Goal: Task Accomplishment & Management: Use online tool/utility

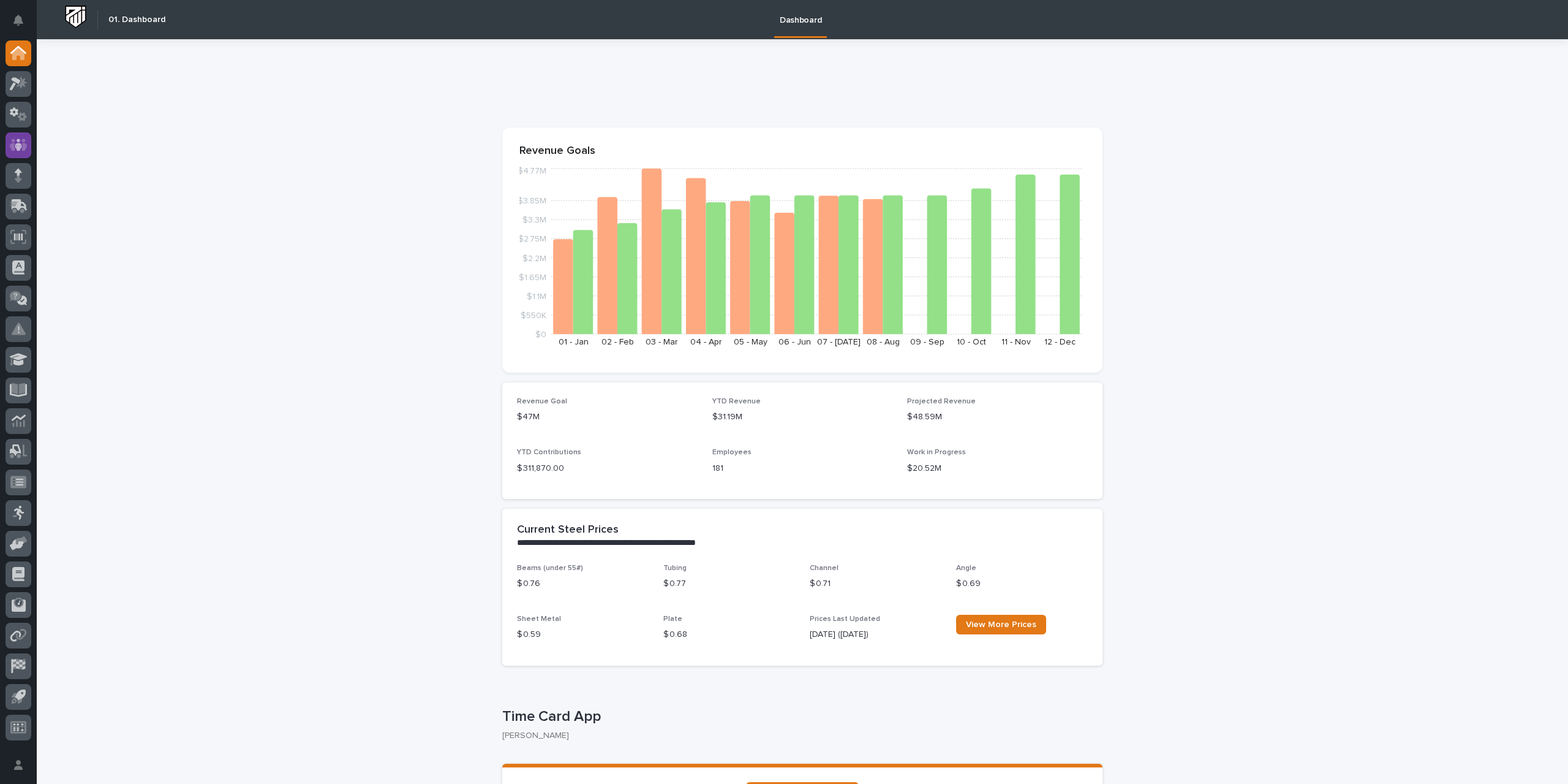
click at [19, 143] on icon at bounding box center [18, 145] width 7 height 12
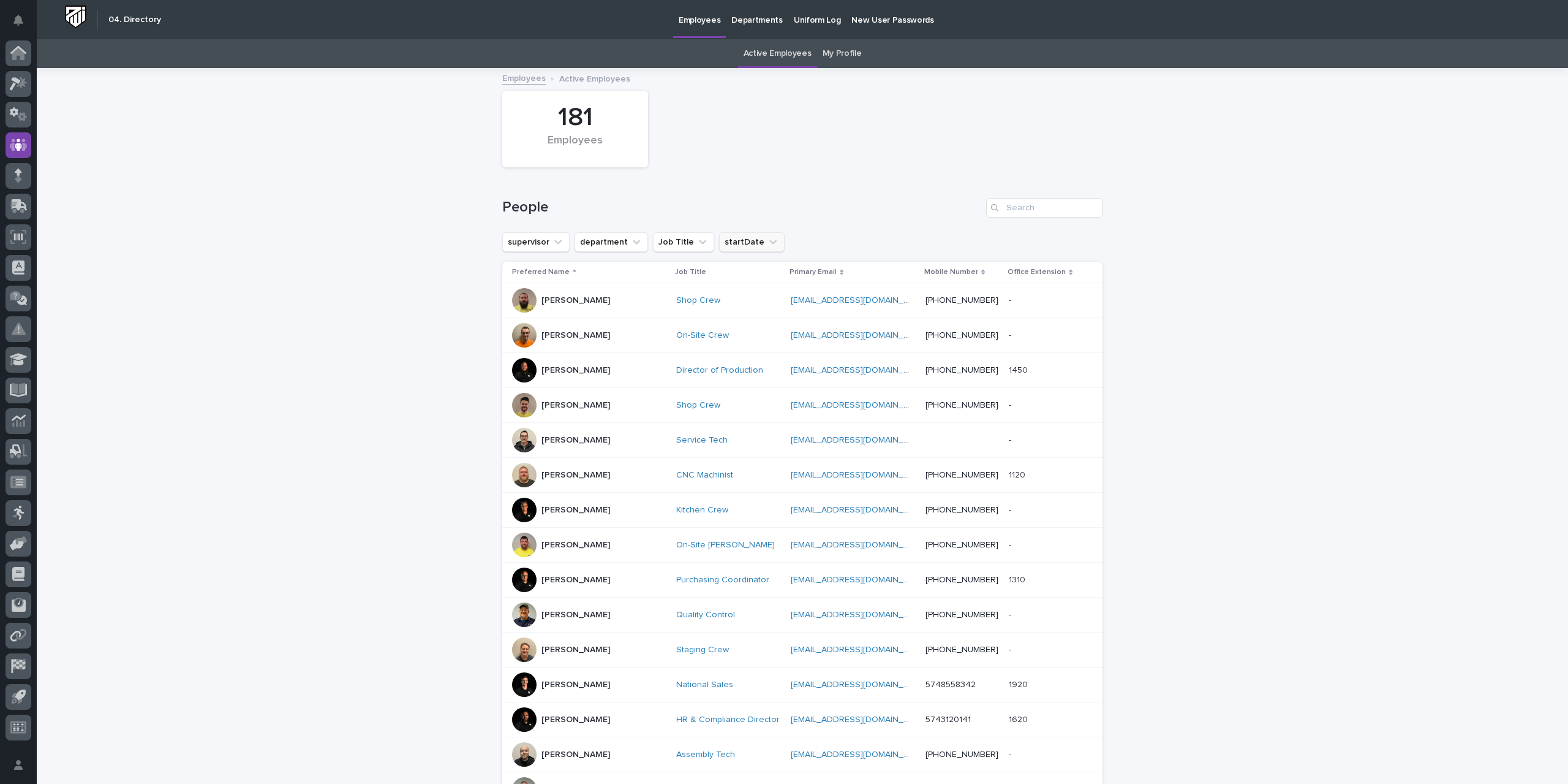
click at [743, 242] on button "startDate" at bounding box center [752, 242] width 66 height 20
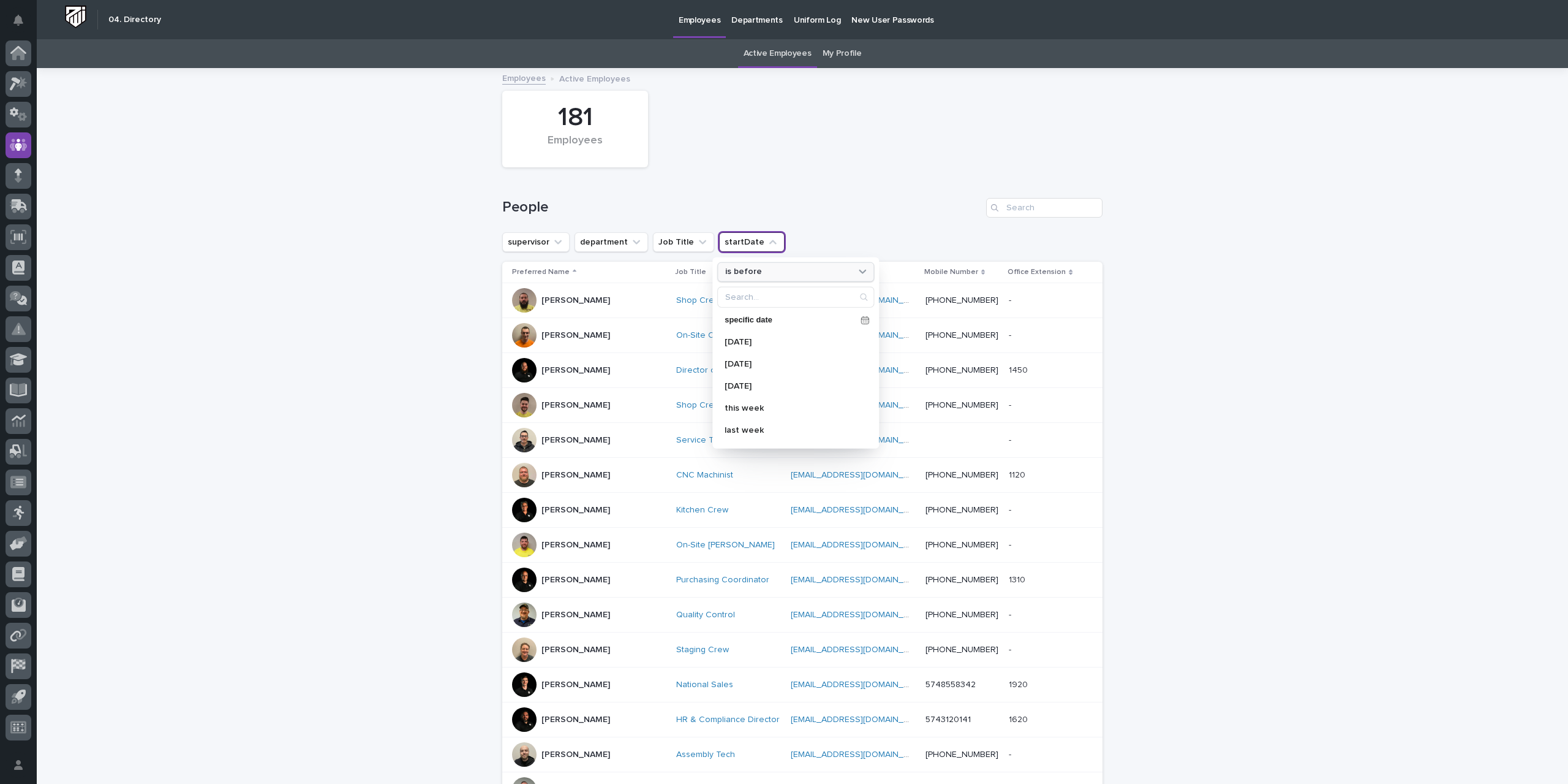
click at [752, 275] on p "is before" at bounding box center [744, 272] width 36 height 10
click at [745, 319] on p "is after" at bounding box center [789, 321] width 119 height 9
click at [737, 339] on p "[DATE]" at bounding box center [789, 342] width 130 height 9
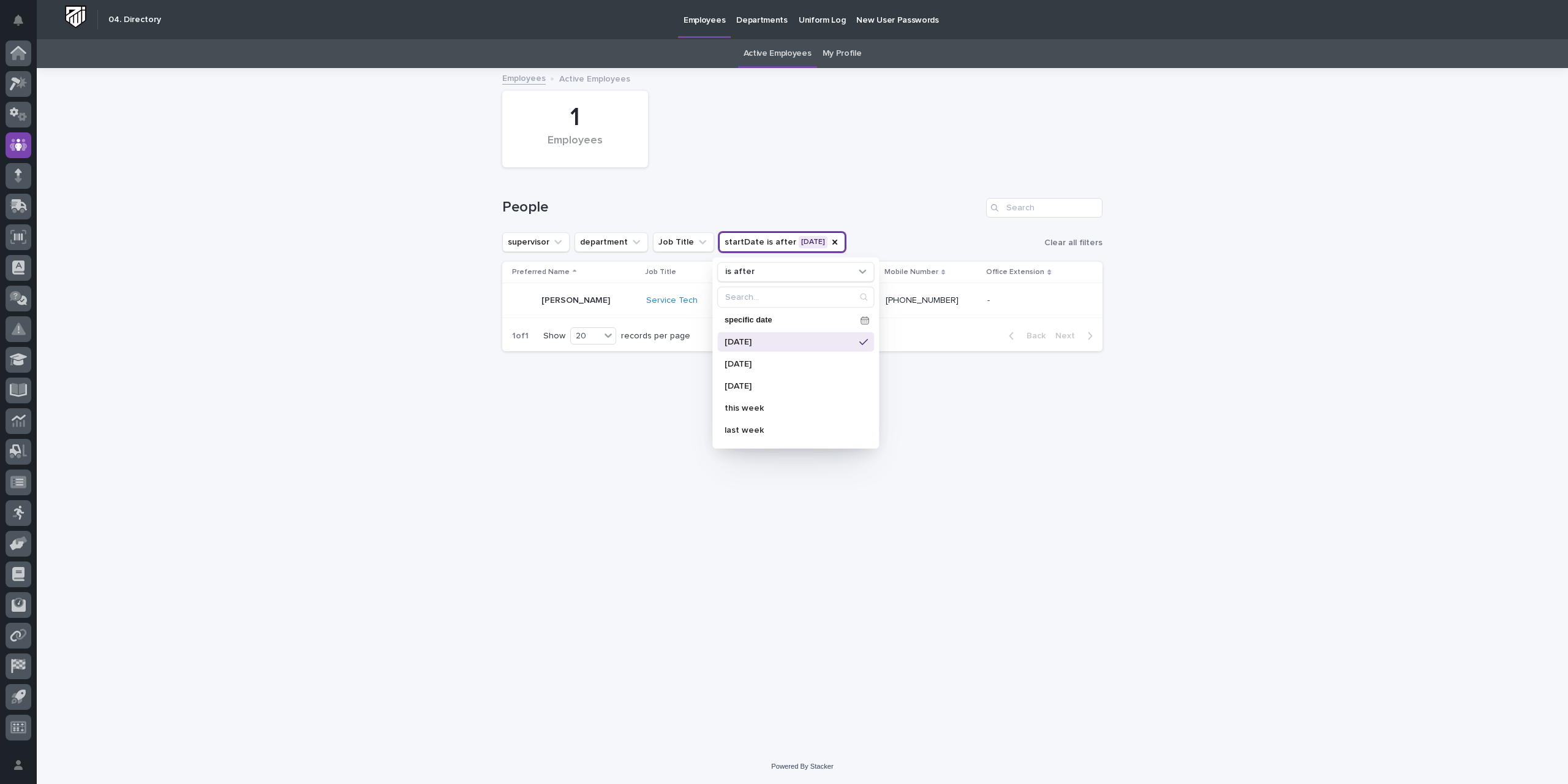
click at [611, 511] on div "Loading... Saving… Loading... Saving… 1 Employees People supervisor department …" at bounding box center [803, 393] width 613 height 649
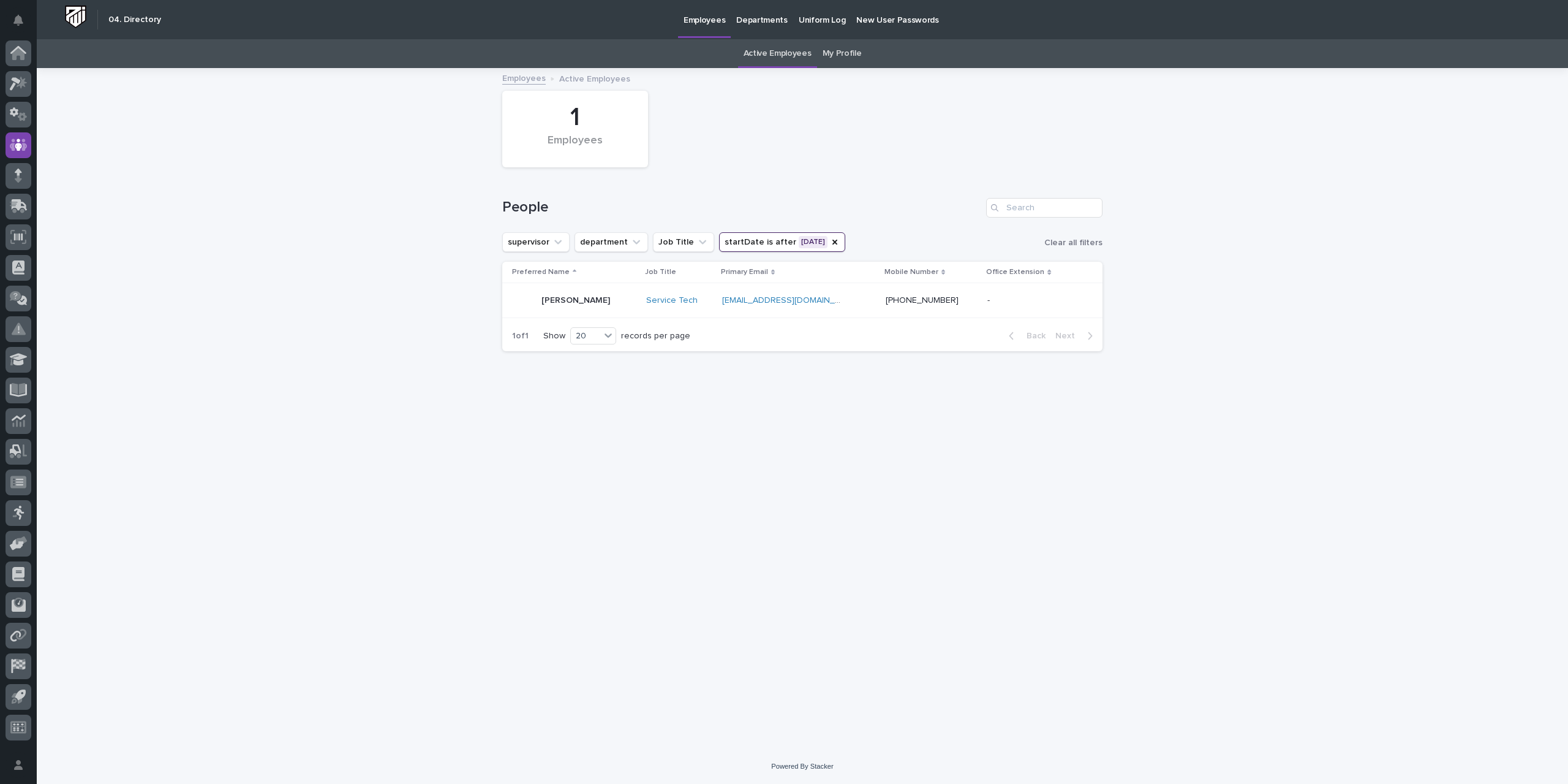
click at [601, 301] on div "[PERSON_NAME]" at bounding box center [574, 301] width 124 height 25
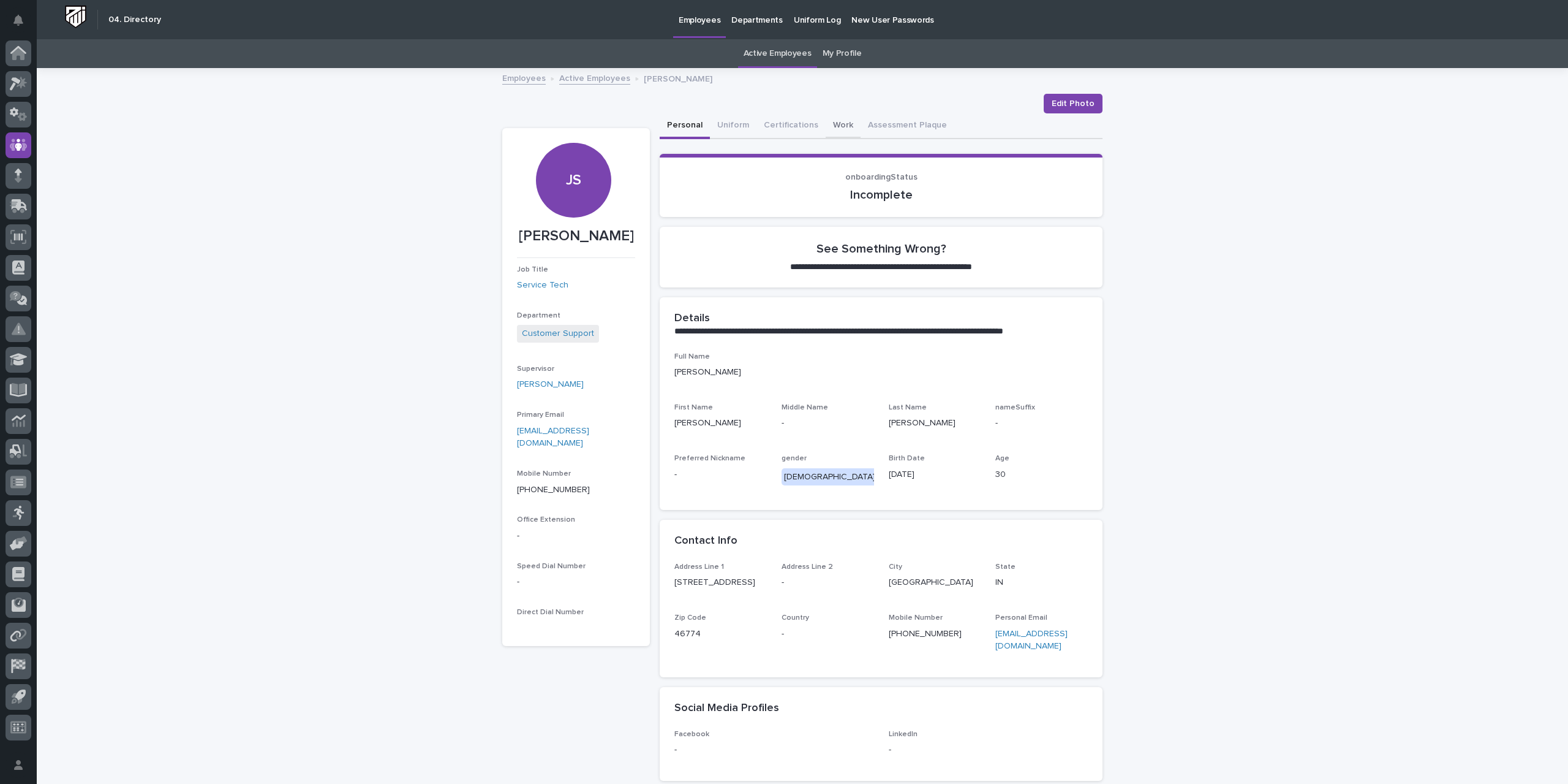
click at [838, 122] on button "Work" at bounding box center [843, 126] width 35 height 26
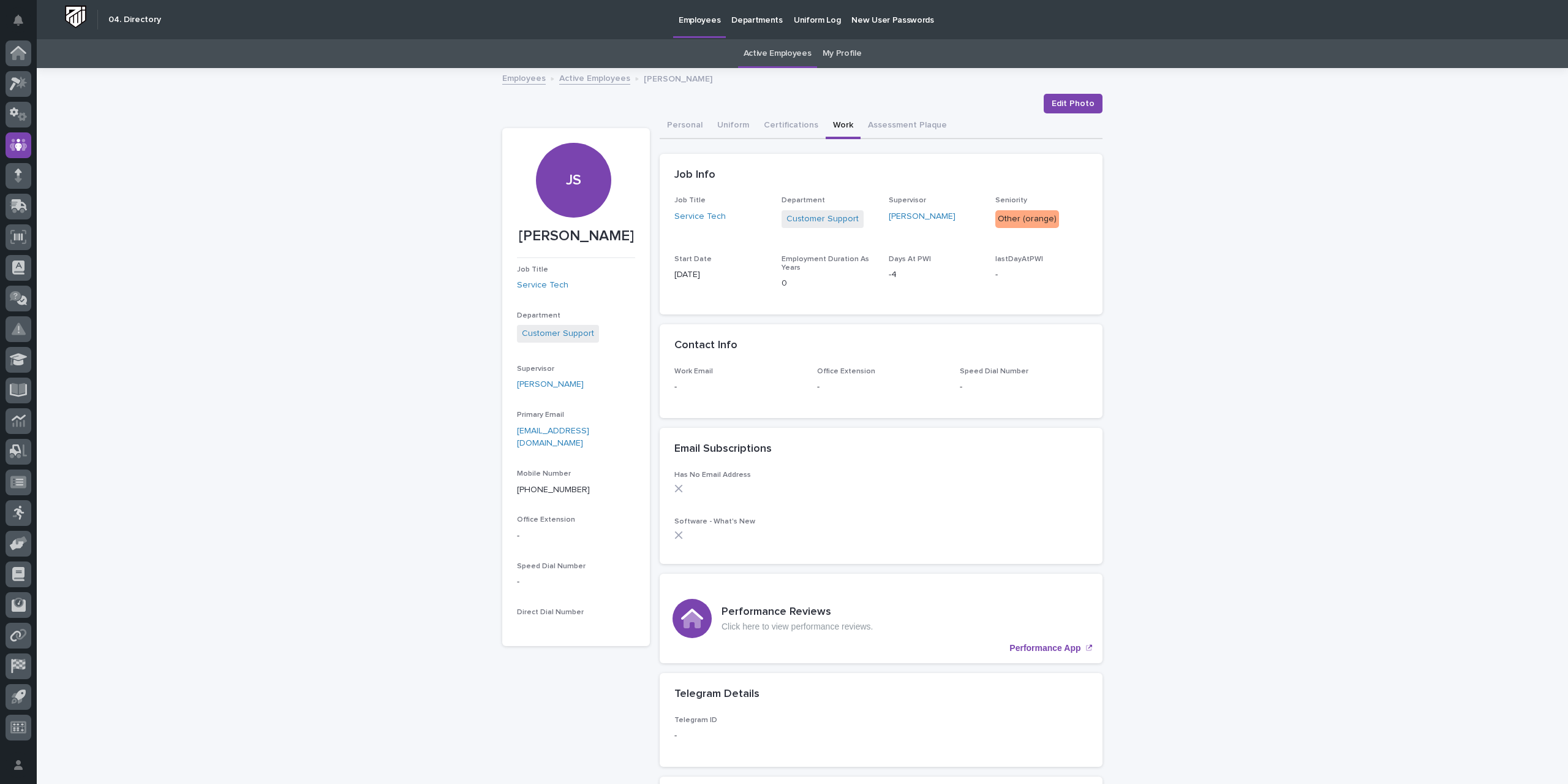
click at [943, 597] on div "Loading... Saving… Loading... Saving… [PERSON_NAME] Edit Photo Edit Photo JS [P…" at bounding box center [802, 531] width 1532 height 923
click at [19, 52] on icon at bounding box center [18, 53] width 12 height 12
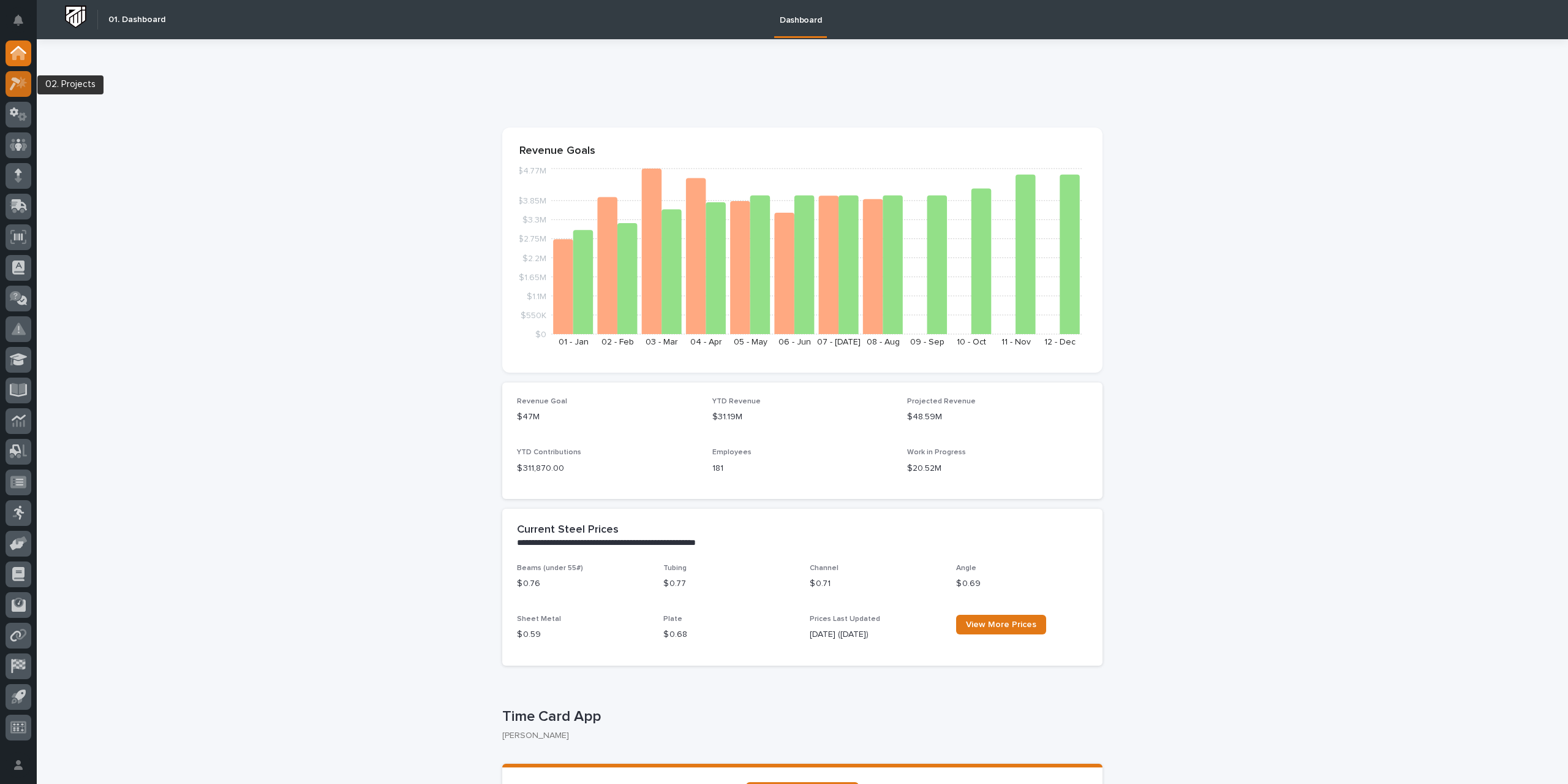
click at [18, 85] on icon at bounding box center [22, 82] width 10 height 12
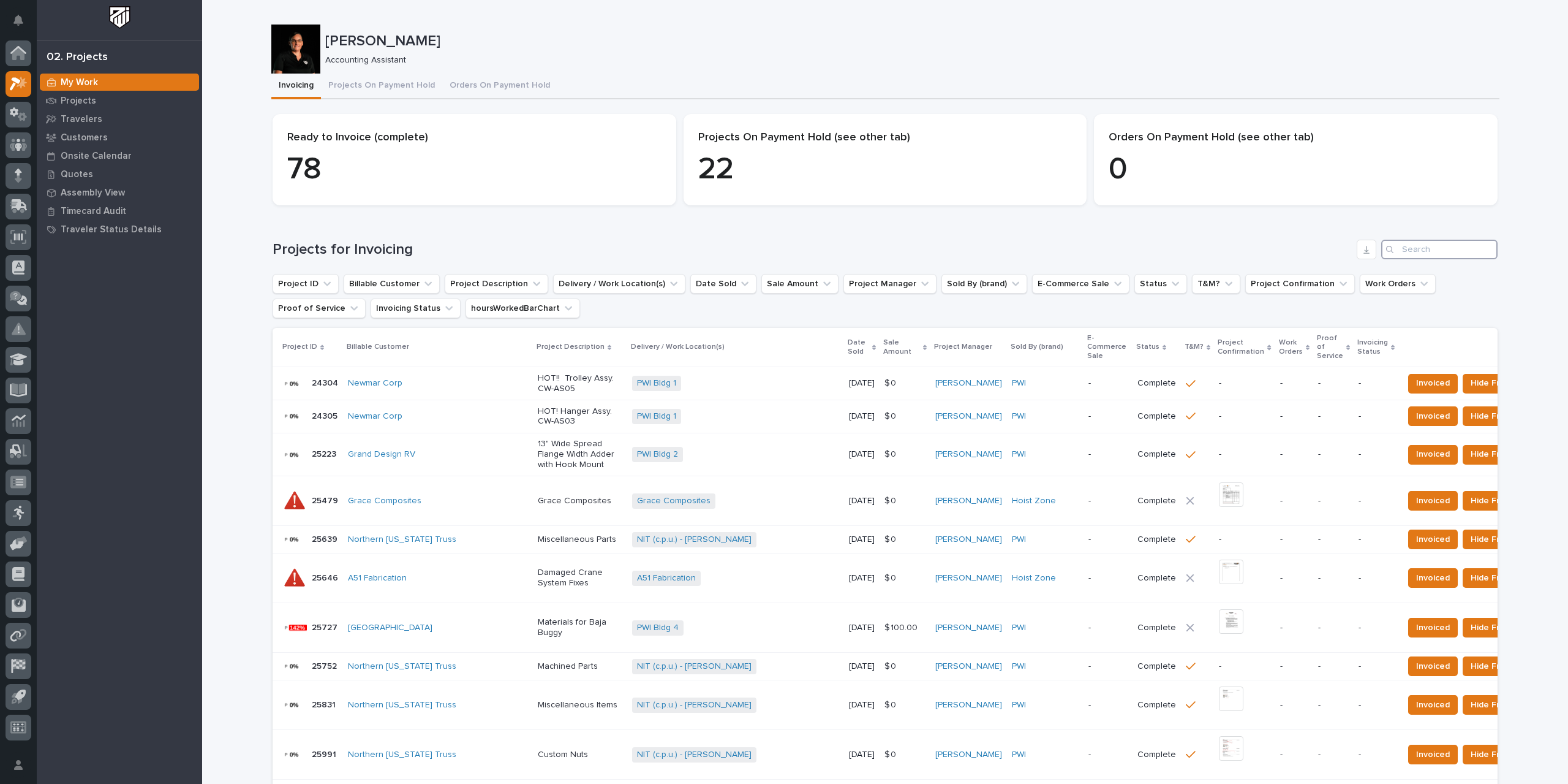
click at [943, 246] on input "Search" at bounding box center [1440, 249] width 117 height 20
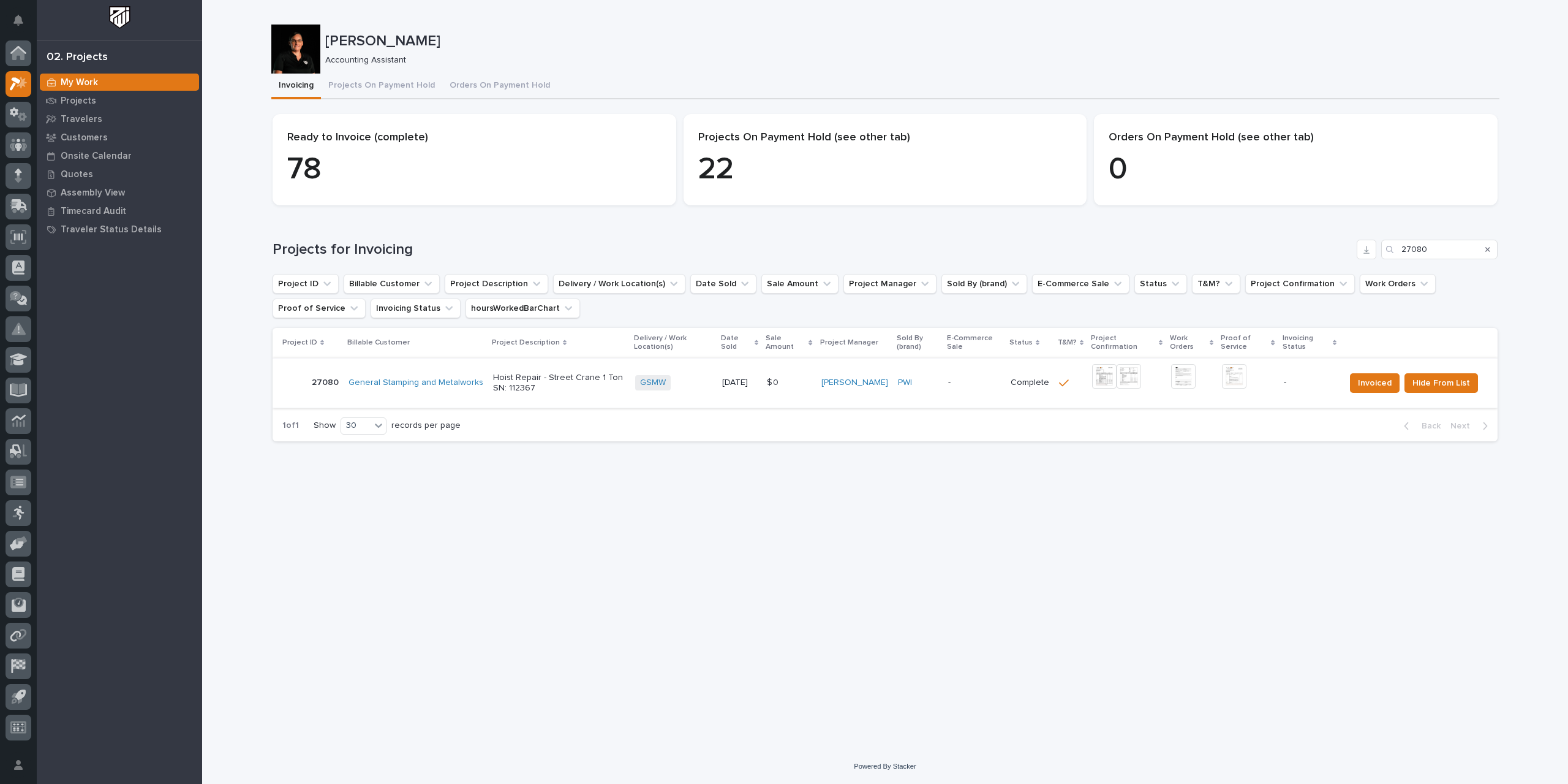
click at [943, 380] on img at bounding box center [1105, 377] width 25 height 25
click at [943, 377] on img at bounding box center [1235, 377] width 25 height 25
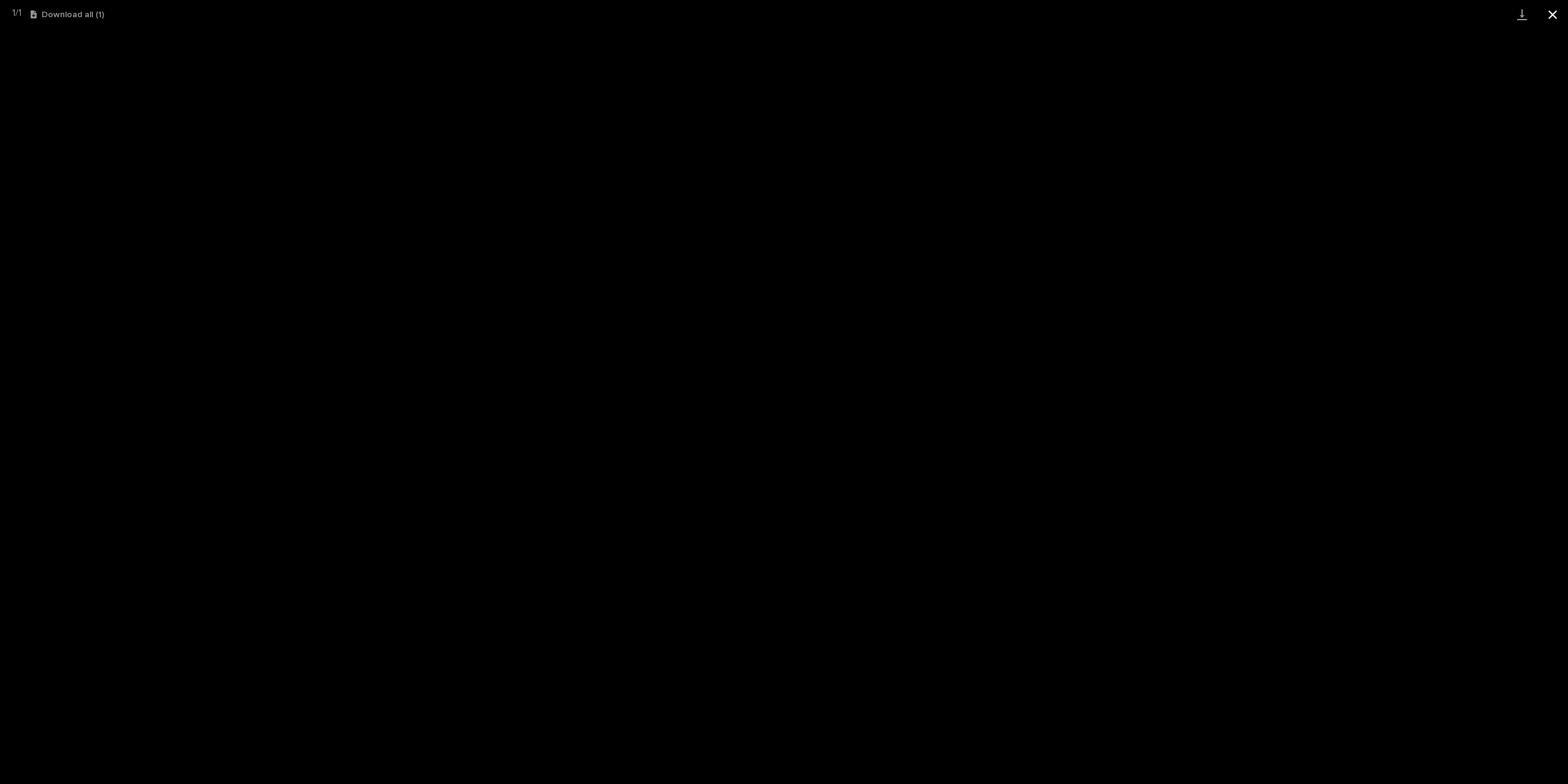
click at [943, 12] on button "Close gallery" at bounding box center [1553, 14] width 31 height 28
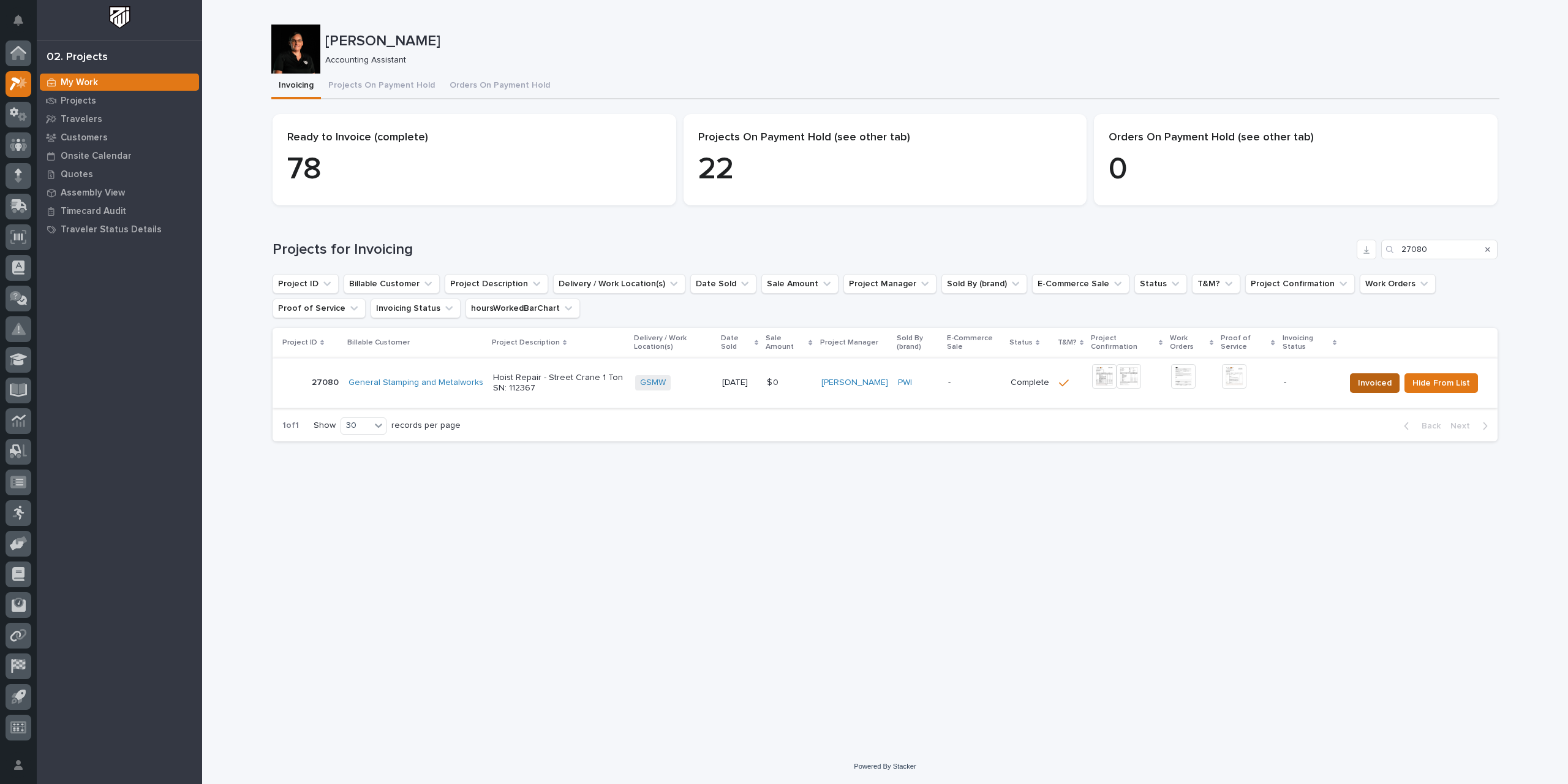
click at [943, 387] on span "Invoiced" at bounding box center [1375, 383] width 34 height 15
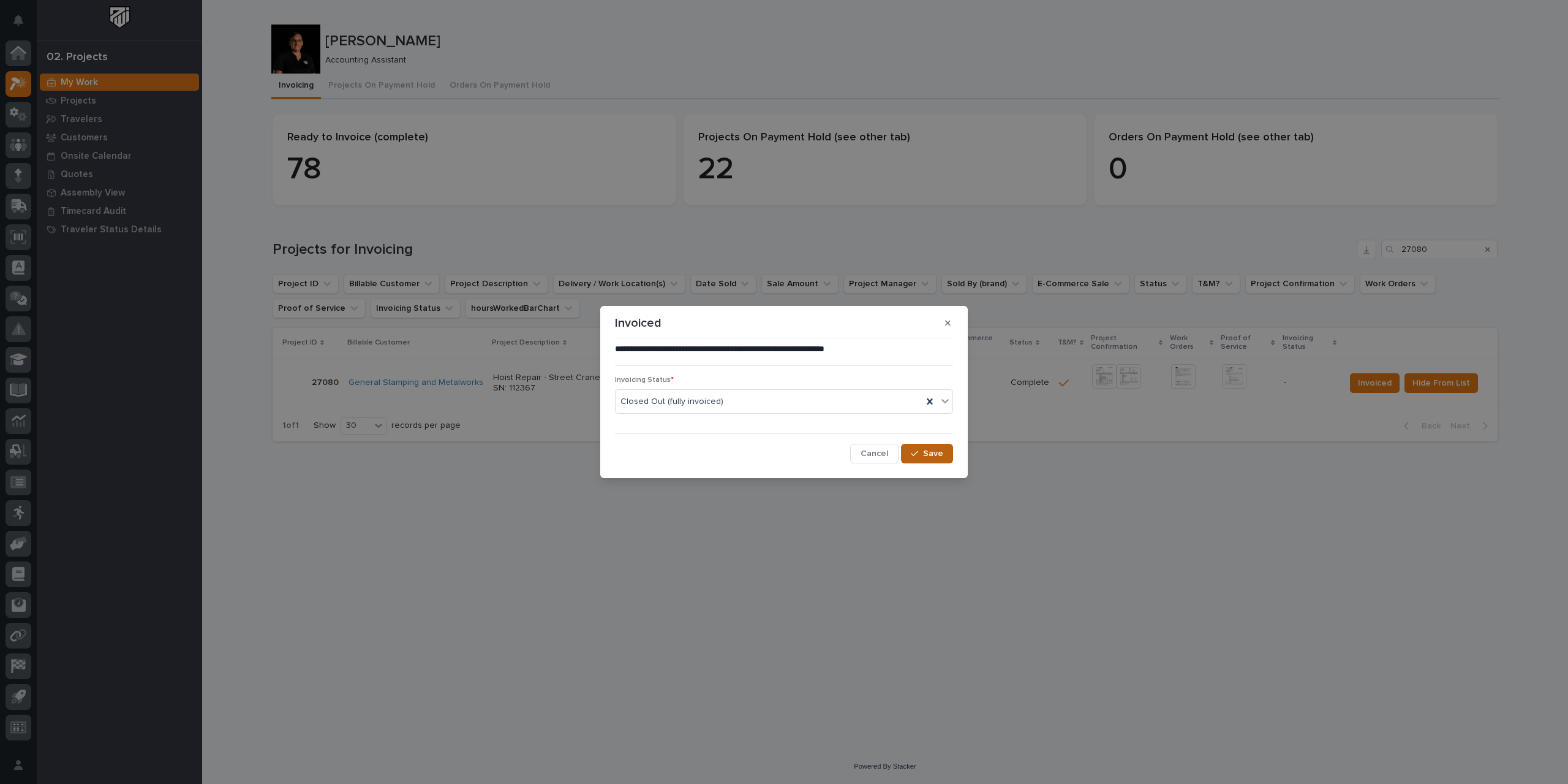
click at [923, 456] on div "button" at bounding box center [916, 453] width 12 height 9
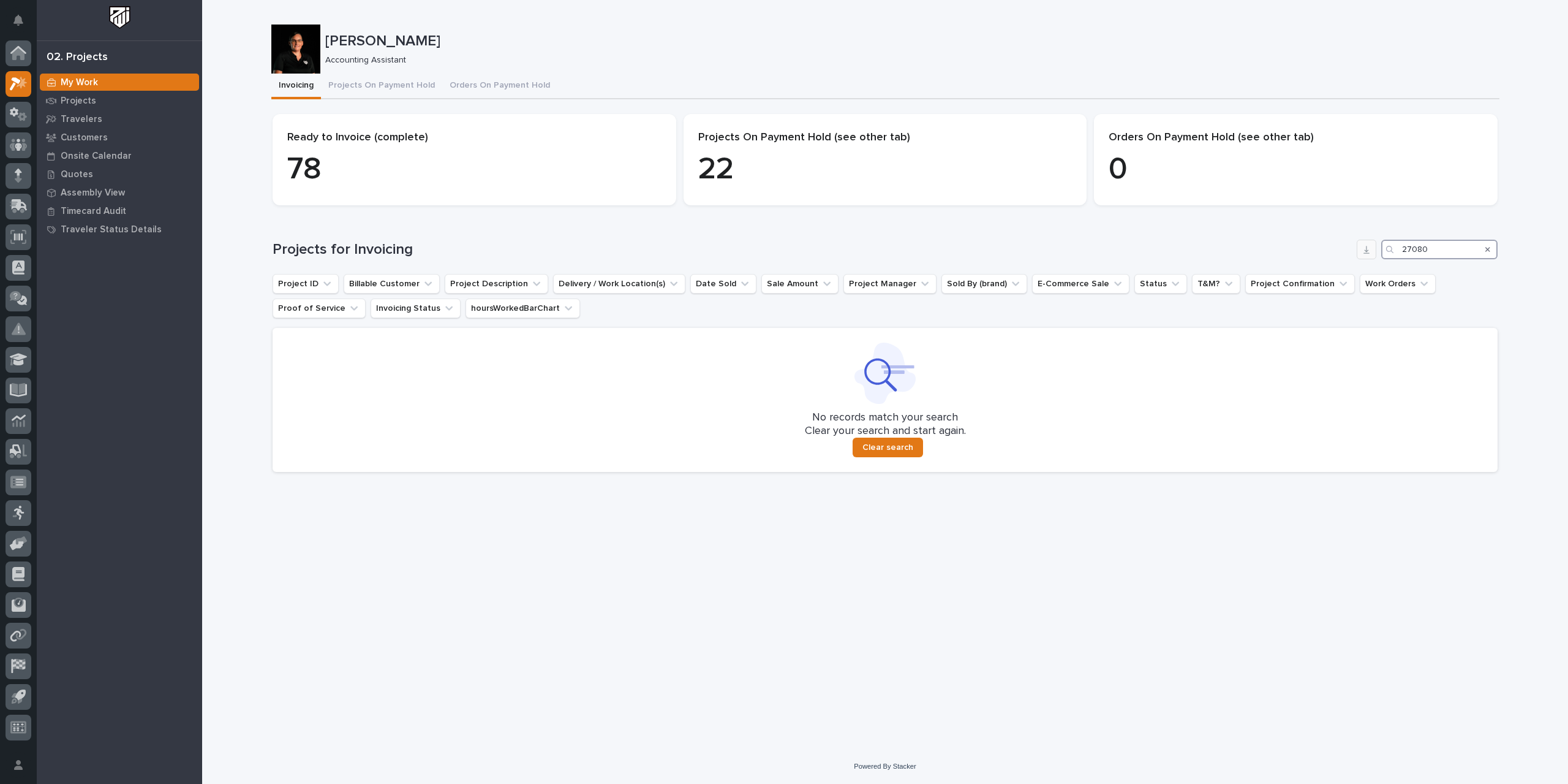
drag, startPoint x: 1429, startPoint y: 249, endPoint x: 1368, endPoint y: 258, distance: 61.7
click at [943, 258] on div "Projects for Invoicing 27080" at bounding box center [885, 249] width 1225 height 20
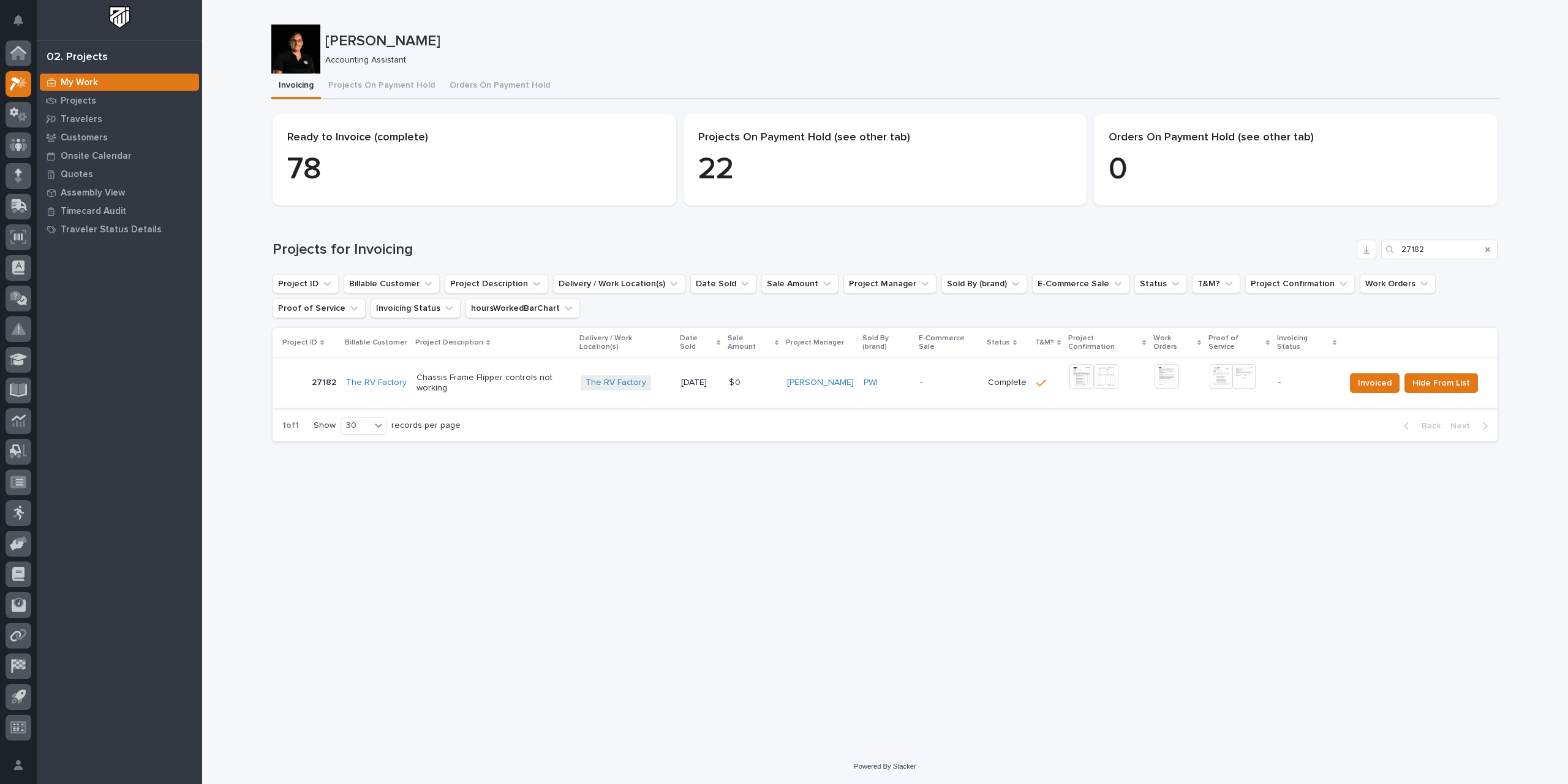
click at [943, 369] on img at bounding box center [1082, 377] width 25 height 25
click at [943, 370] on img at bounding box center [1082, 377] width 25 height 25
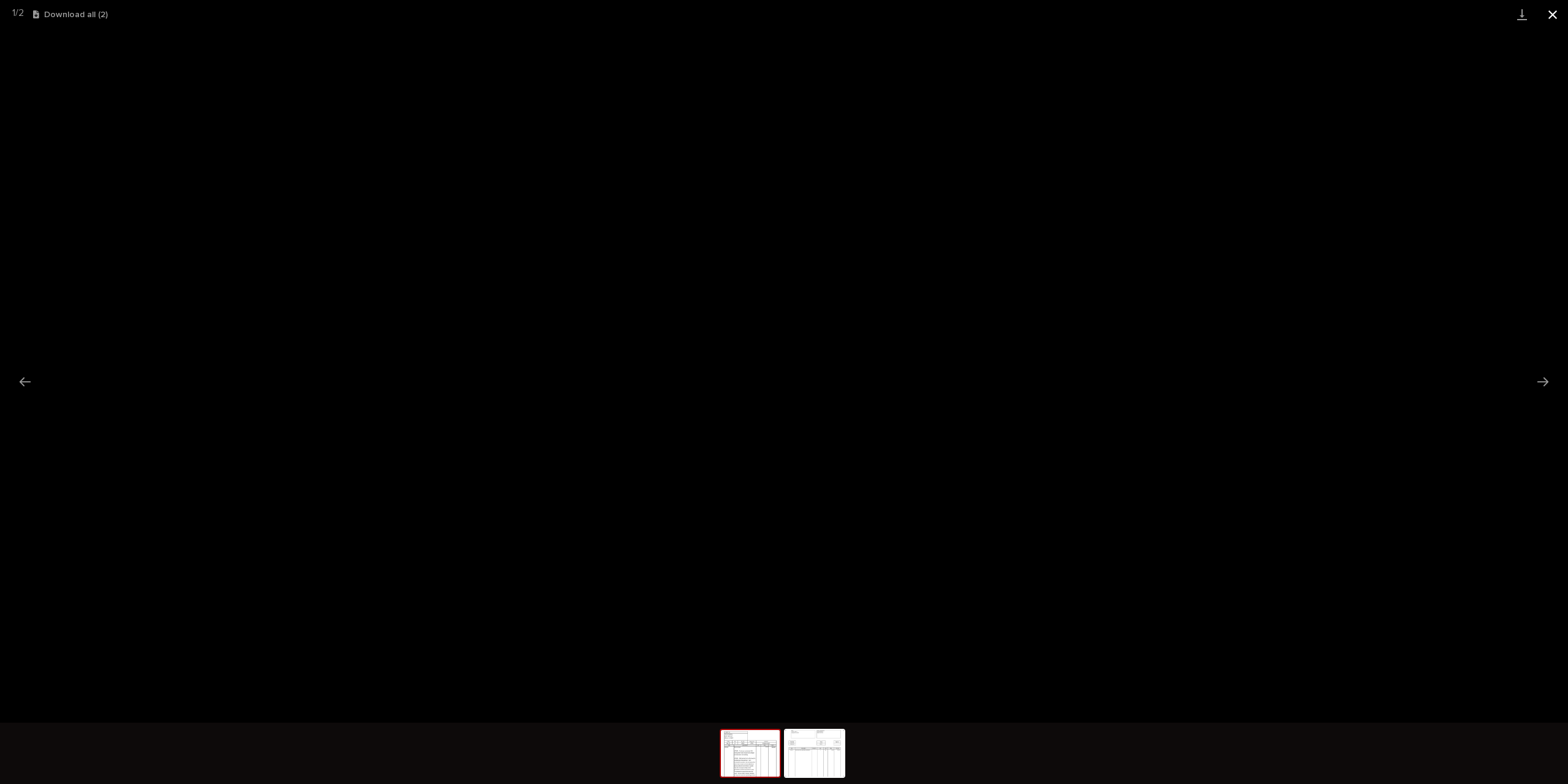
click at [943, 15] on button "Close gallery" at bounding box center [1553, 14] width 31 height 28
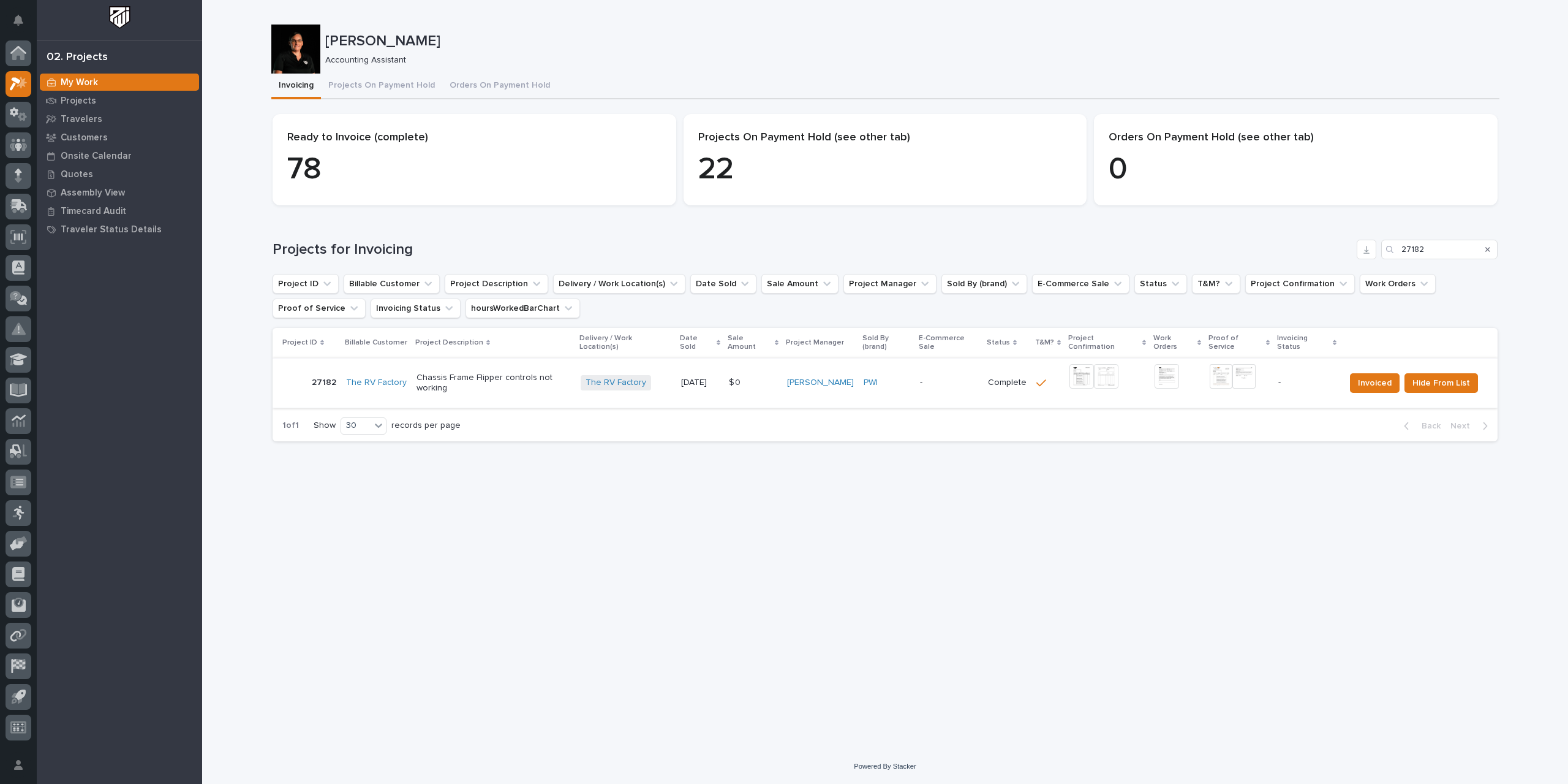
click at [943, 369] on img at bounding box center [1221, 377] width 23 height 25
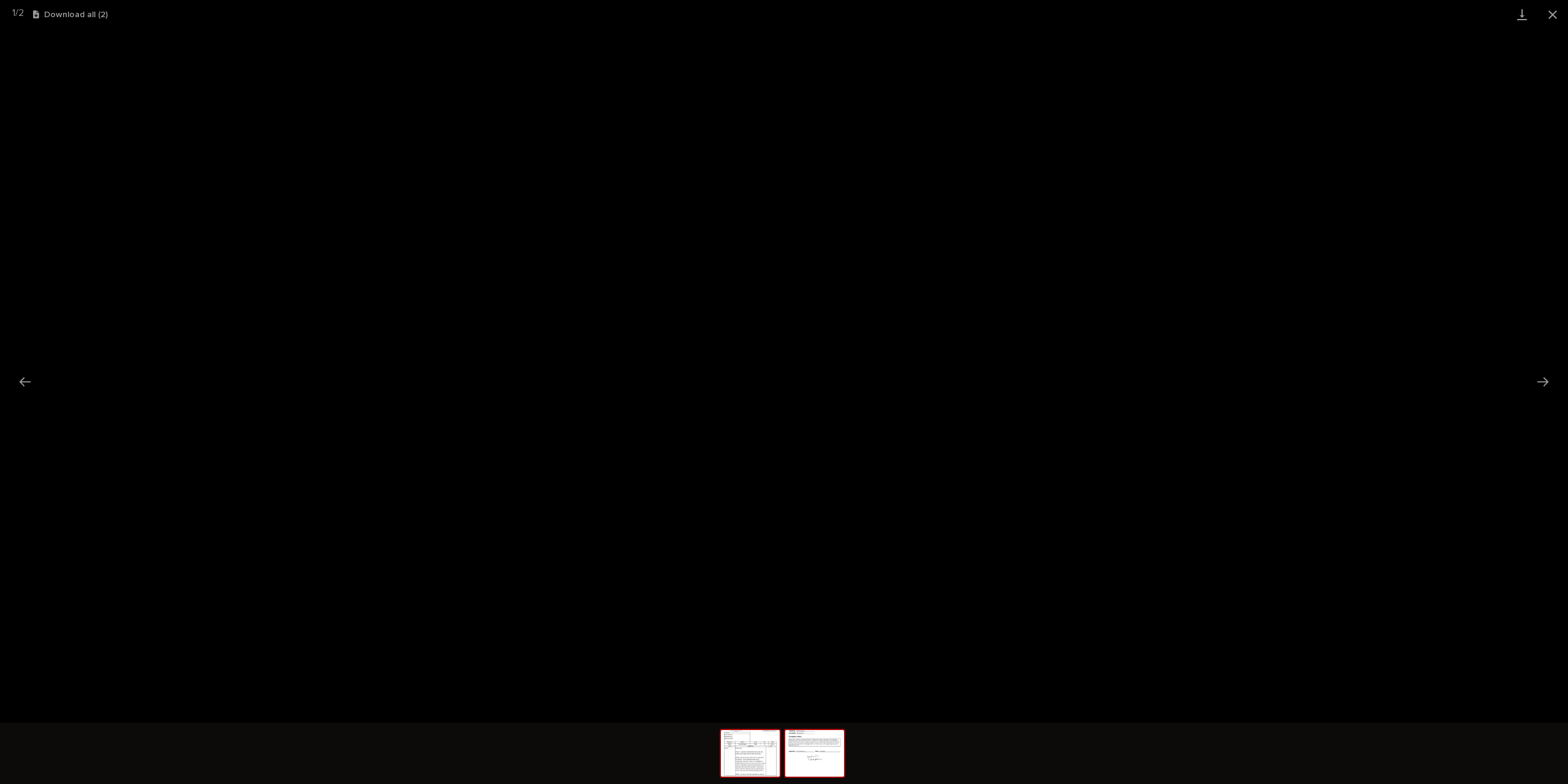
click at [832, 769] on img at bounding box center [814, 753] width 59 height 47
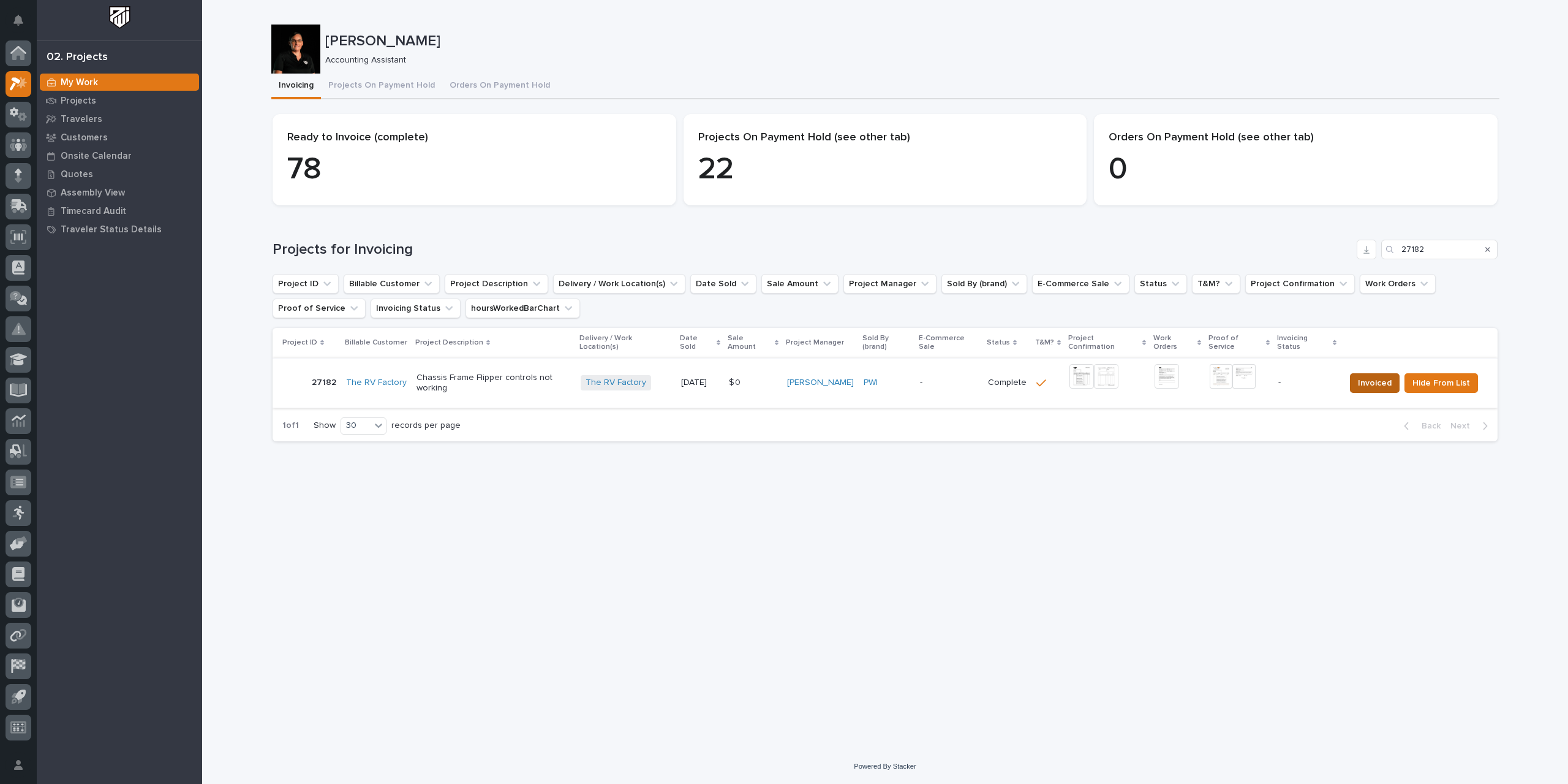
click at [943, 376] on span "Invoiced" at bounding box center [1375, 383] width 34 height 15
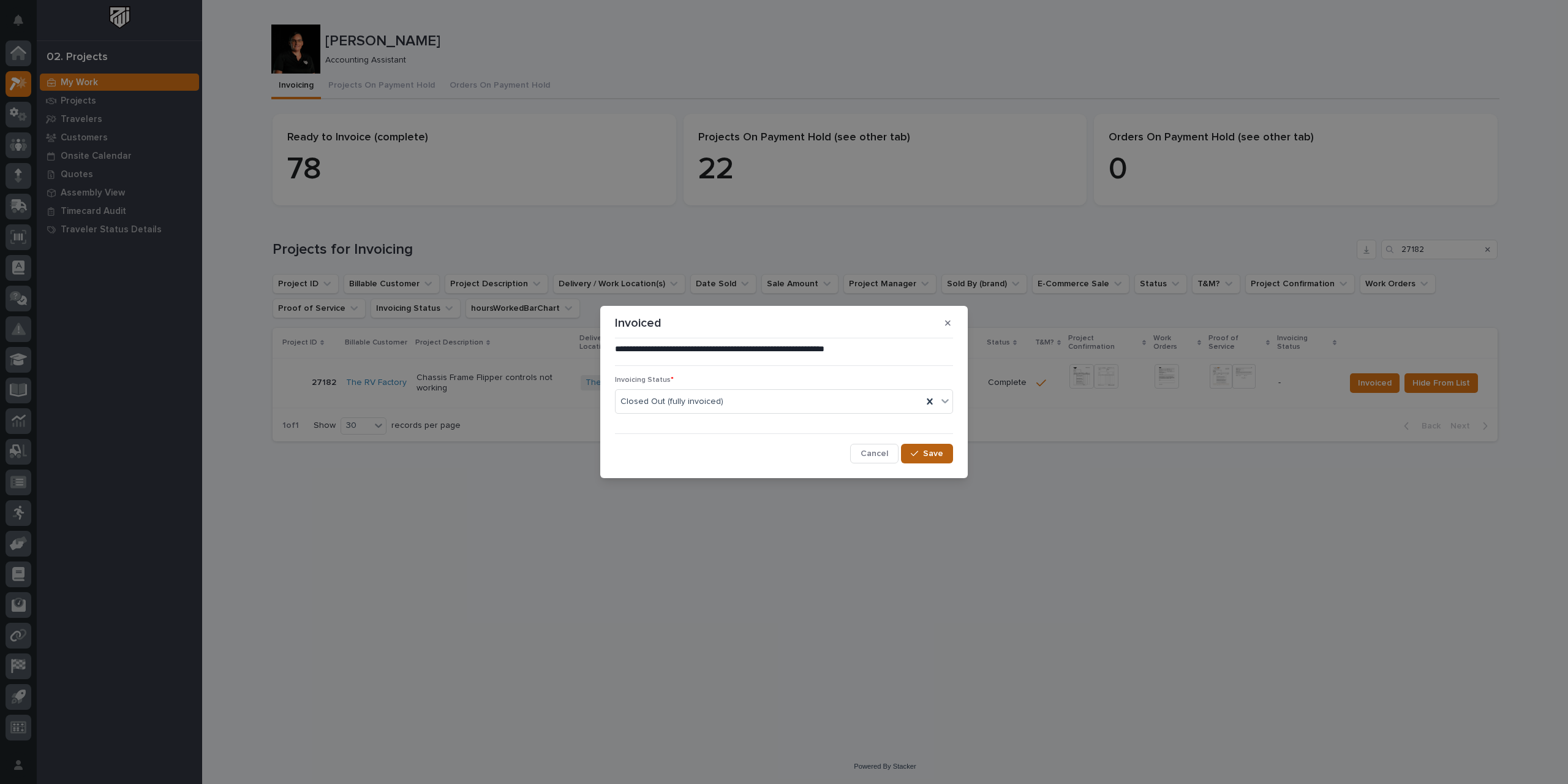
click at [926, 456] on span "Save" at bounding box center [933, 453] width 20 height 11
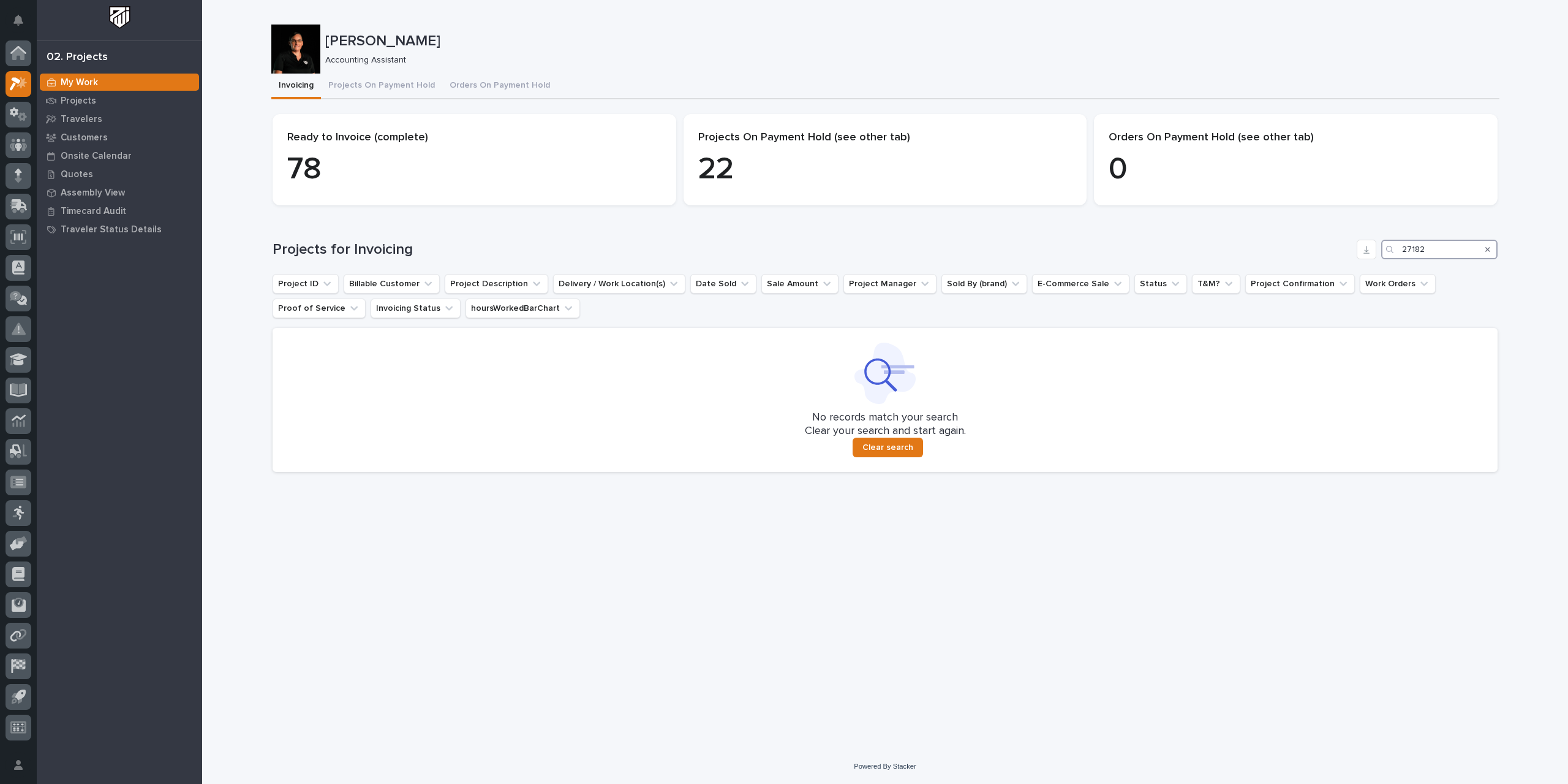
drag, startPoint x: 1321, startPoint y: 258, endPoint x: 1310, endPoint y: 258, distance: 11.0
click at [943, 258] on div "Projects for Invoicing 27182" at bounding box center [885, 249] width 1225 height 20
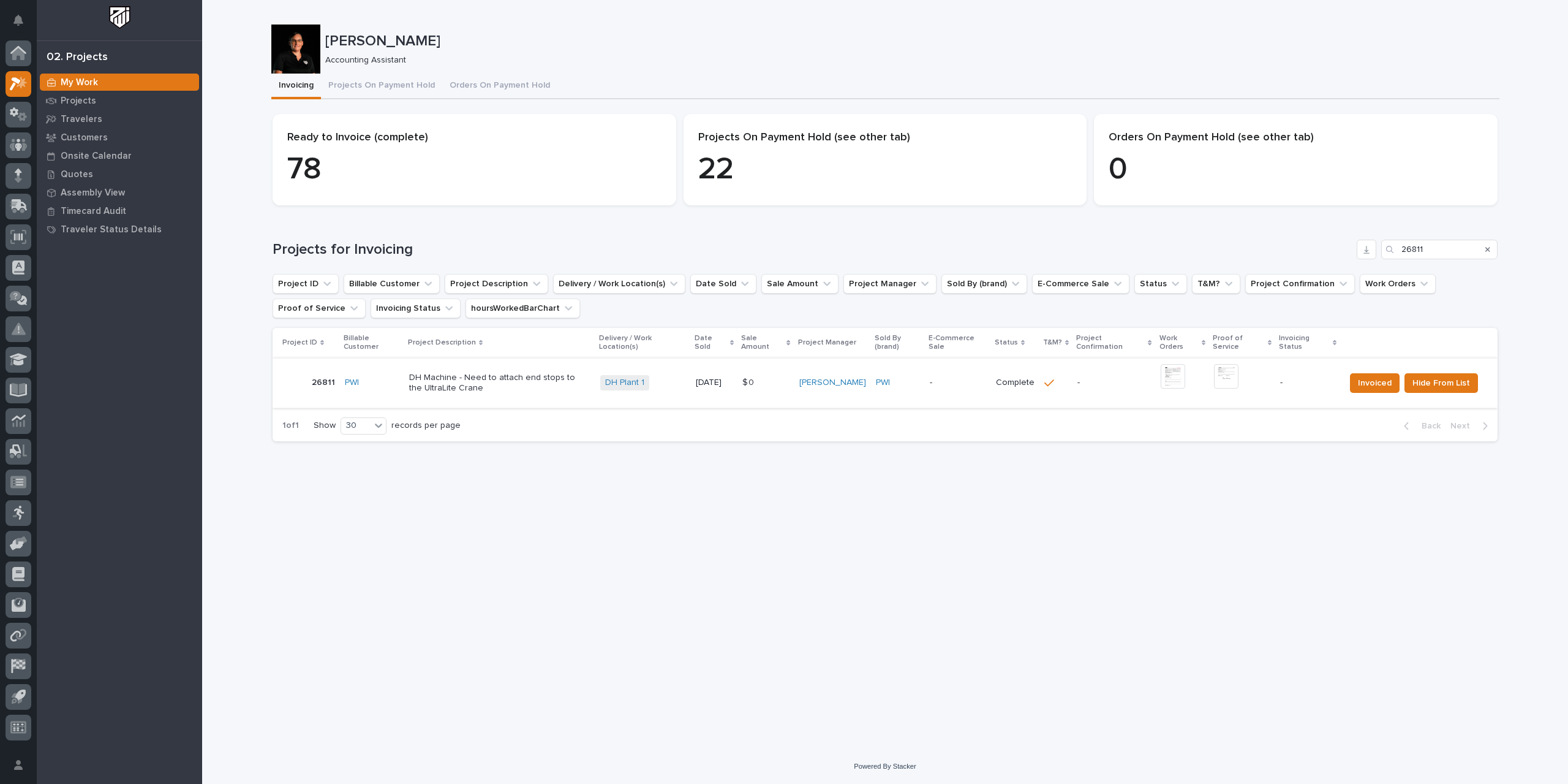
click at [943, 379] on img at bounding box center [1173, 377] width 25 height 25
click at [943, 384] on span "Hide From List" at bounding box center [1441, 383] width 58 height 15
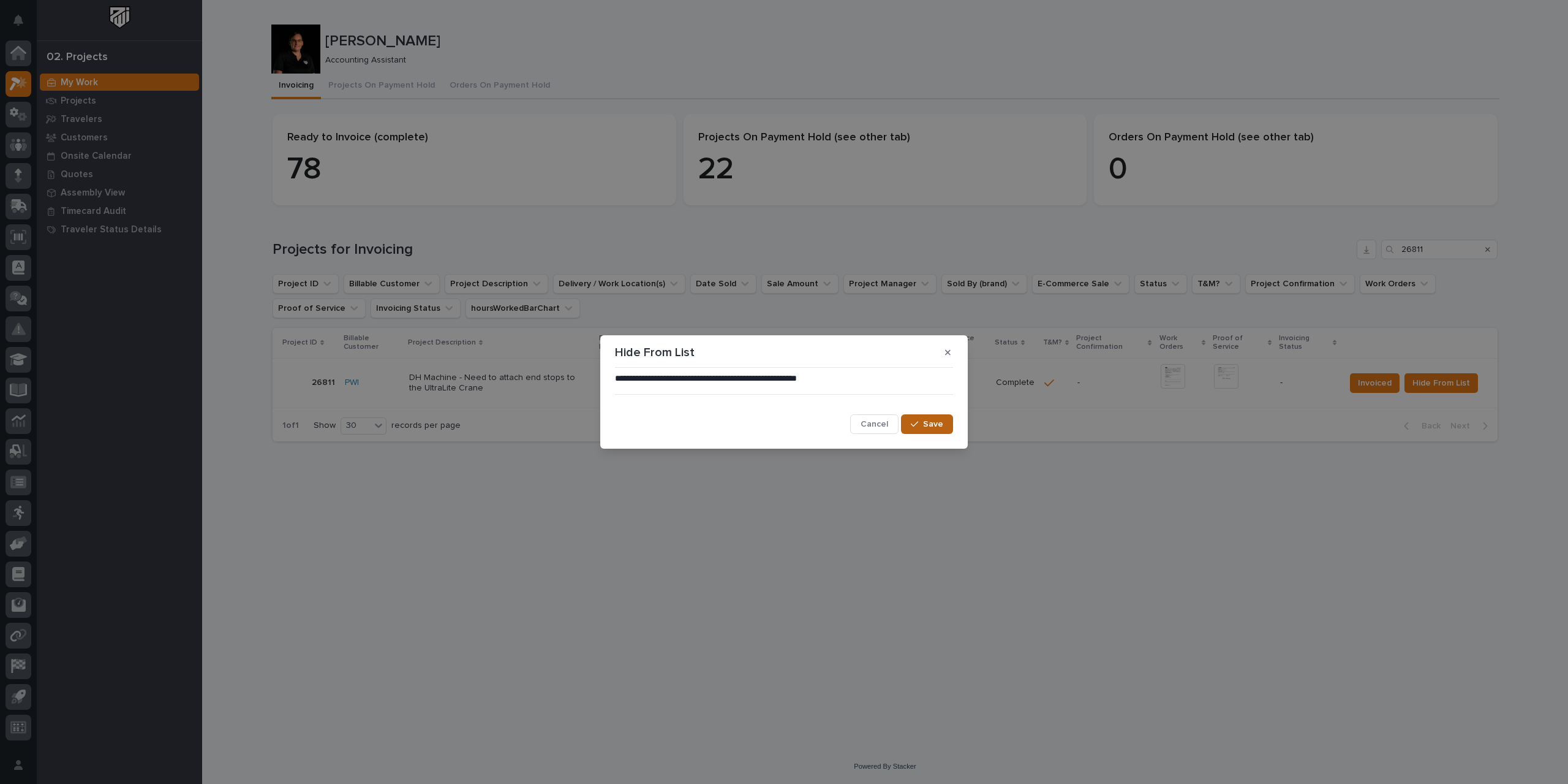
click at [925, 426] on span "Save" at bounding box center [933, 423] width 20 height 11
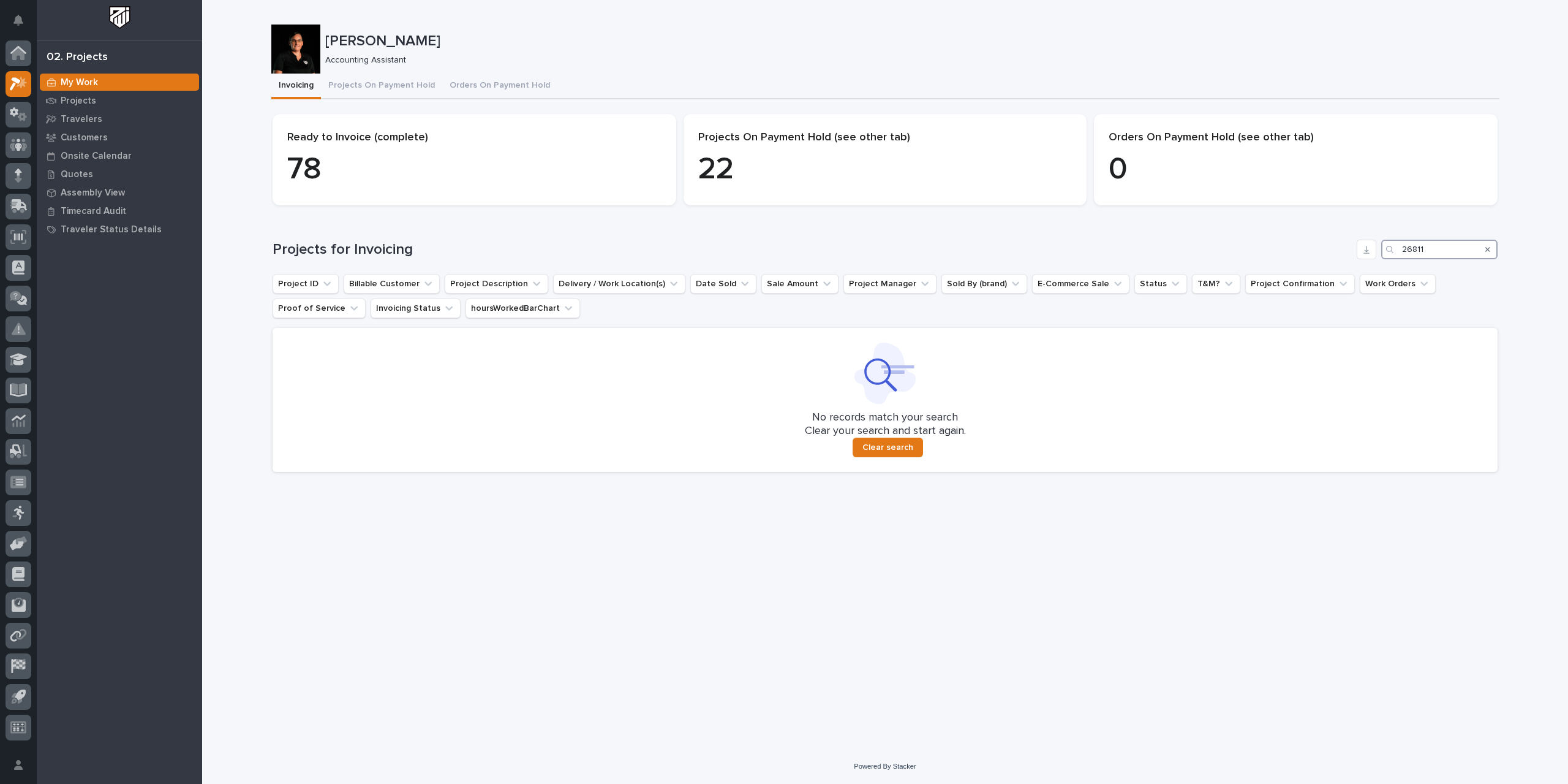
drag, startPoint x: 1464, startPoint y: 243, endPoint x: 1302, endPoint y: 244, distance: 162.0
click at [943, 244] on div "Projects for Invoicing 26811" at bounding box center [885, 249] width 1225 height 20
type input "26819"
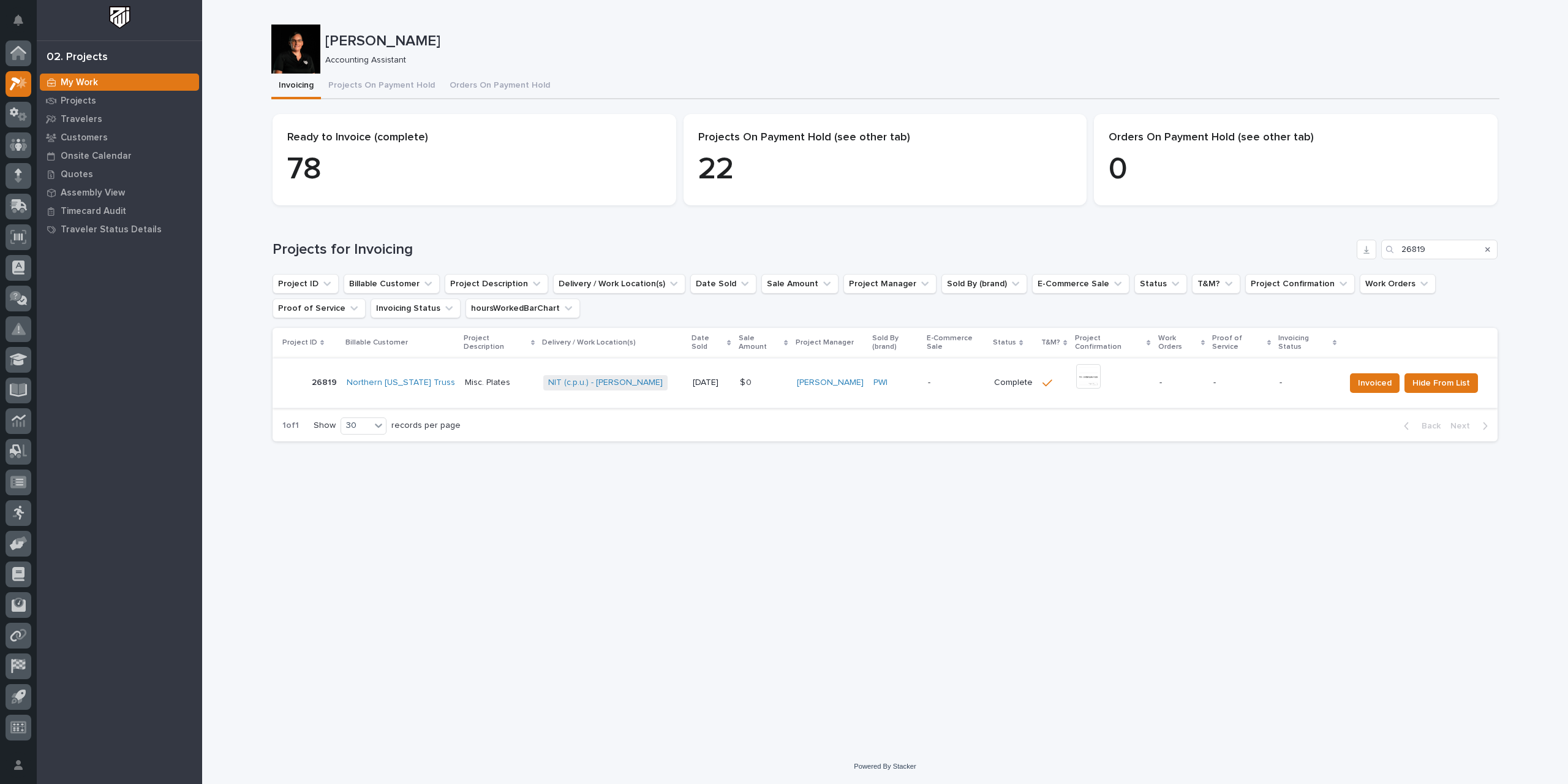
click at [943, 372] on img at bounding box center [1089, 377] width 25 height 25
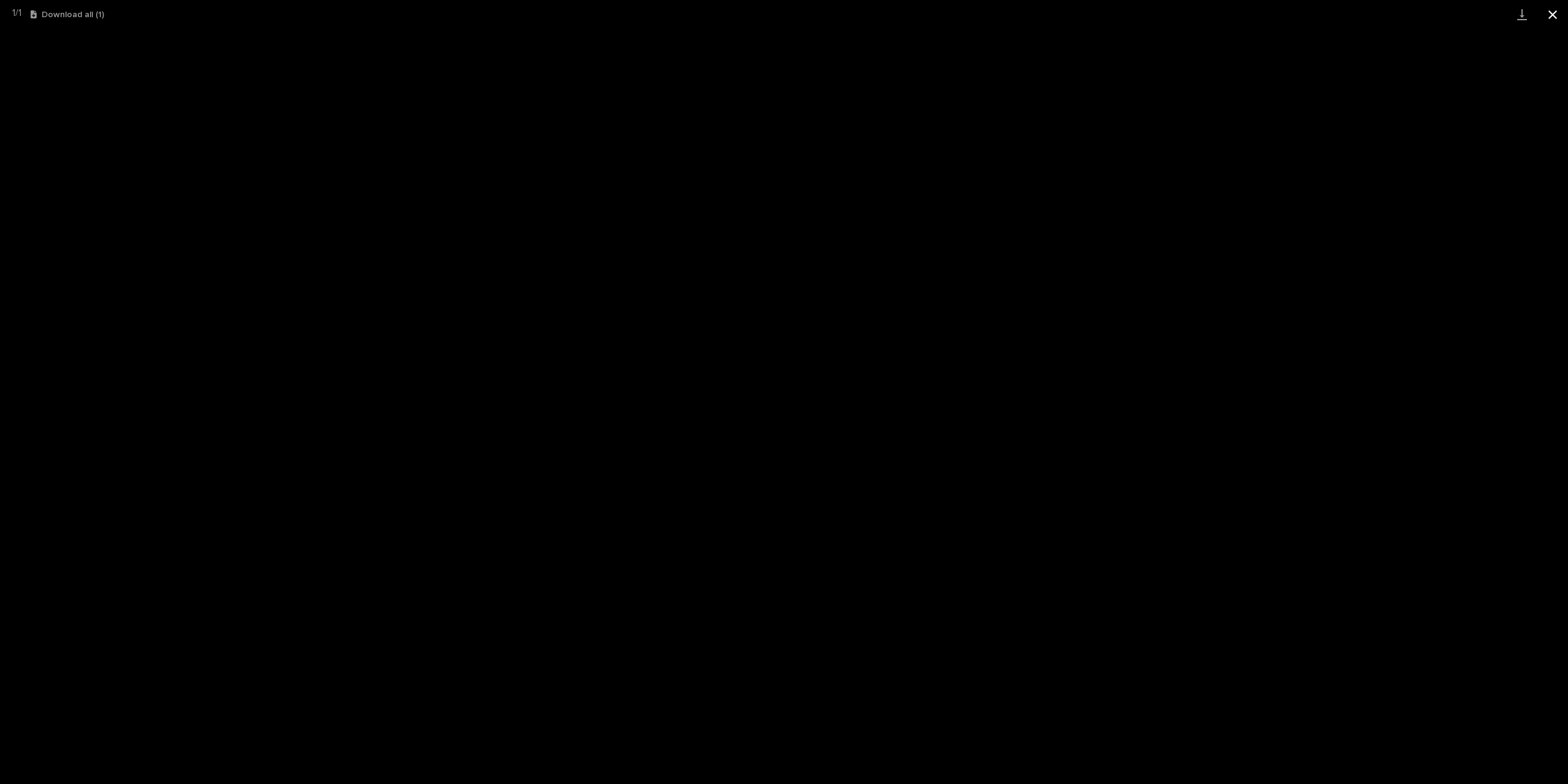
click at [943, 12] on button "Close gallery" at bounding box center [1553, 14] width 31 height 28
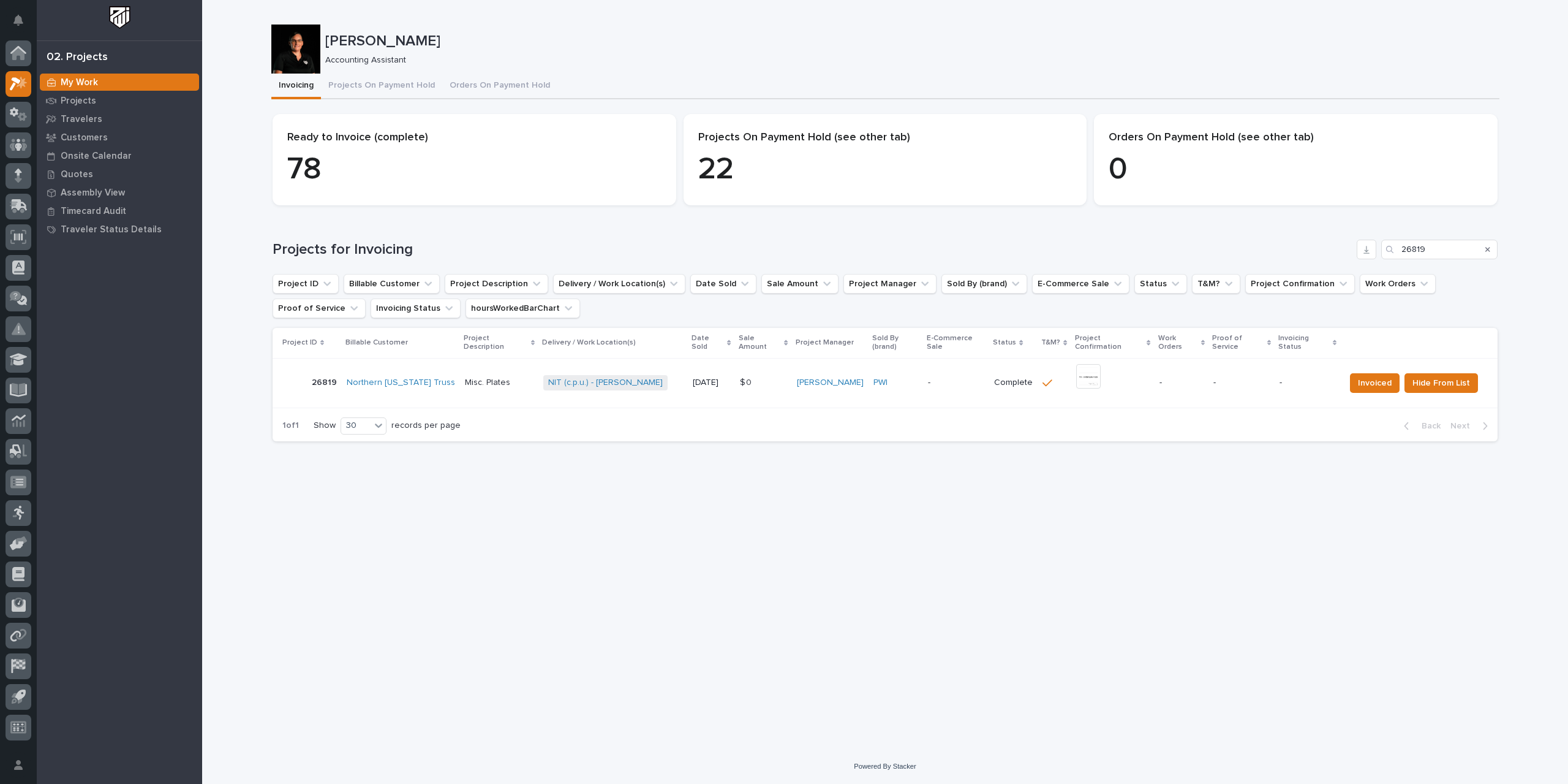
click at [943, 372] on td "-" at bounding box center [1182, 383] width 54 height 50
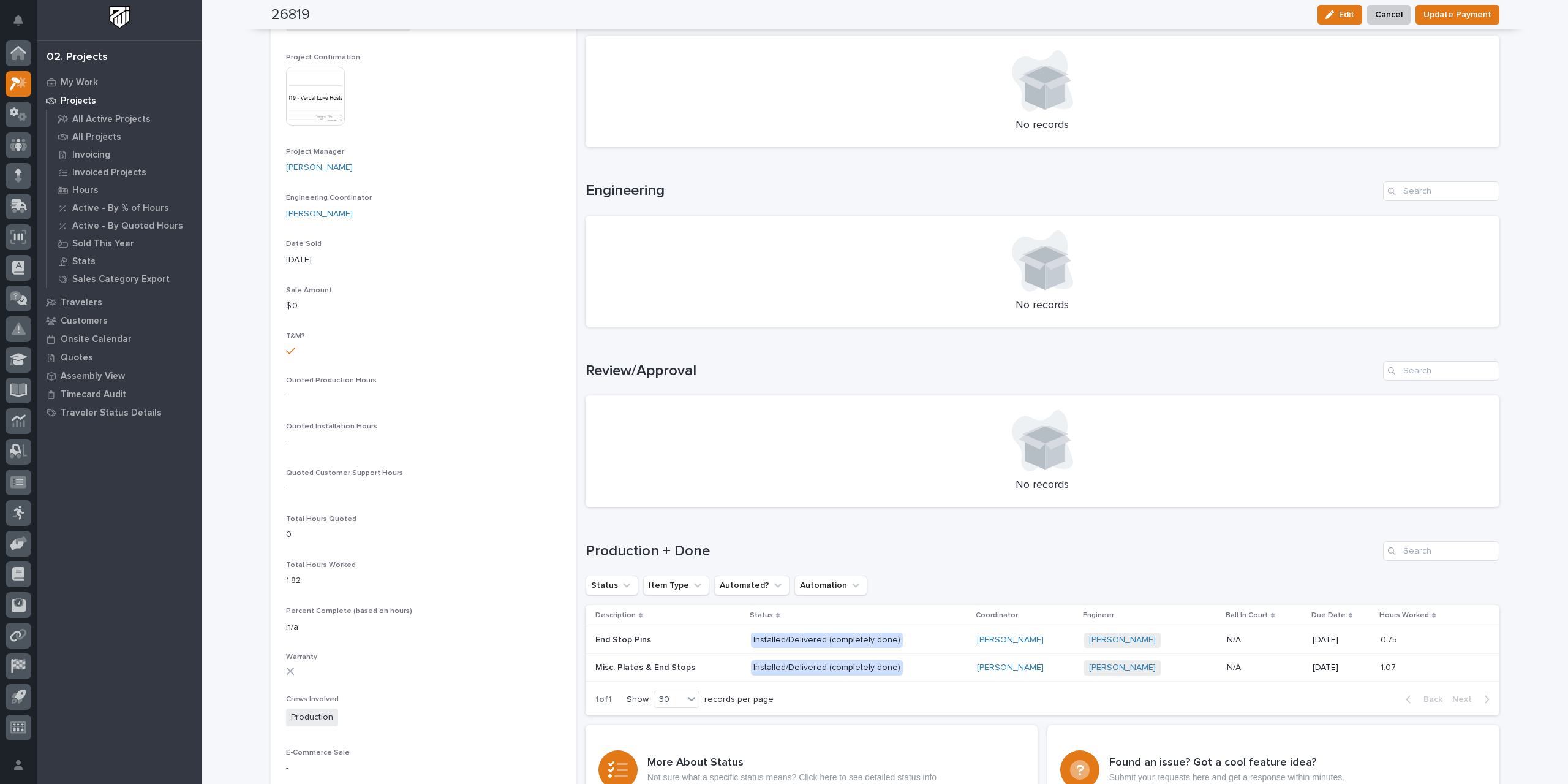
scroll to position [552, 0]
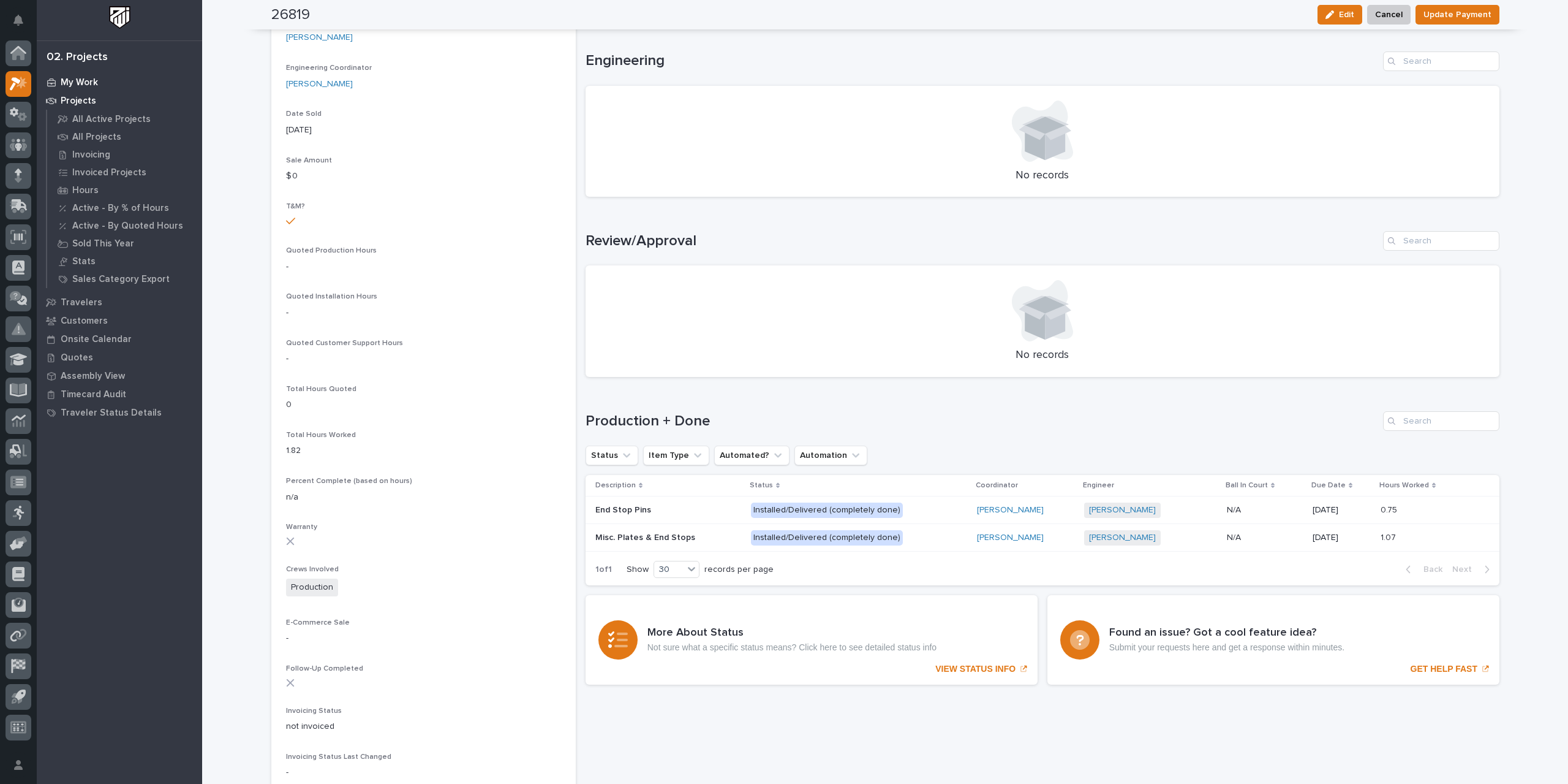
click at [86, 82] on p "My Work" at bounding box center [79, 82] width 37 height 11
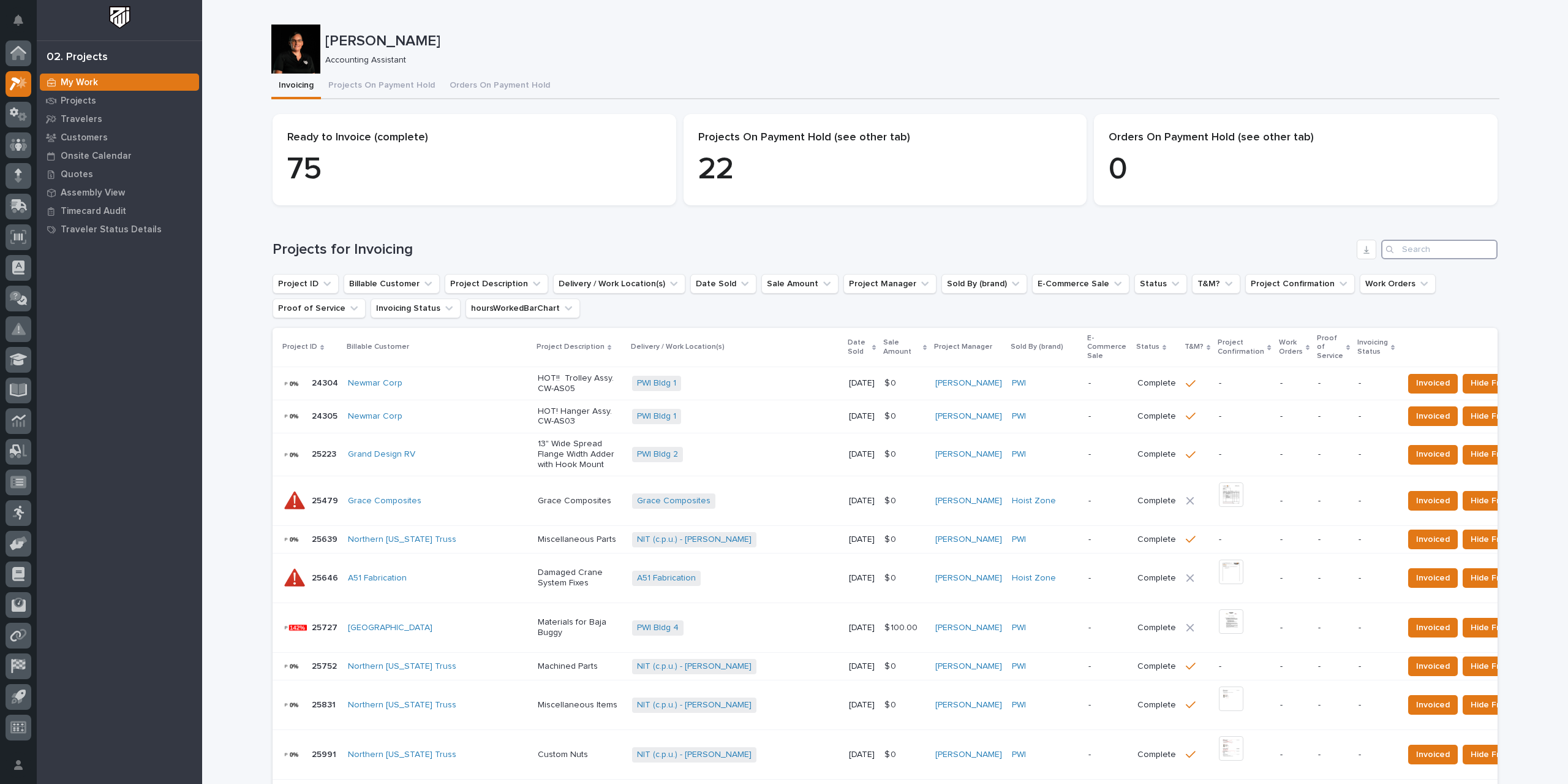
click at [943, 249] on input "Search" at bounding box center [1440, 249] width 117 height 20
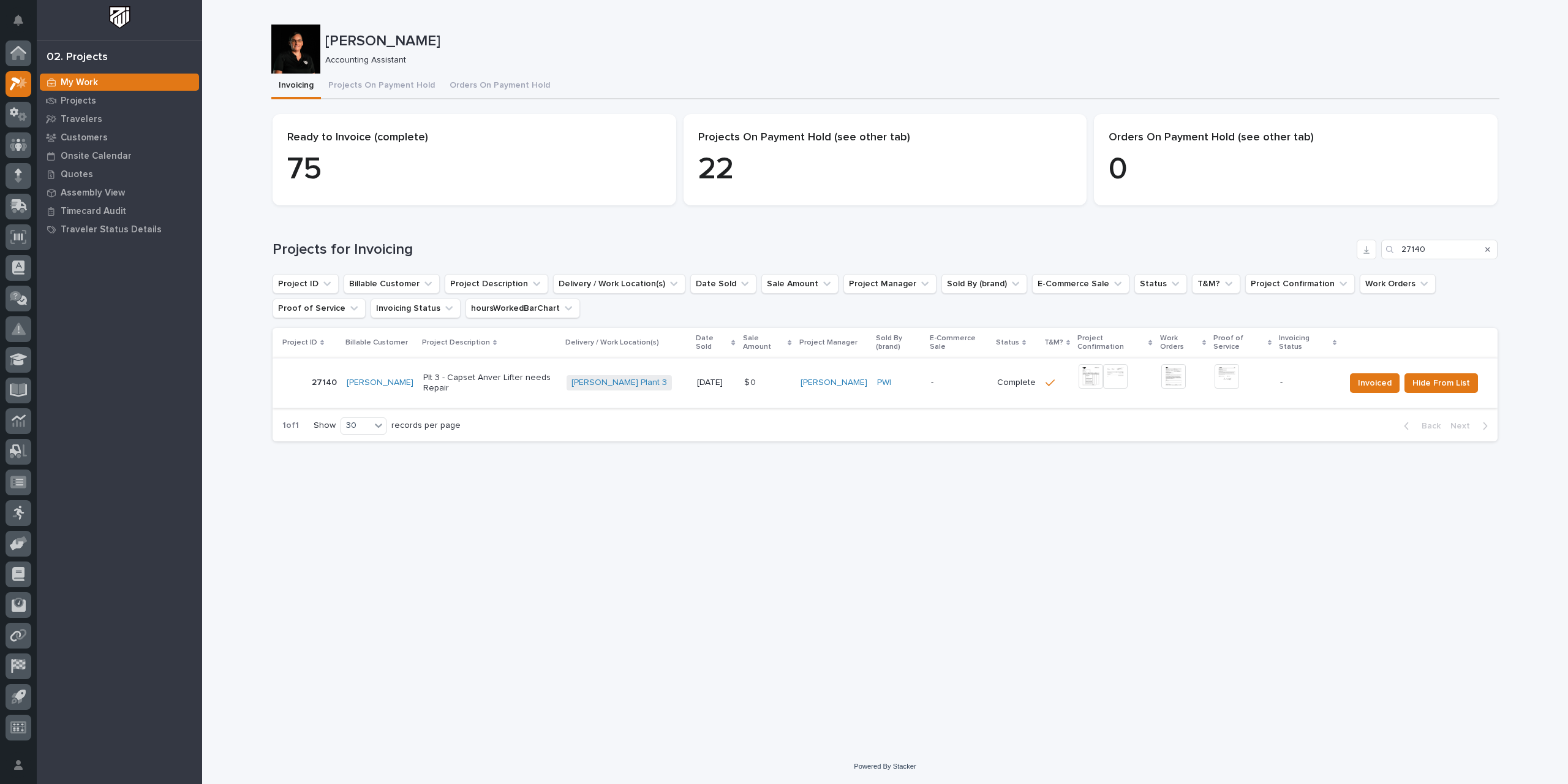
click at [943, 371] on img at bounding box center [1091, 377] width 25 height 25
click at [943, 368] on img at bounding box center [1227, 377] width 25 height 25
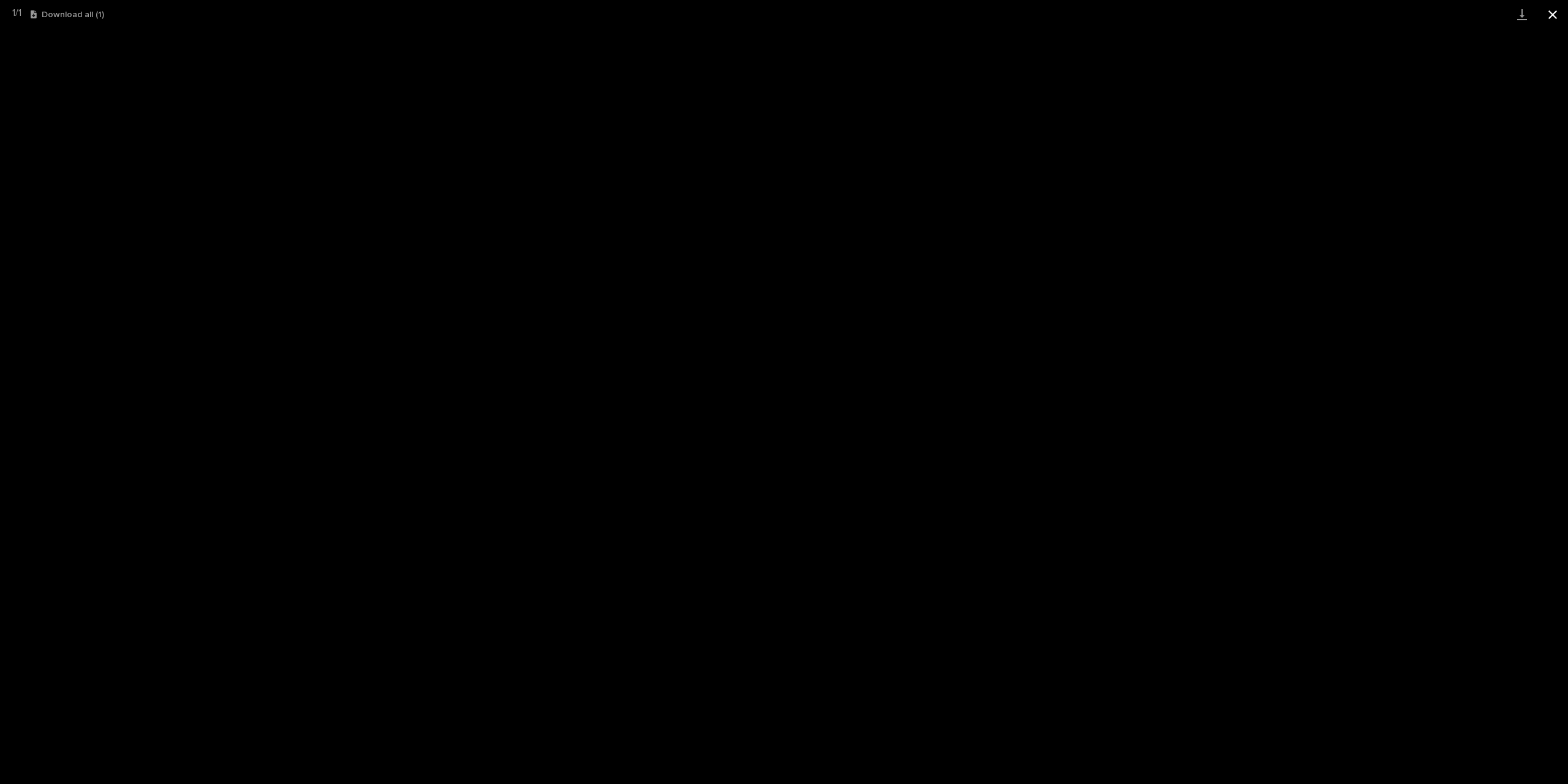
click at [943, 9] on button "Close gallery" at bounding box center [1553, 14] width 31 height 28
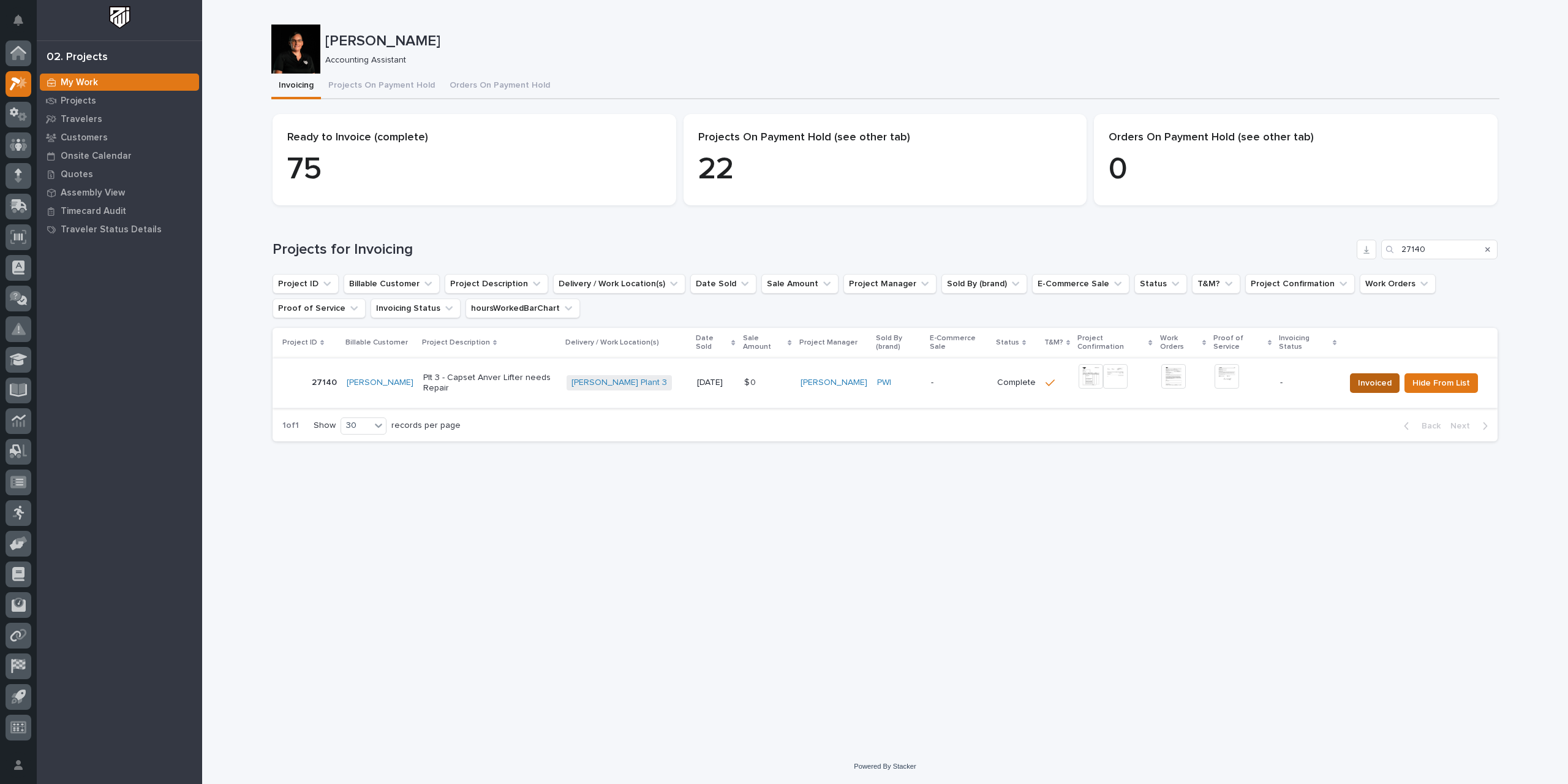
click at [943, 376] on span "Invoiced" at bounding box center [1375, 383] width 34 height 15
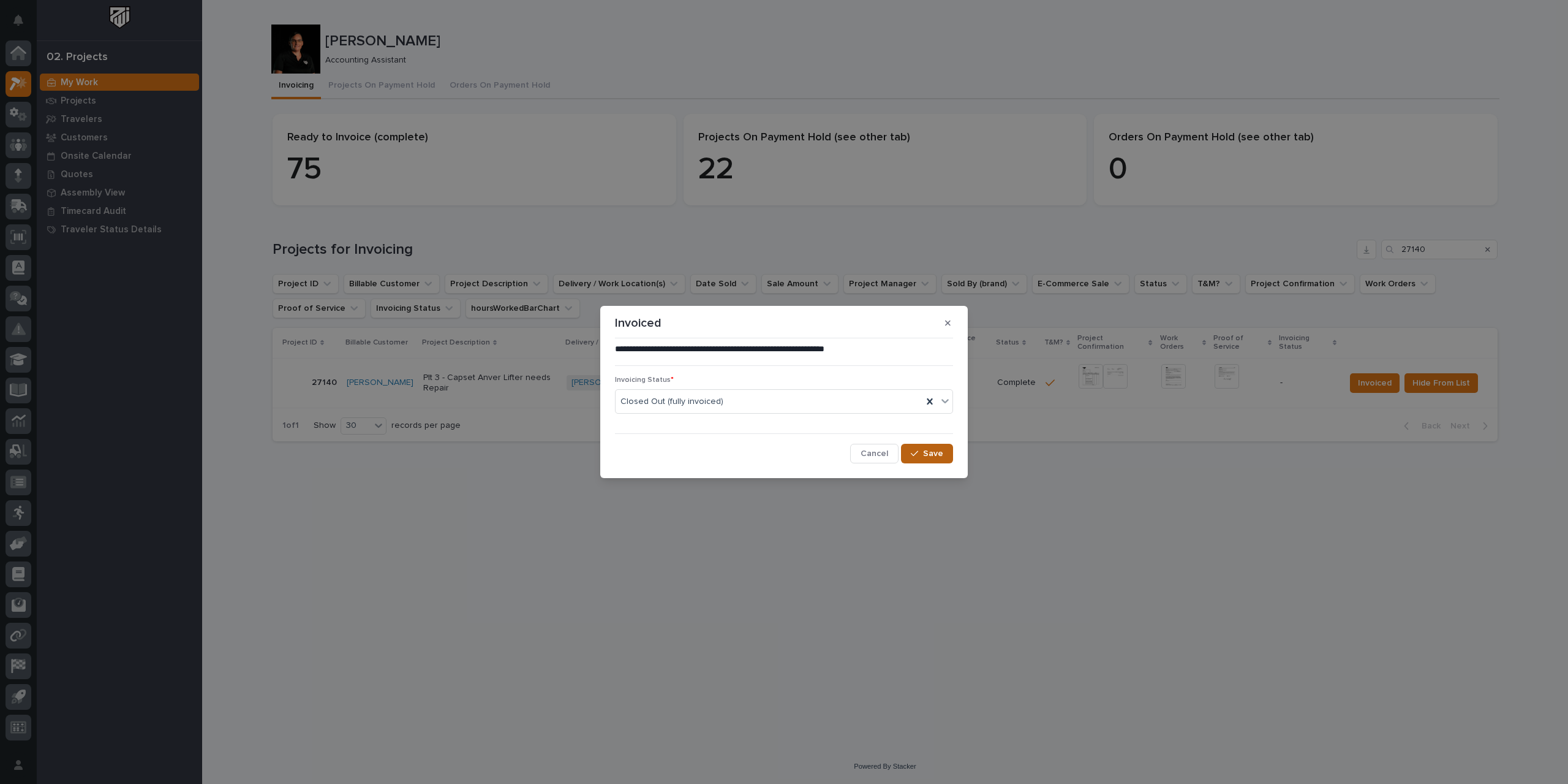
click at [932, 458] on span "Save" at bounding box center [933, 453] width 20 height 11
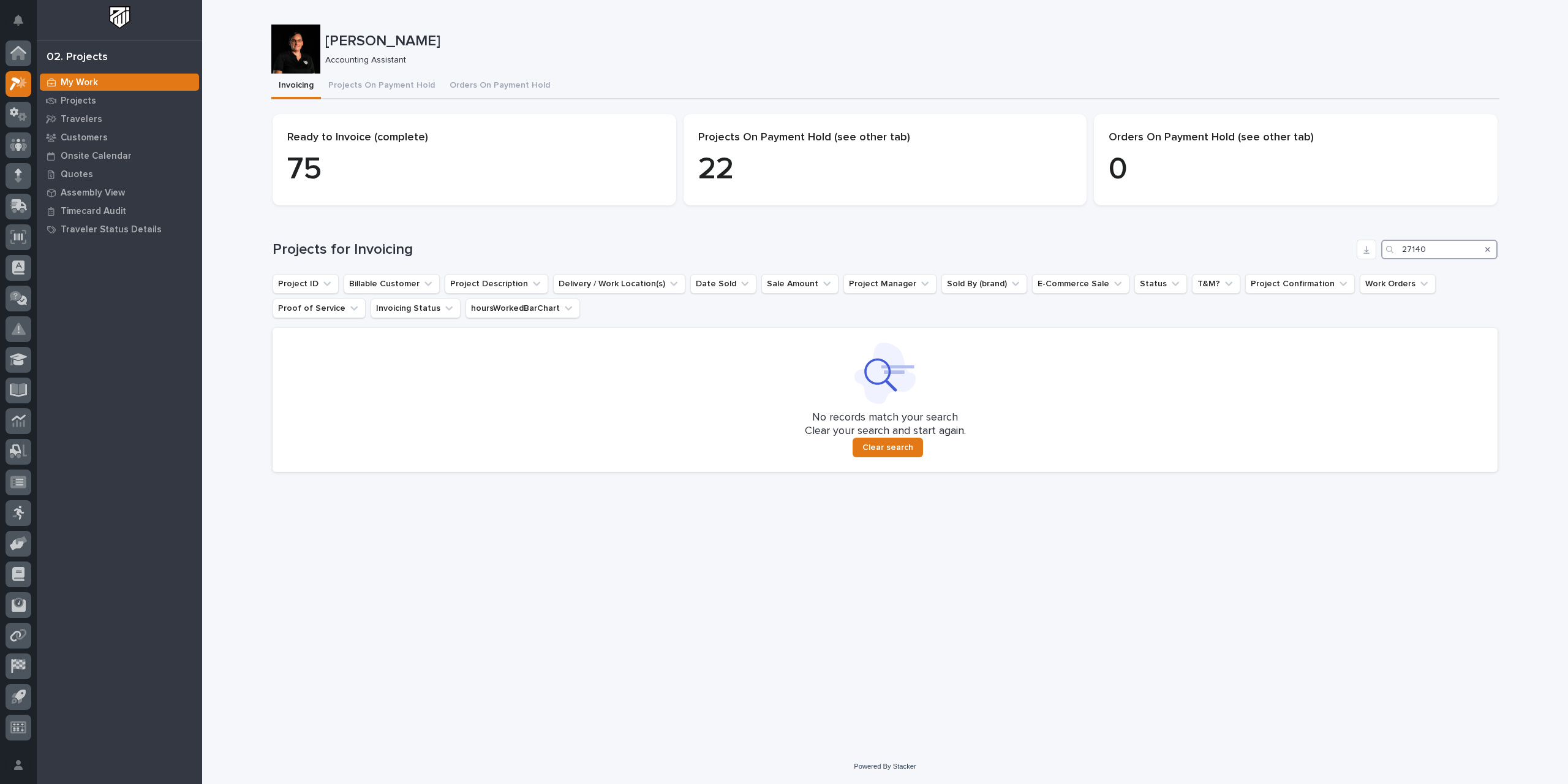
click at [943, 250] on input "27140" at bounding box center [1440, 249] width 117 height 20
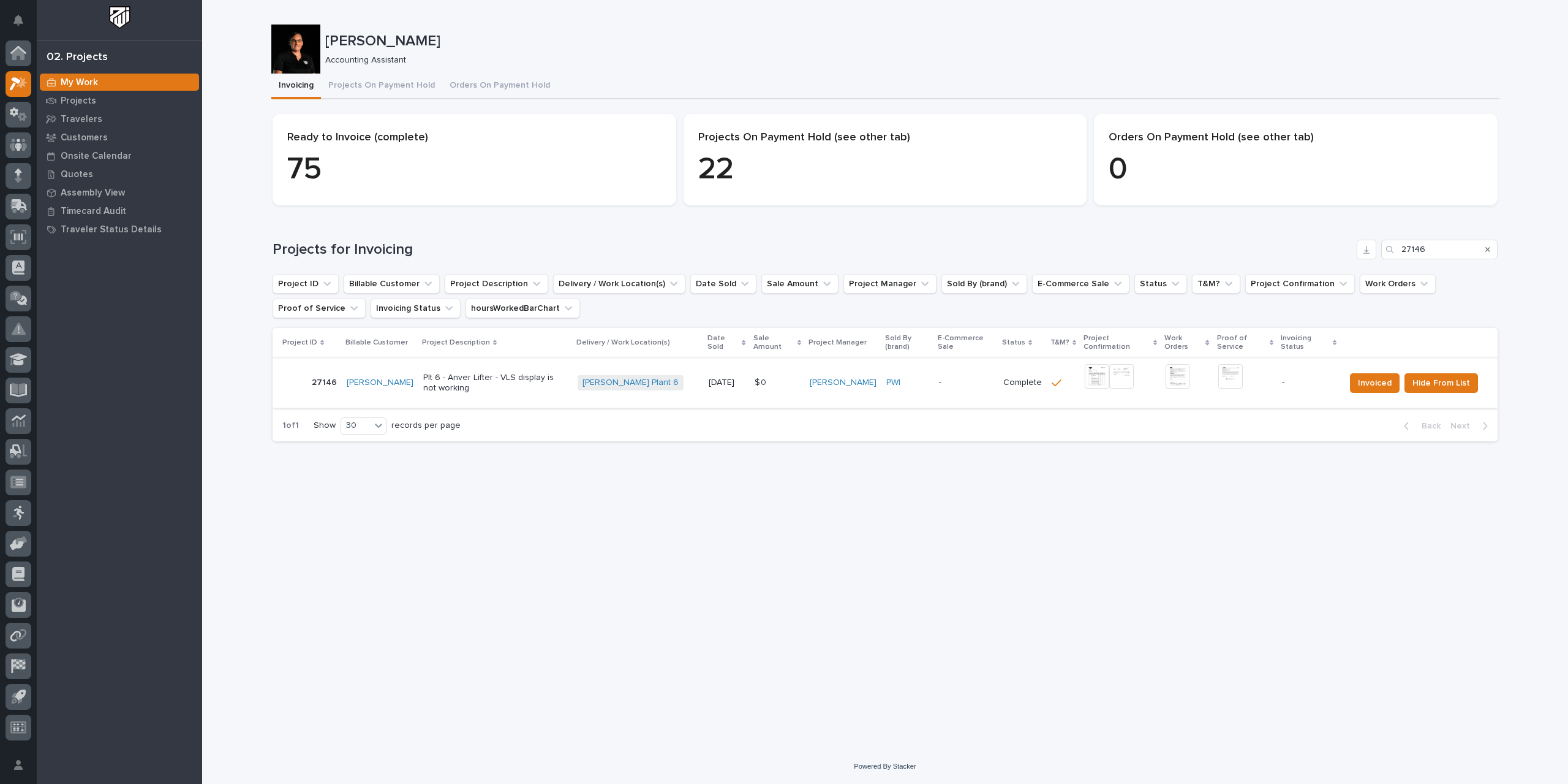
click at [943, 376] on img at bounding box center [1097, 377] width 25 height 25
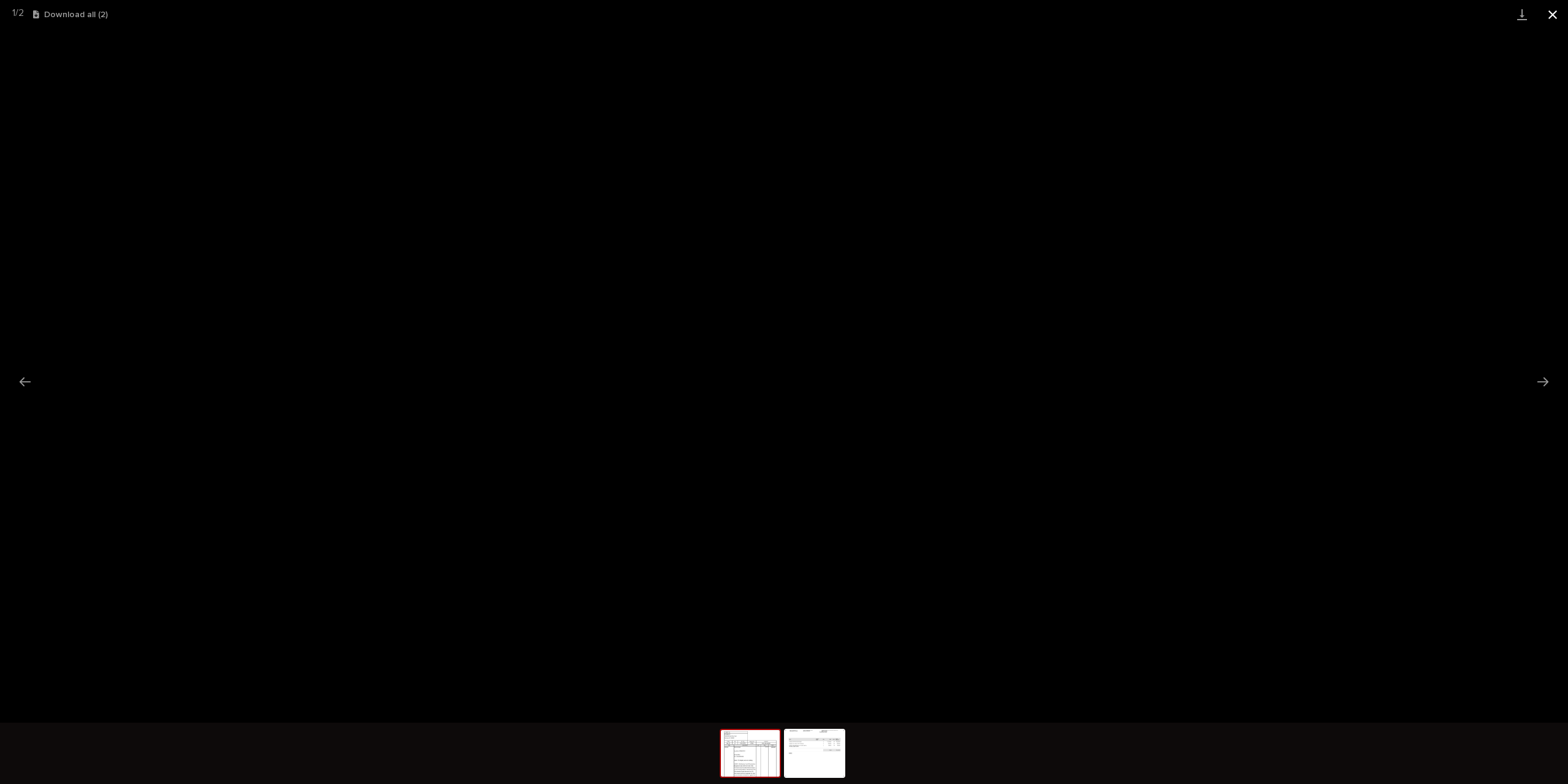
click at [943, 17] on button "Close gallery" at bounding box center [1553, 14] width 31 height 28
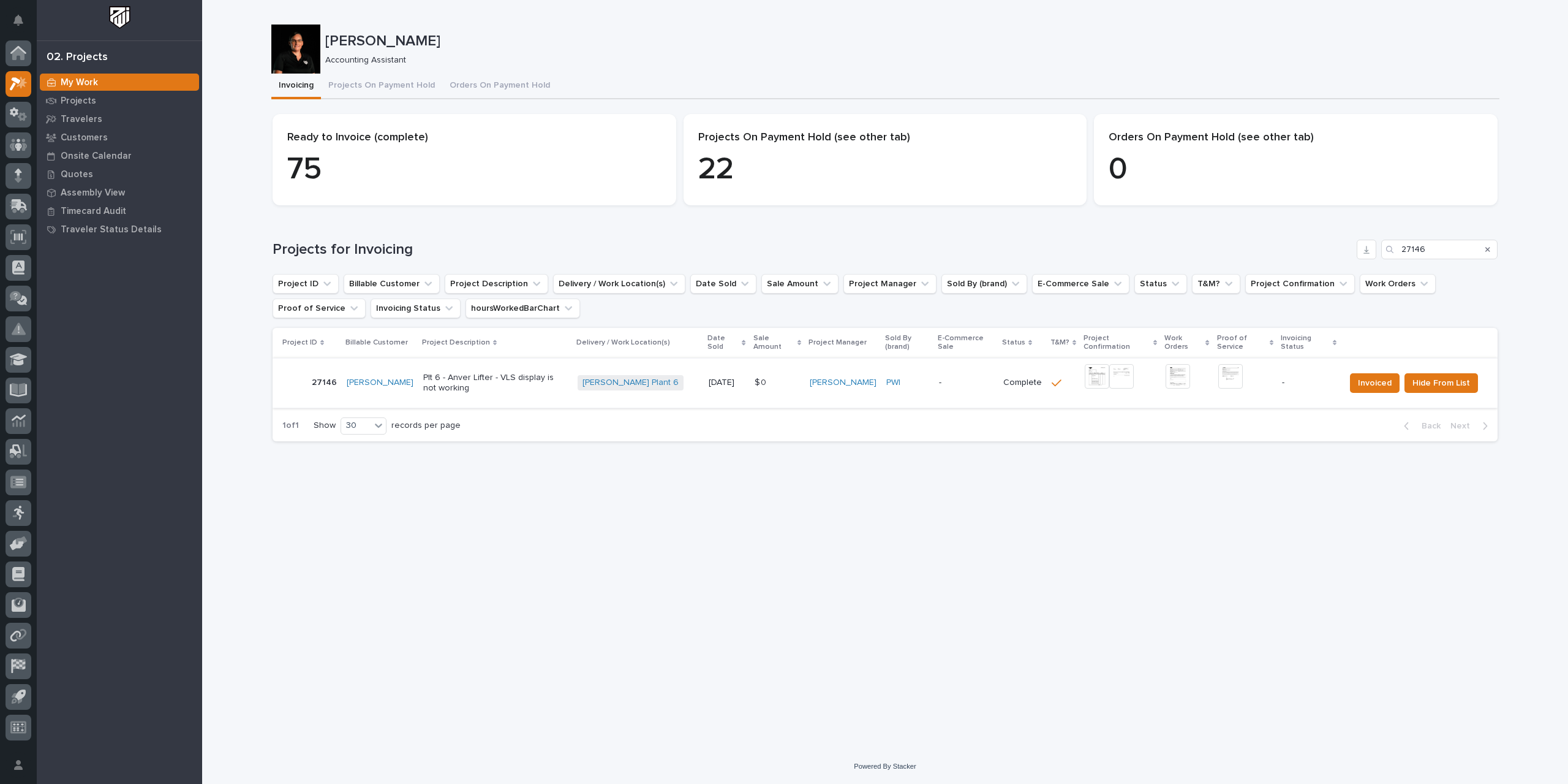
click at [943, 373] on img at bounding box center [1231, 377] width 25 height 25
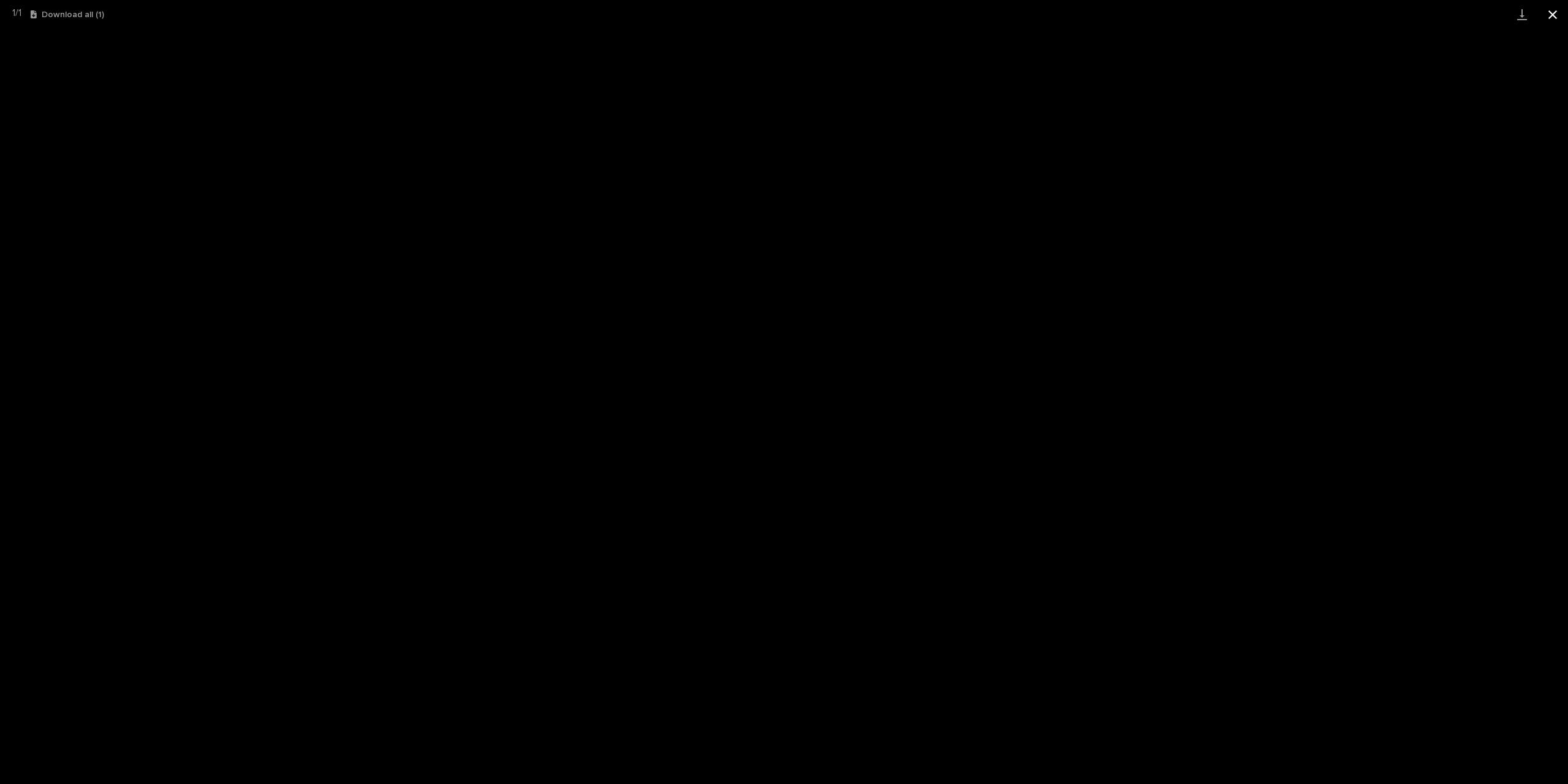
click at [943, 17] on button "Close gallery" at bounding box center [1553, 14] width 31 height 28
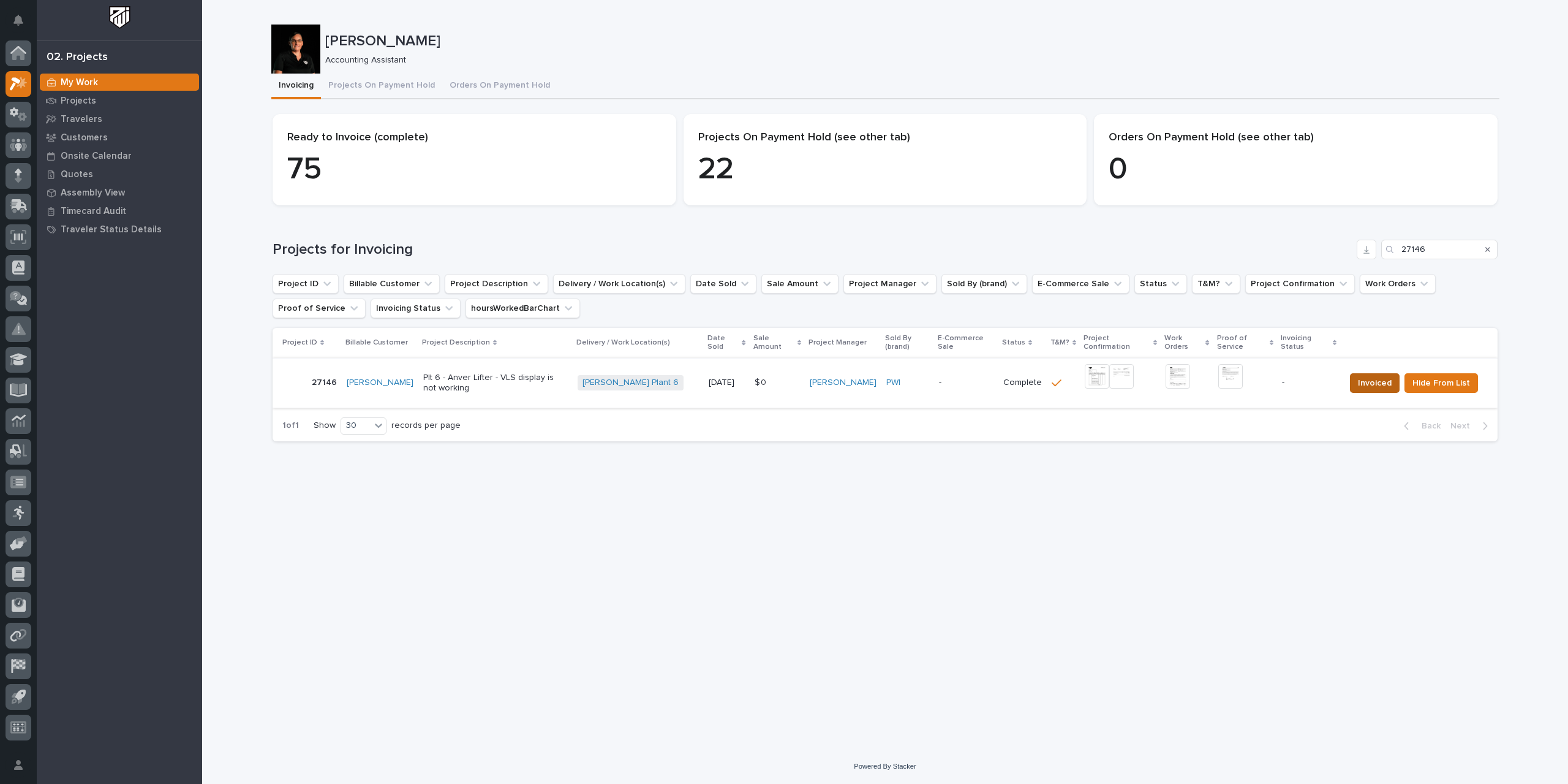
click at [943, 378] on span "Invoiced" at bounding box center [1375, 383] width 34 height 15
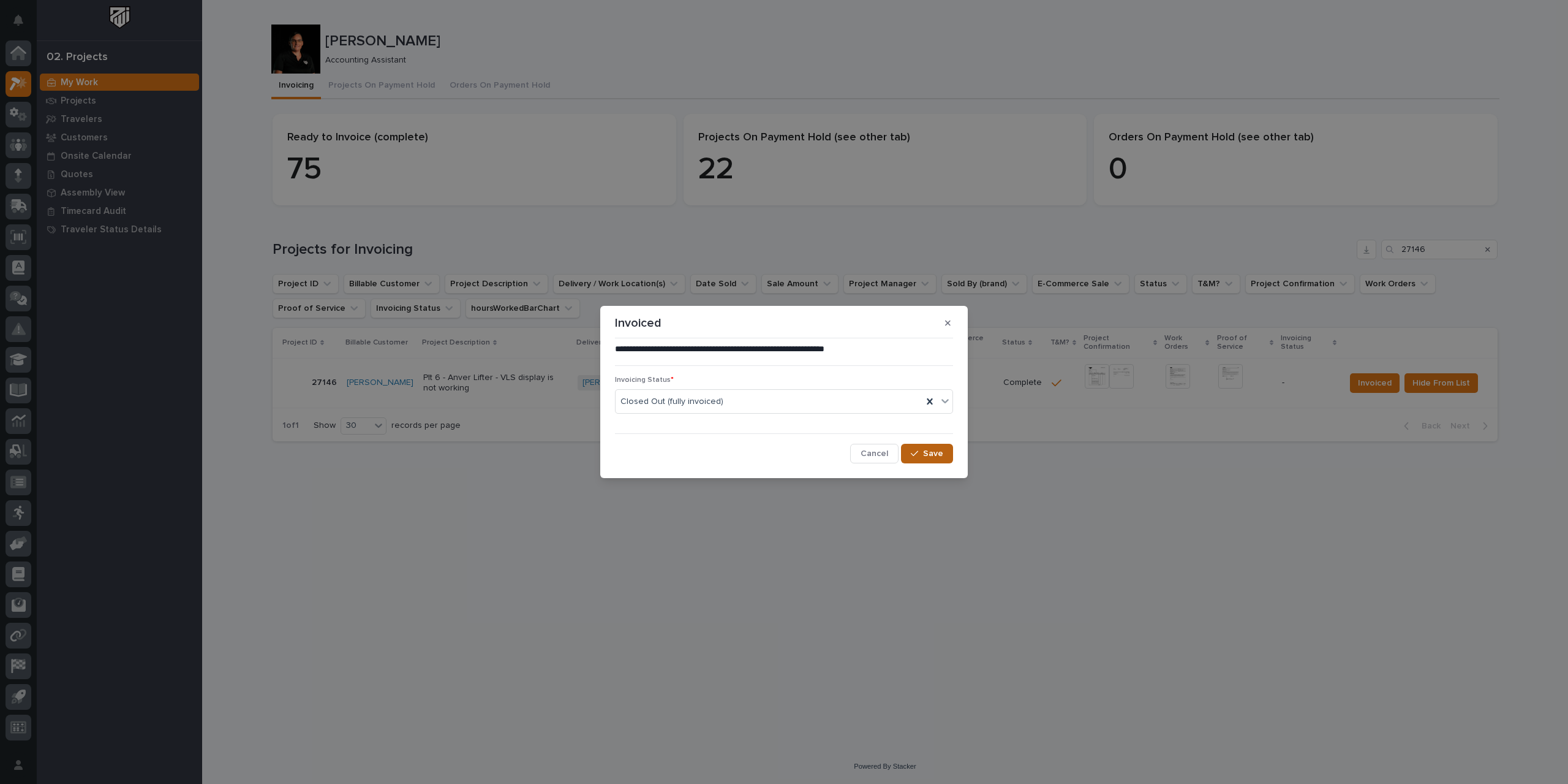
click at [943, 449] on button "Save" at bounding box center [927, 453] width 52 height 20
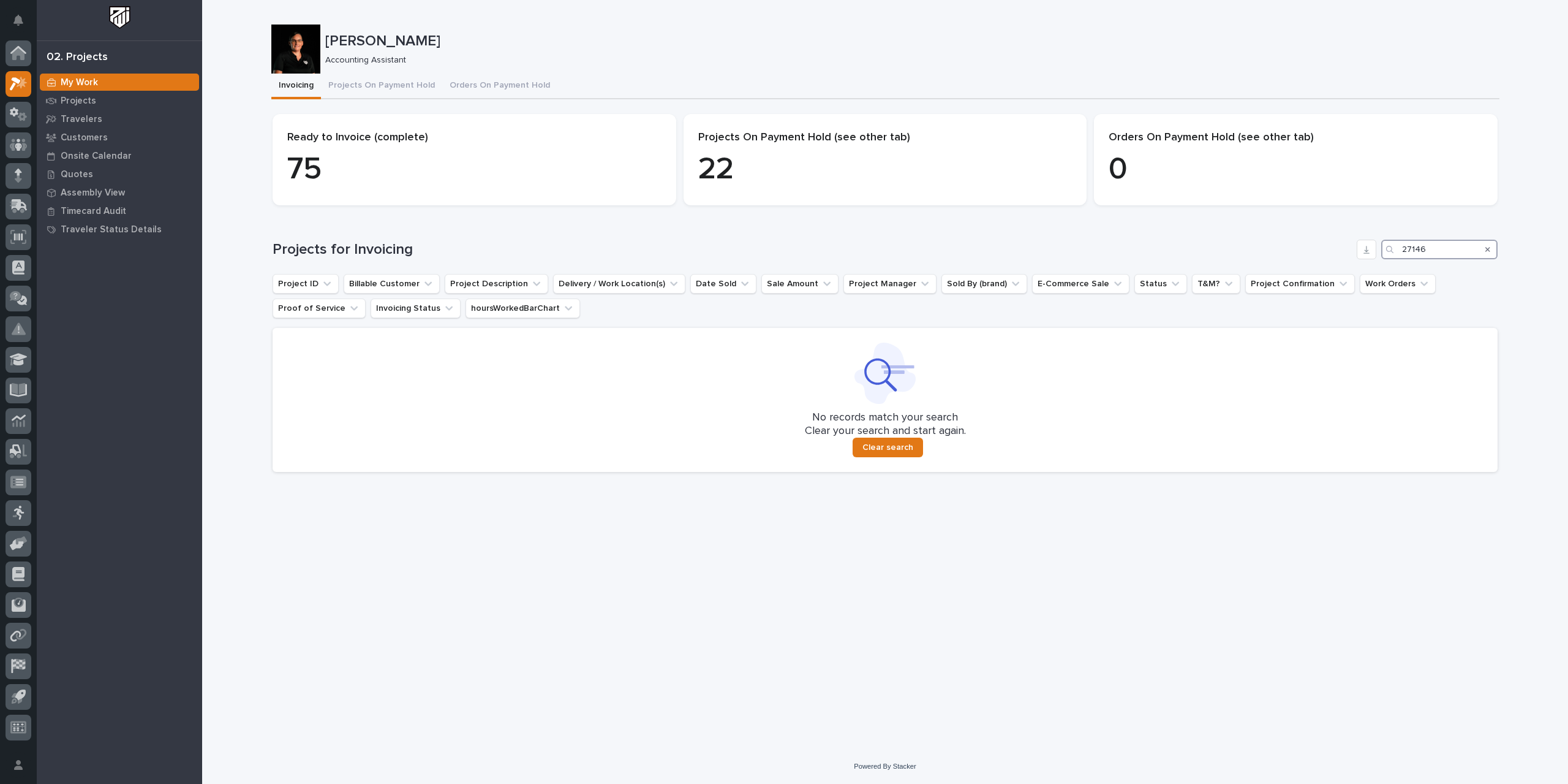
drag, startPoint x: 1437, startPoint y: 250, endPoint x: 1353, endPoint y: 236, distance: 85.2
click at [943, 236] on div "Loading... Saving… Projects for Invoicing 27146 Project ID Billable Customer Pr…" at bounding box center [885, 348] width 1225 height 266
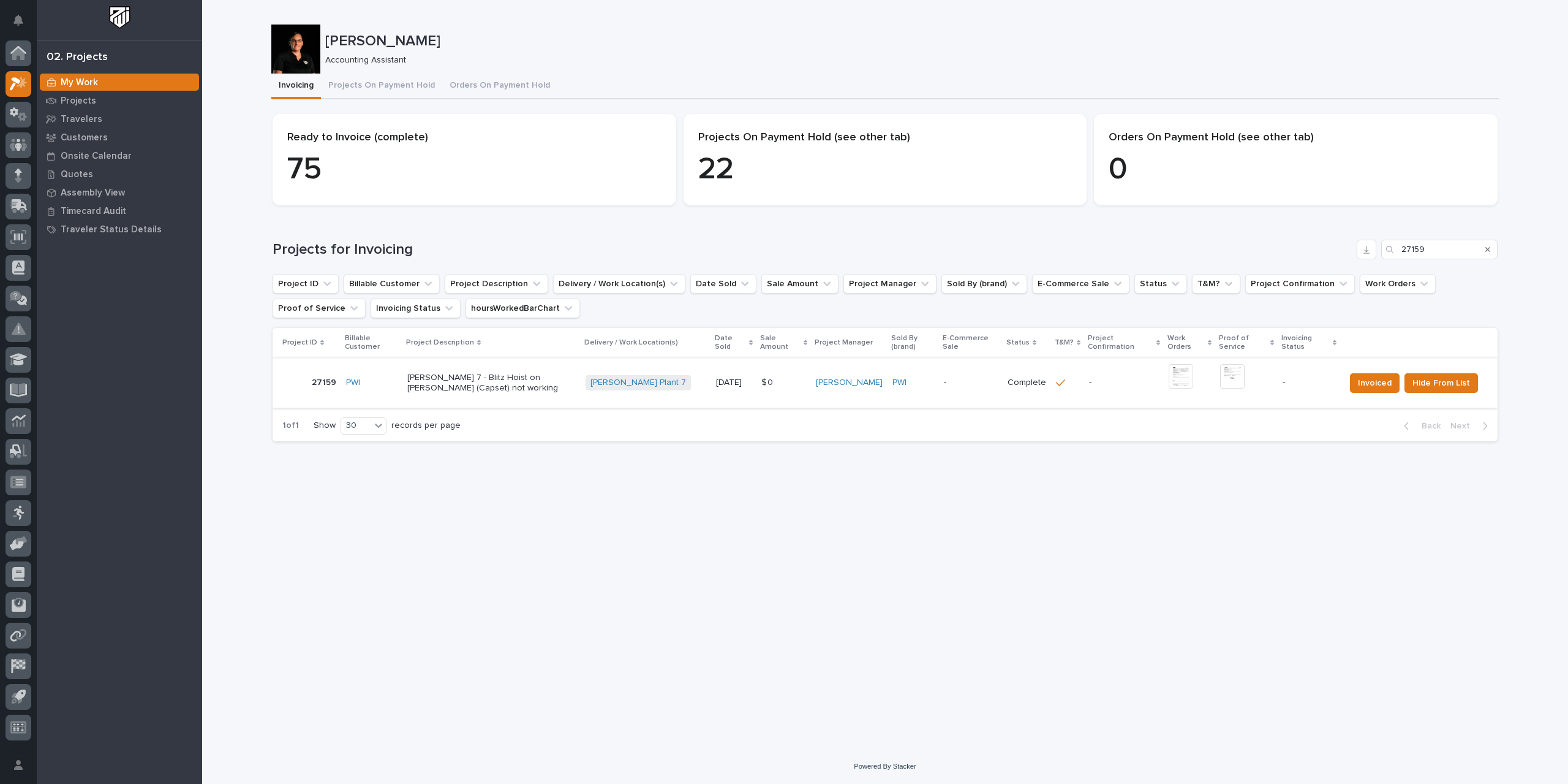
click at [943, 378] on img at bounding box center [1181, 377] width 25 height 25
click at [943, 384] on span "Hide From List" at bounding box center [1441, 383] width 58 height 15
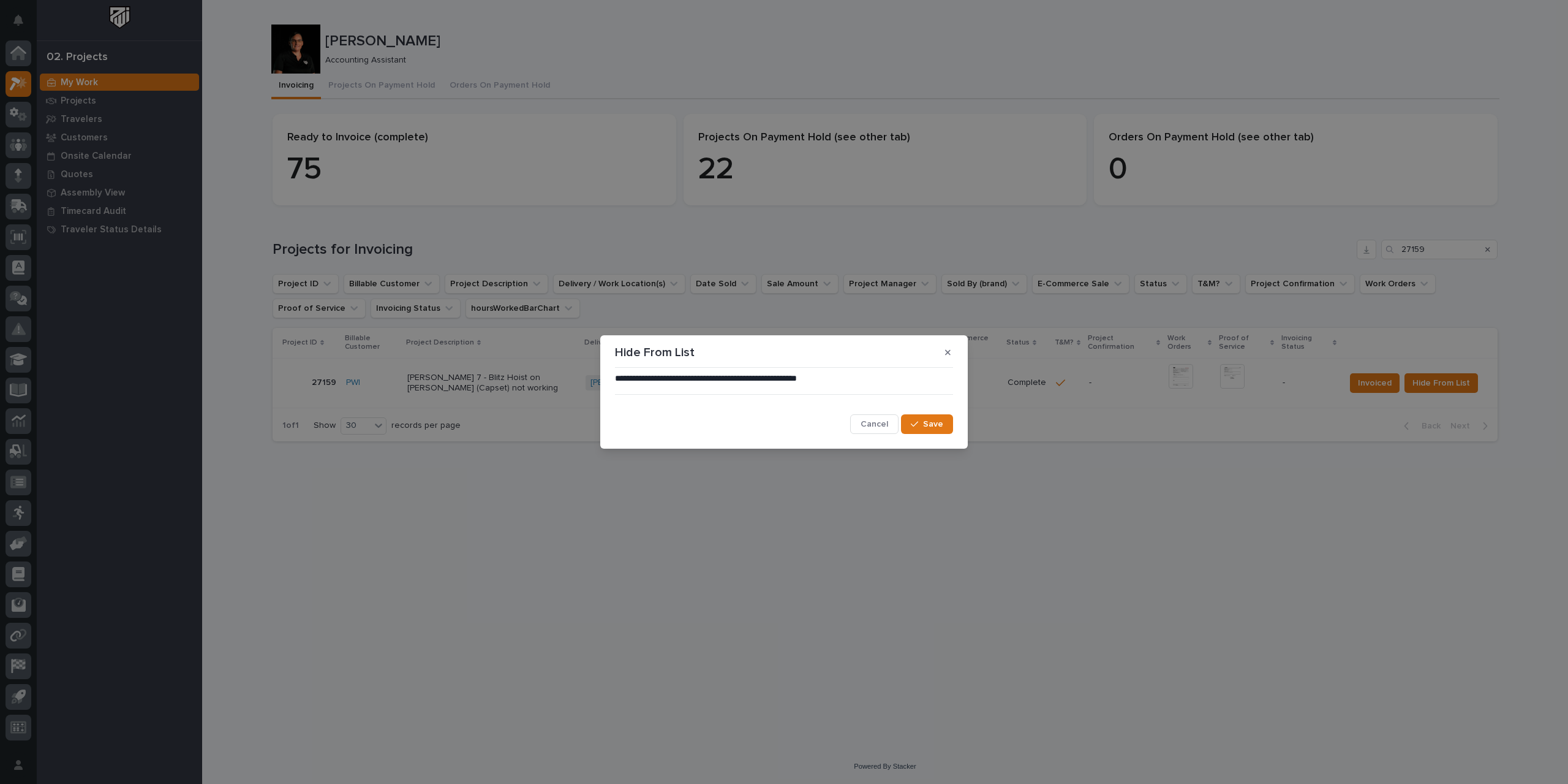
click at [930, 422] on span "Save" at bounding box center [933, 423] width 20 height 11
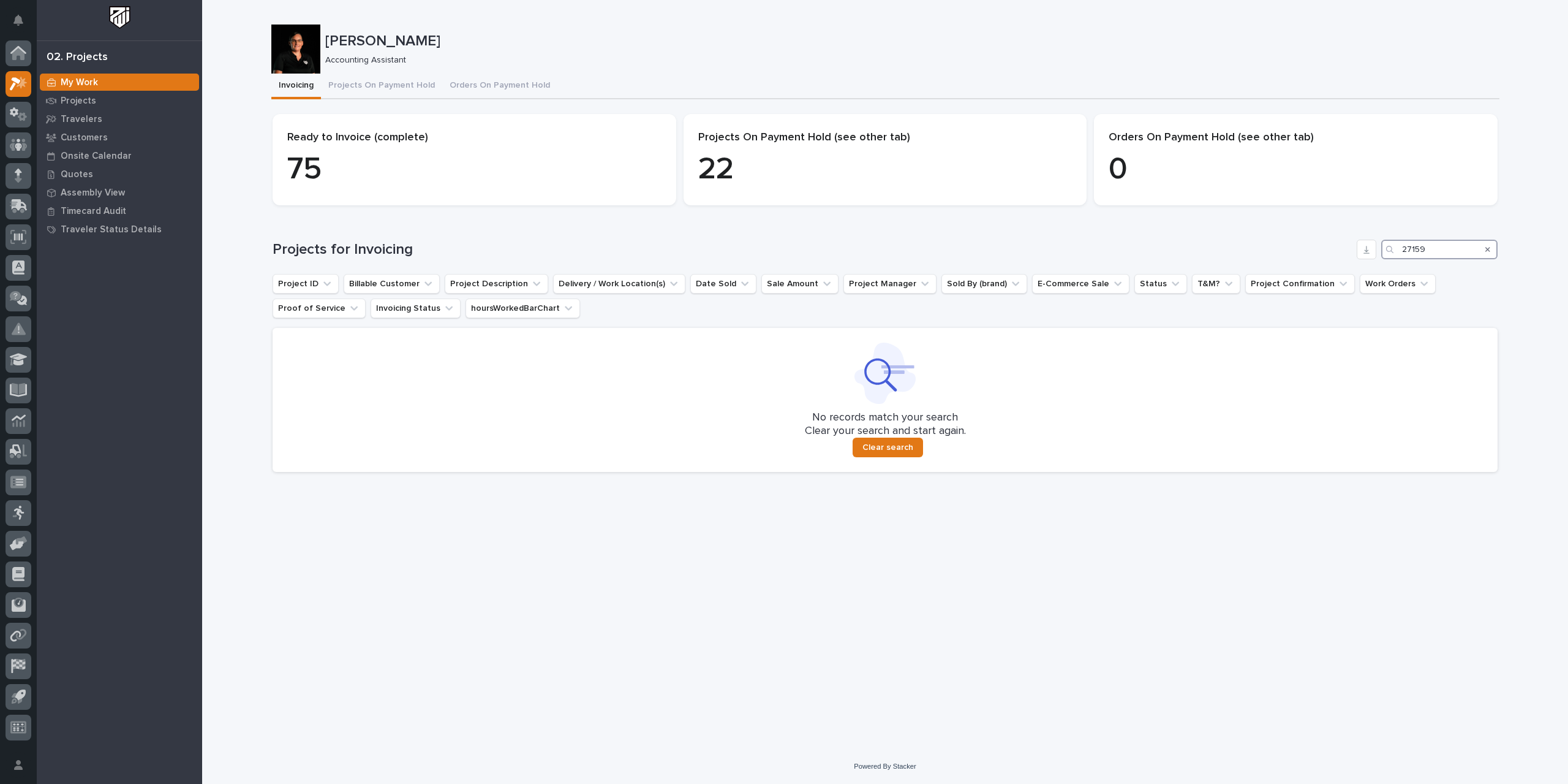
drag, startPoint x: 1429, startPoint y: 250, endPoint x: 1285, endPoint y: 252, distance: 144.0
click at [943, 252] on div "Projects for Invoicing 27159" at bounding box center [885, 249] width 1225 height 20
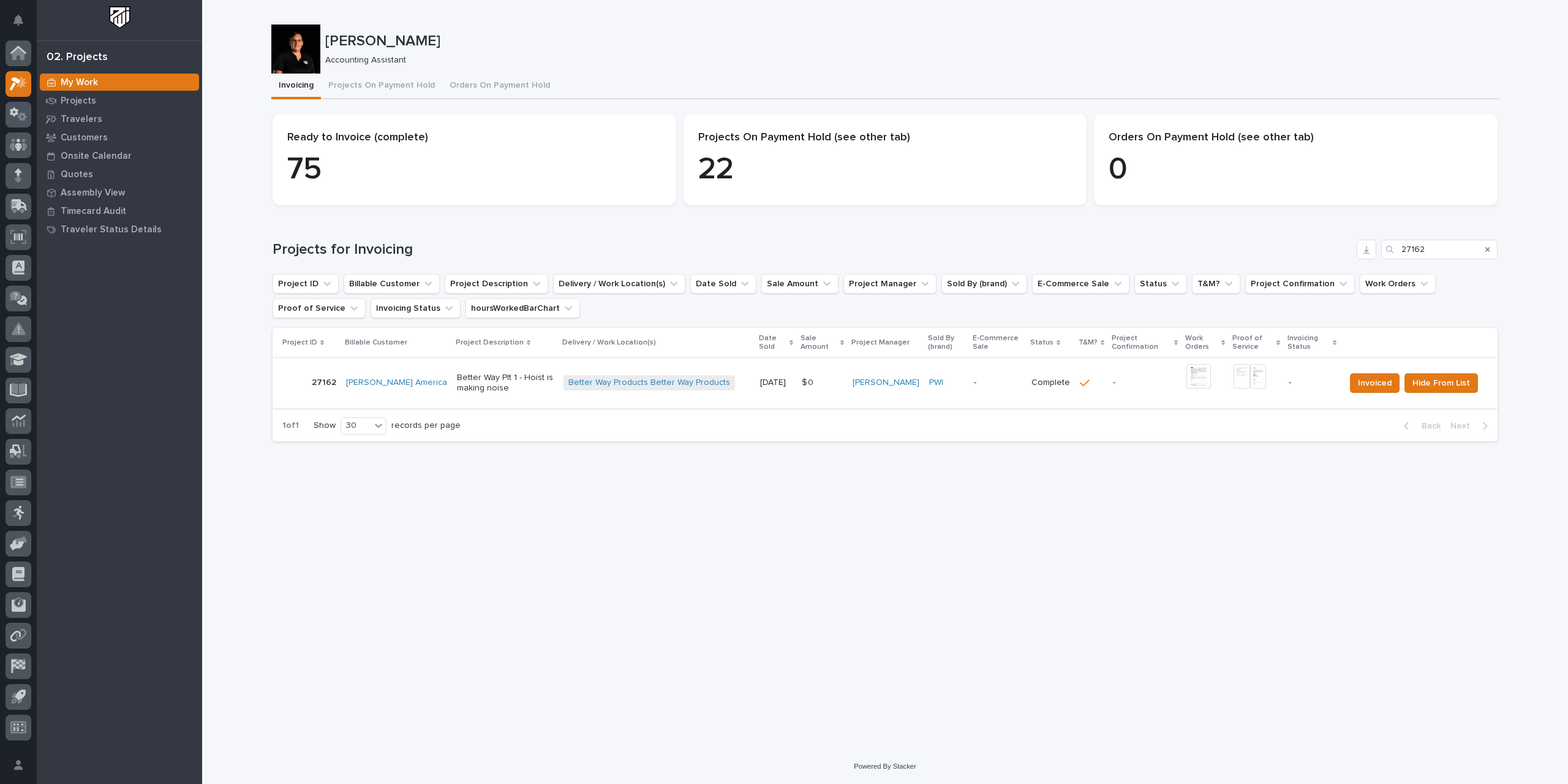
click at [943, 377] on img at bounding box center [1199, 377] width 25 height 25
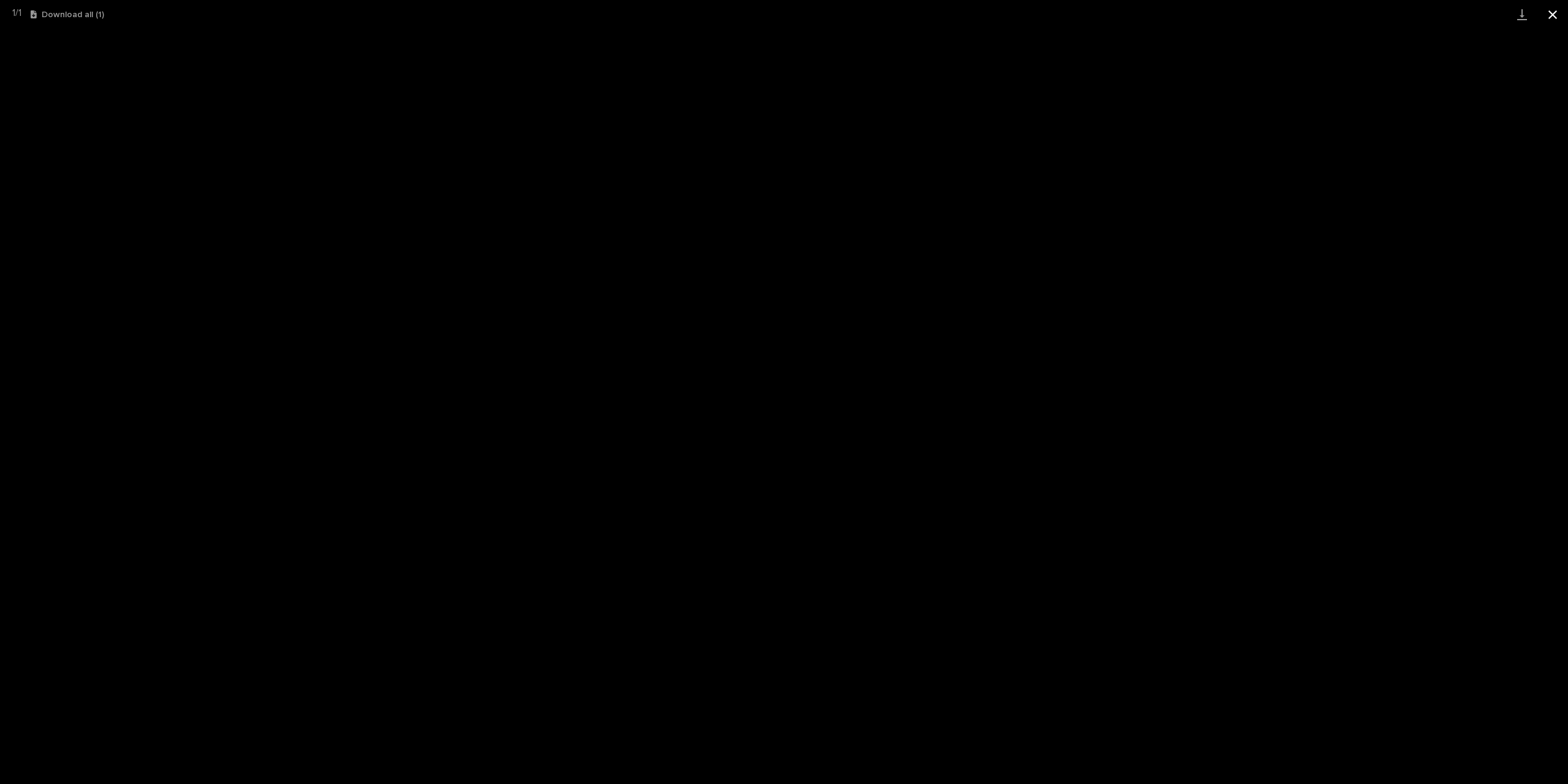
click at [943, 15] on button "Close gallery" at bounding box center [1553, 14] width 31 height 28
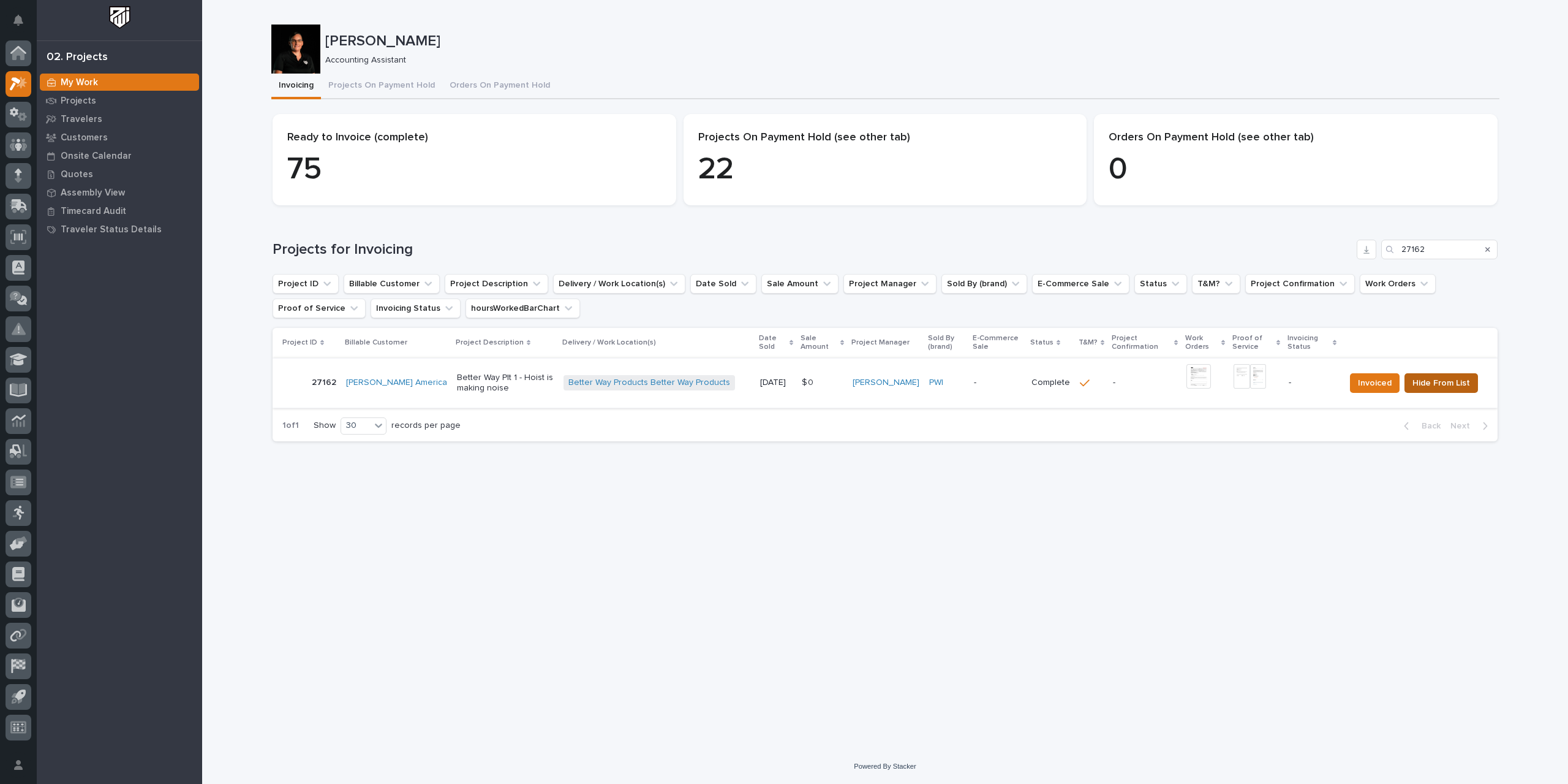
click at [943, 388] on span "Hide From List" at bounding box center [1441, 383] width 58 height 15
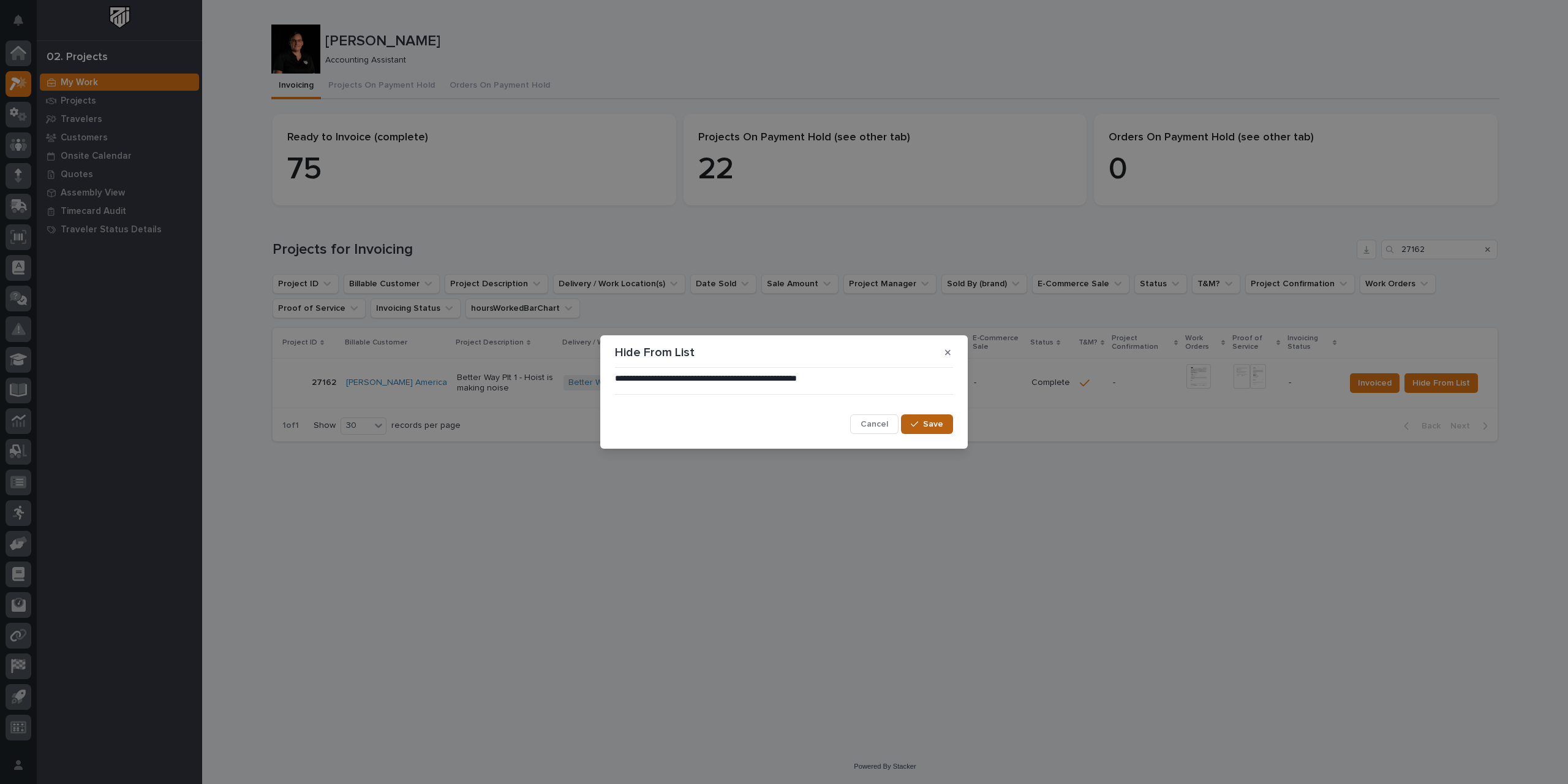
click at [927, 425] on span "Save" at bounding box center [933, 423] width 20 height 11
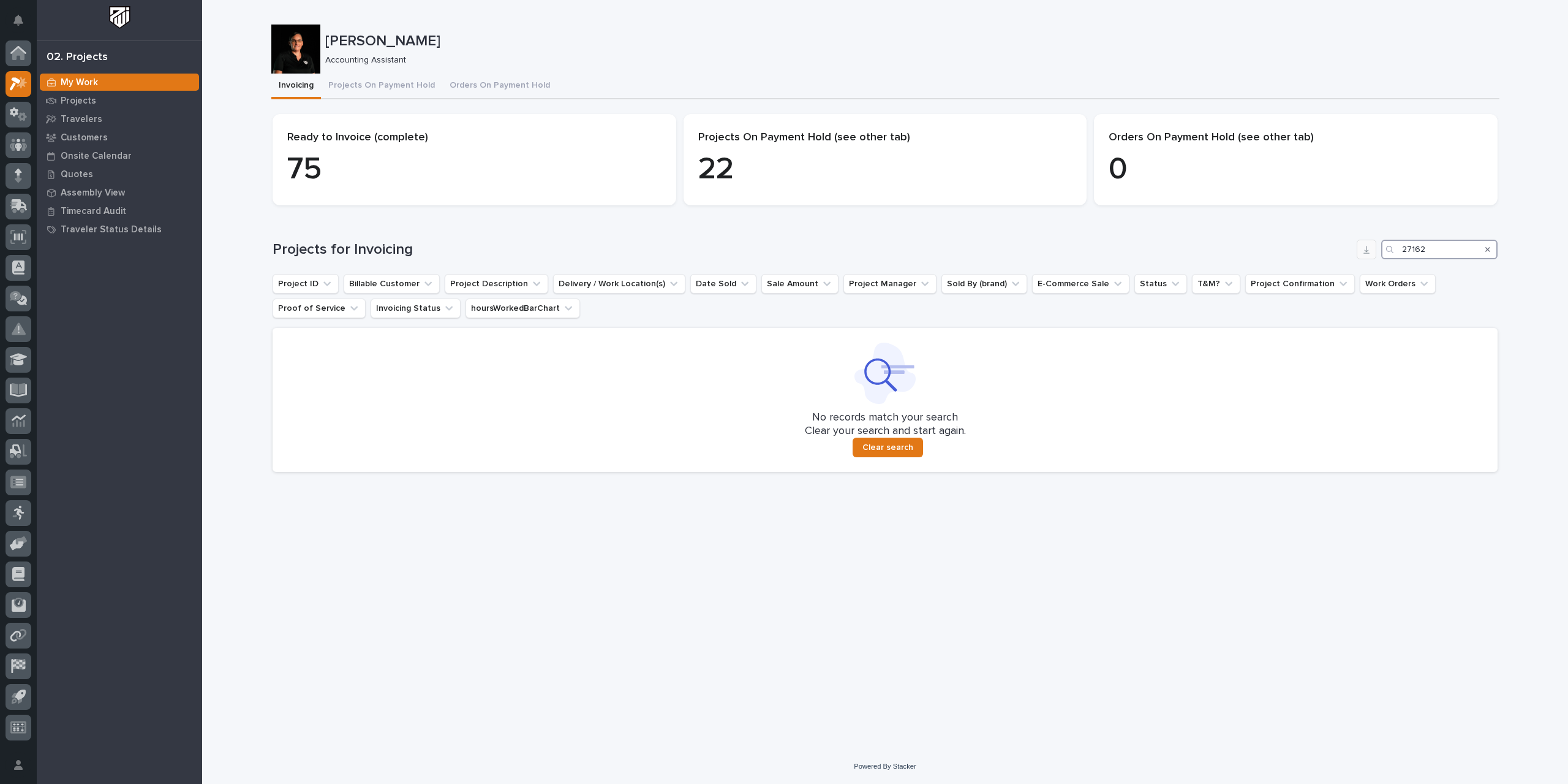
drag, startPoint x: 1437, startPoint y: 253, endPoint x: 1366, endPoint y: 250, distance: 71.1
click at [943, 250] on div "Projects for Invoicing 27162" at bounding box center [885, 249] width 1225 height 20
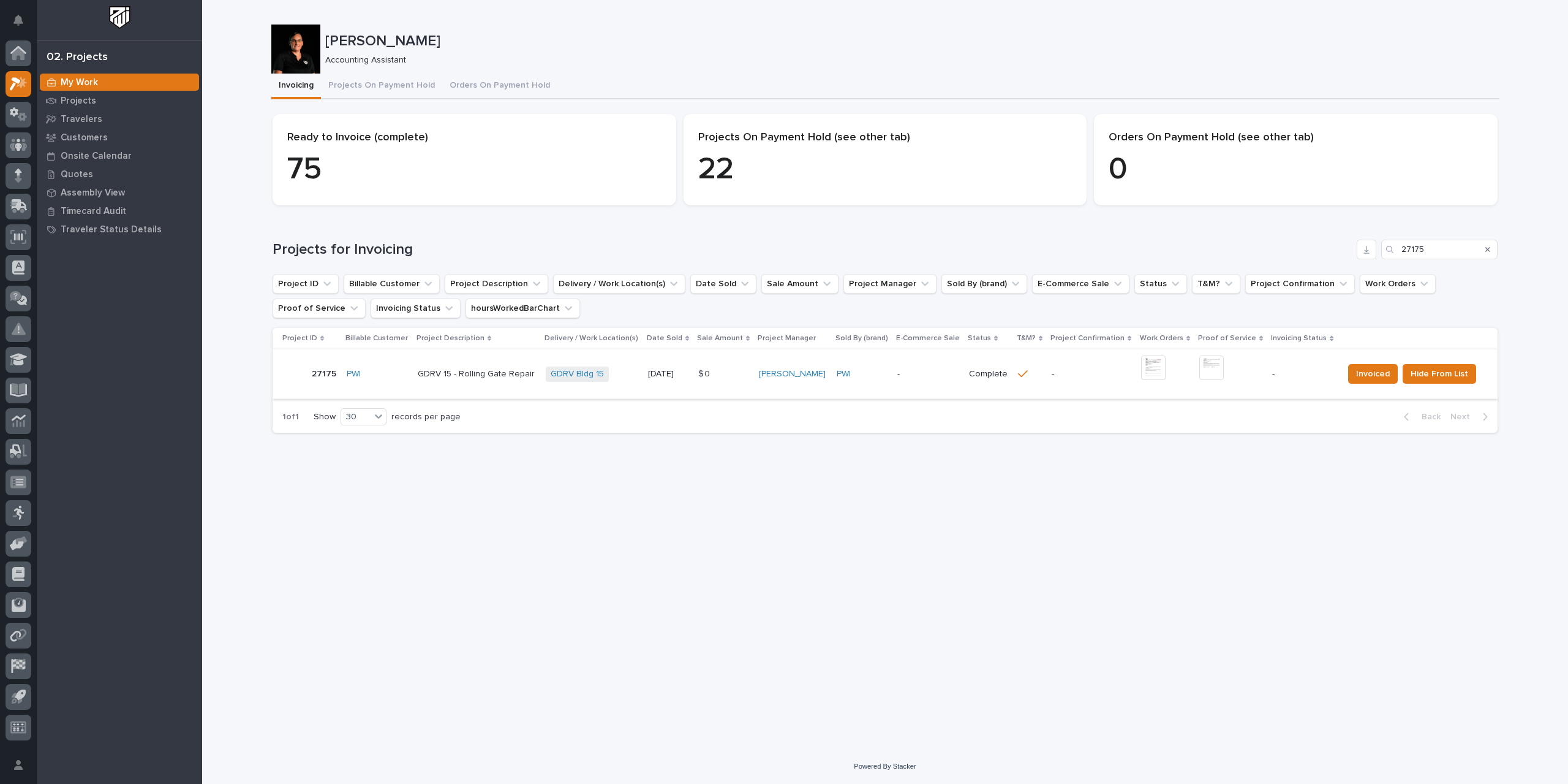
click at [943, 369] on img at bounding box center [1154, 368] width 25 height 25
click at [943, 374] on span "Hide From List" at bounding box center [1439, 374] width 58 height 15
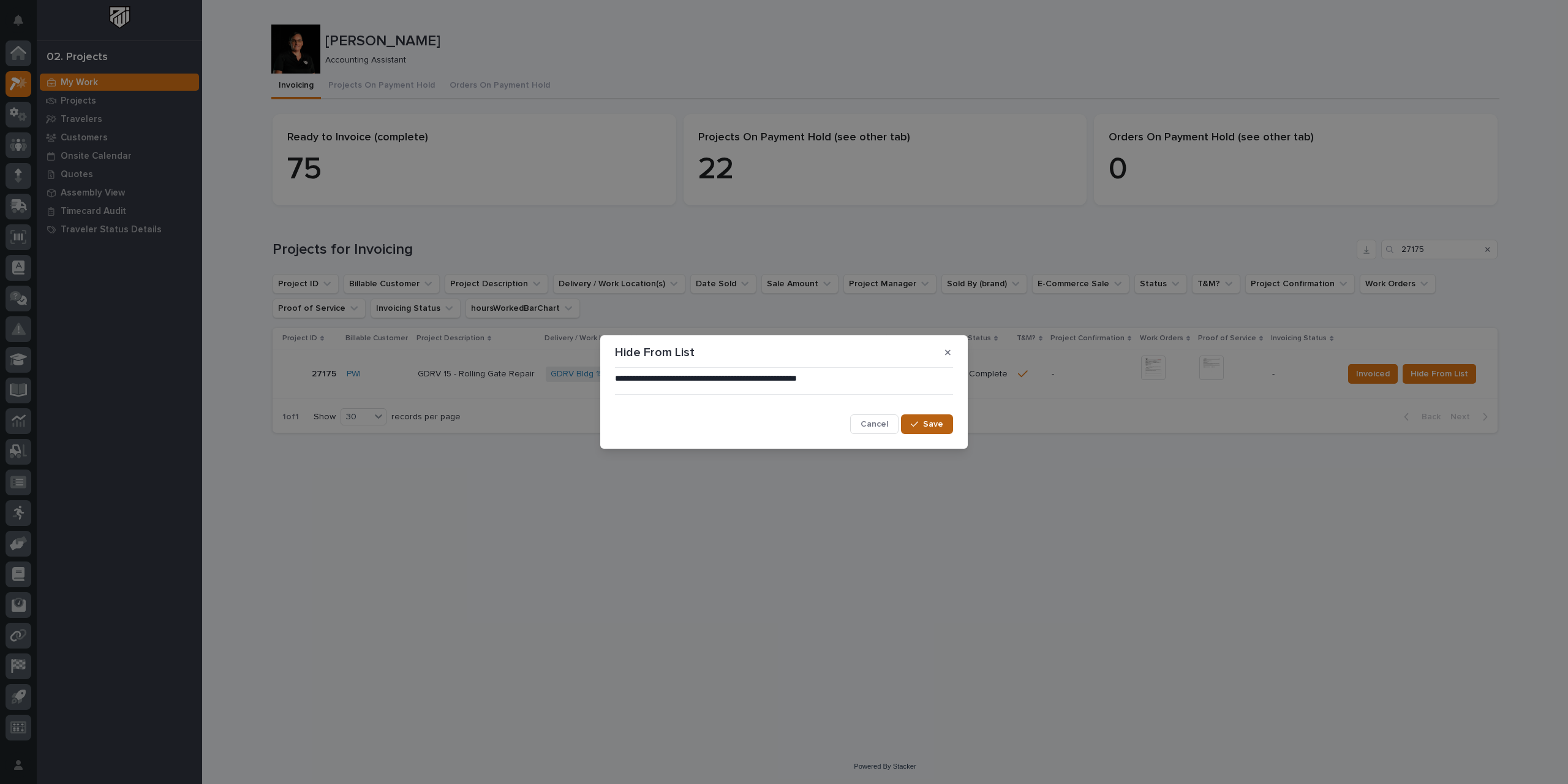
click at [932, 423] on span "Save" at bounding box center [933, 423] width 20 height 11
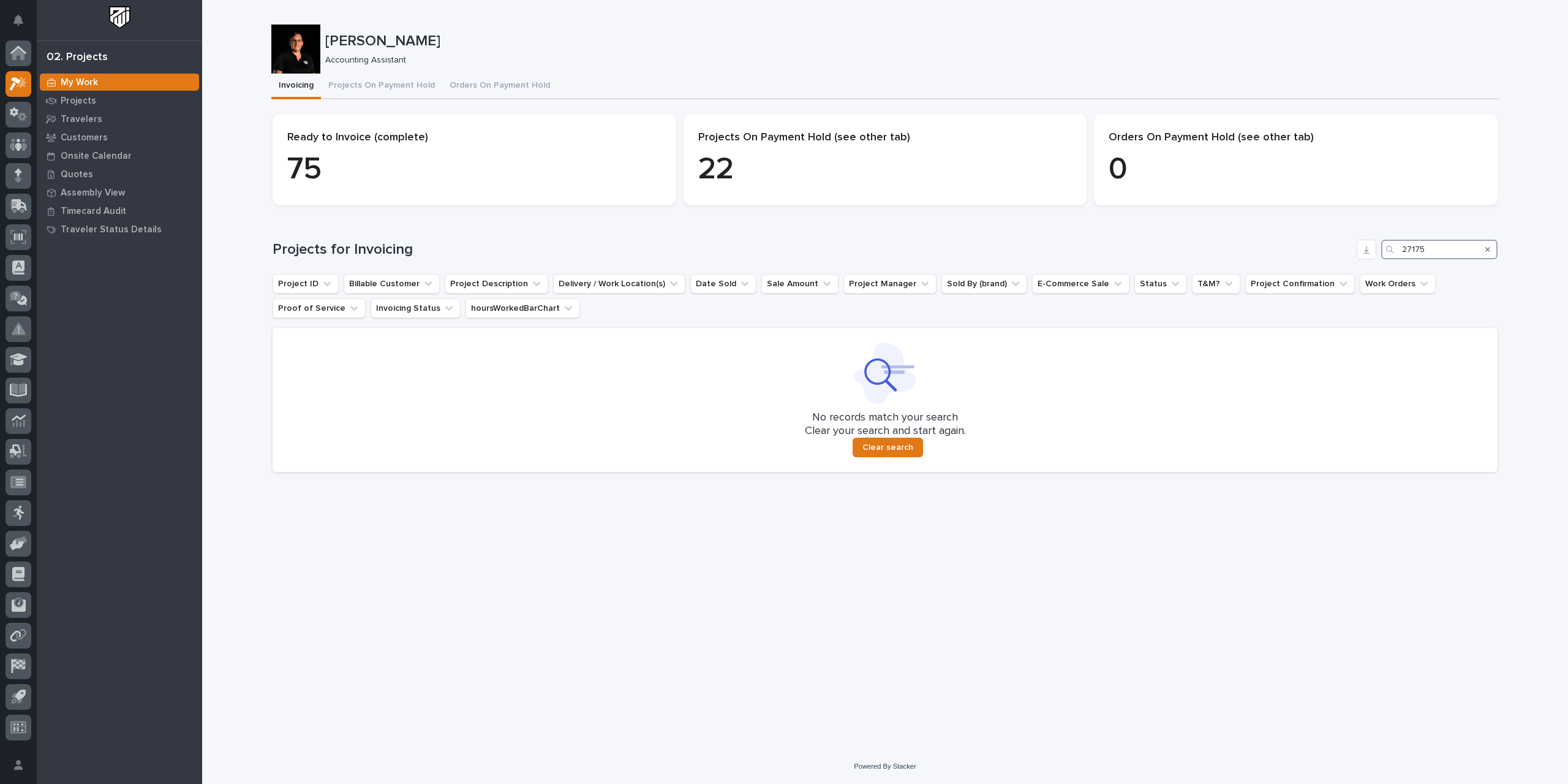
drag, startPoint x: 1440, startPoint y: 250, endPoint x: 1403, endPoint y: 250, distance: 37.0
click at [943, 250] on input "27175" at bounding box center [1440, 249] width 117 height 20
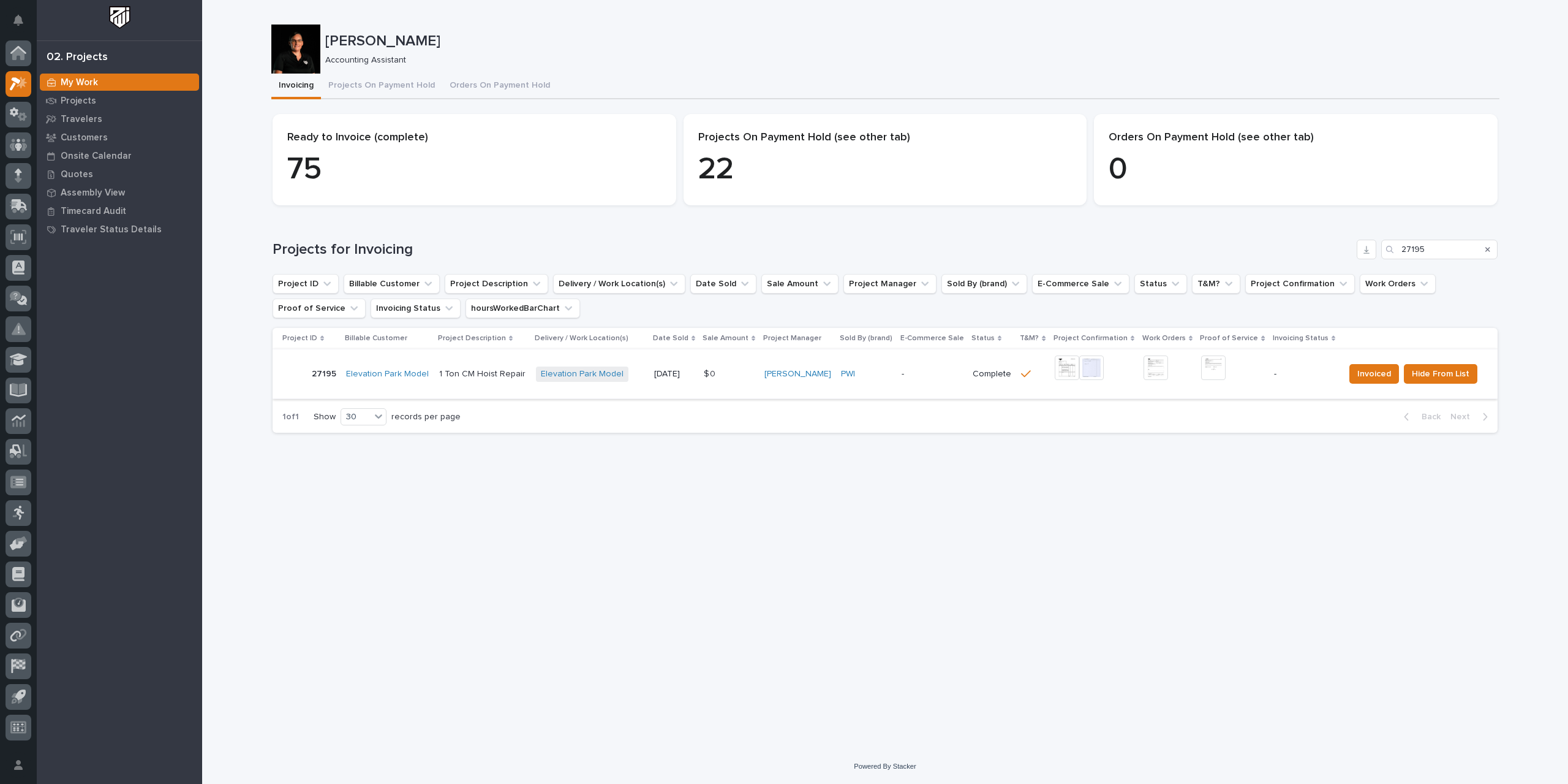
click at [943, 369] on img at bounding box center [1067, 368] width 25 height 25
click at [943, 371] on img at bounding box center [1213, 368] width 25 height 25
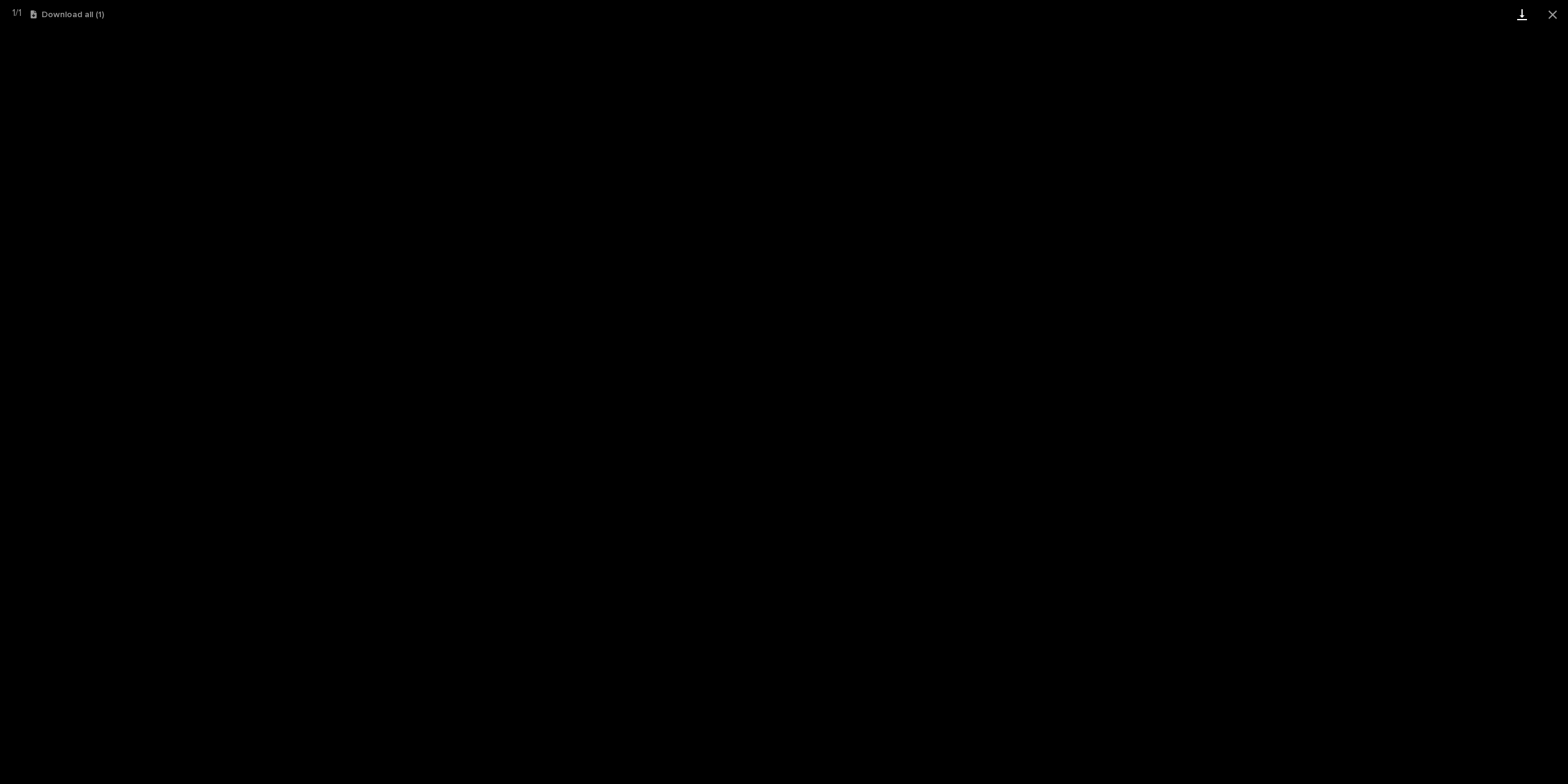
drag, startPoint x: 1559, startPoint y: 19, endPoint x: 1510, endPoint y: 19, distance: 49.0
click at [943, 19] on button "Close gallery" at bounding box center [1553, 14] width 31 height 28
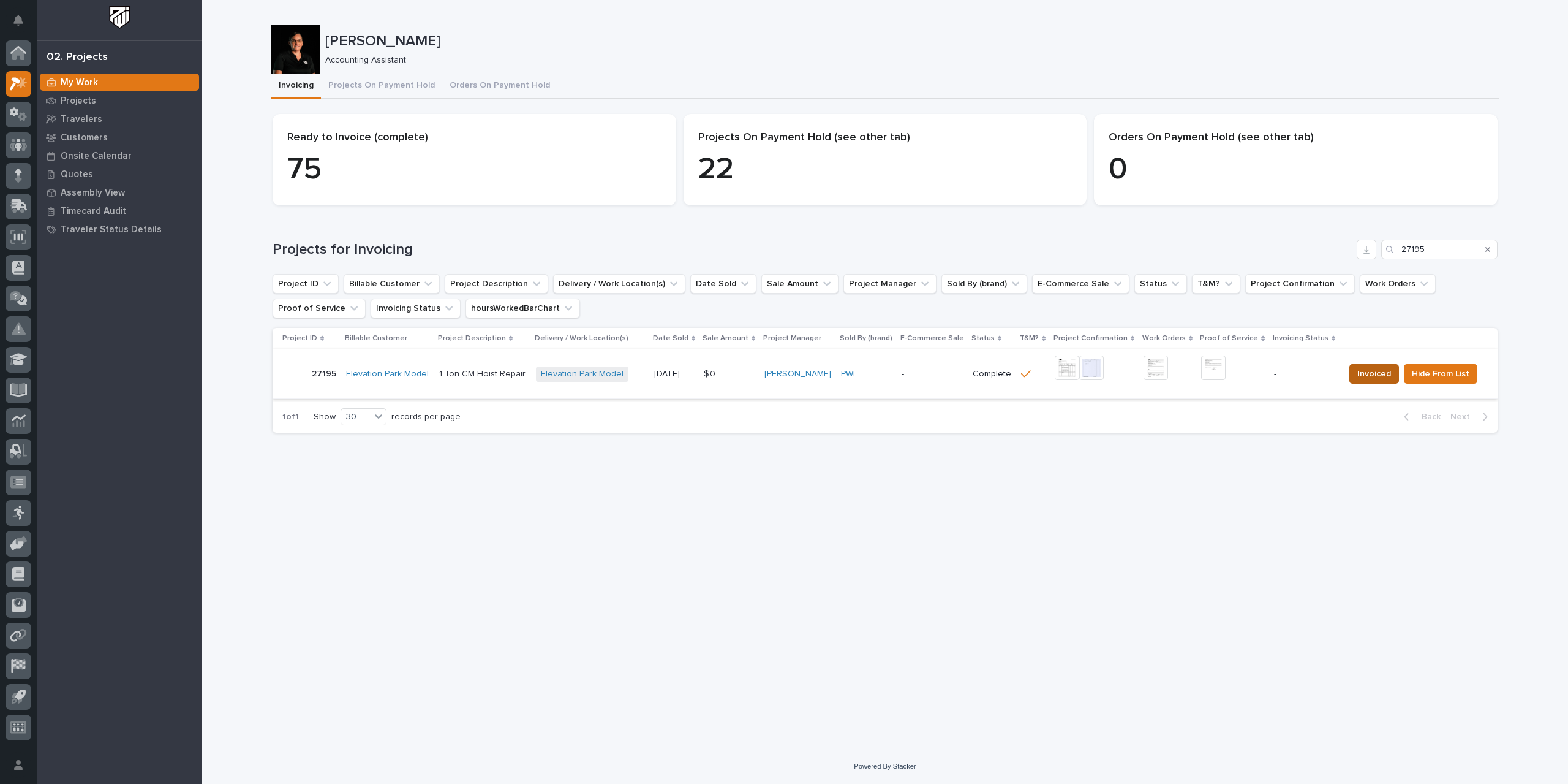
click at [943, 366] on button "Invoiced" at bounding box center [1374, 374] width 50 height 20
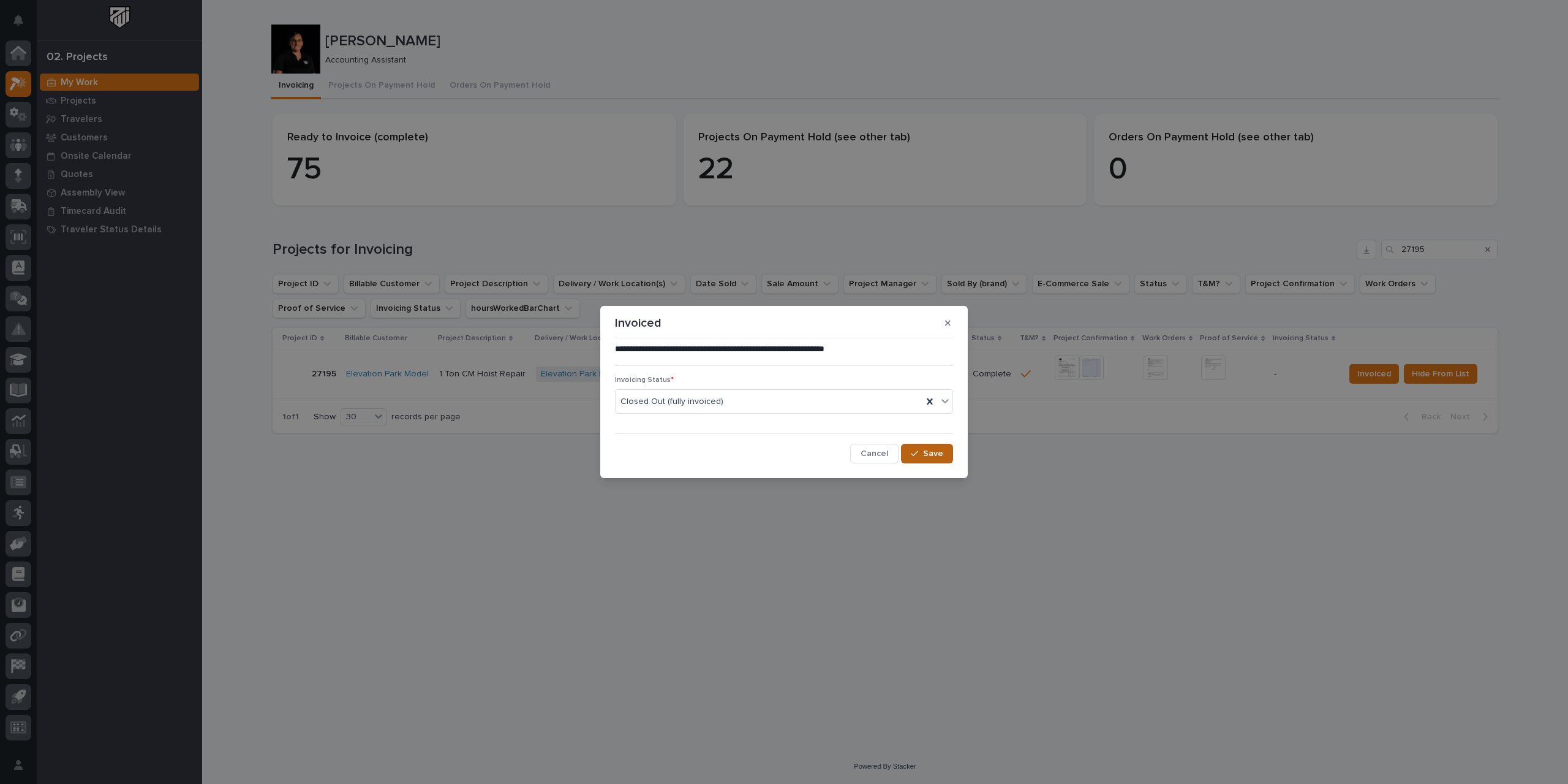
click at [939, 456] on span "Save" at bounding box center [933, 453] width 20 height 11
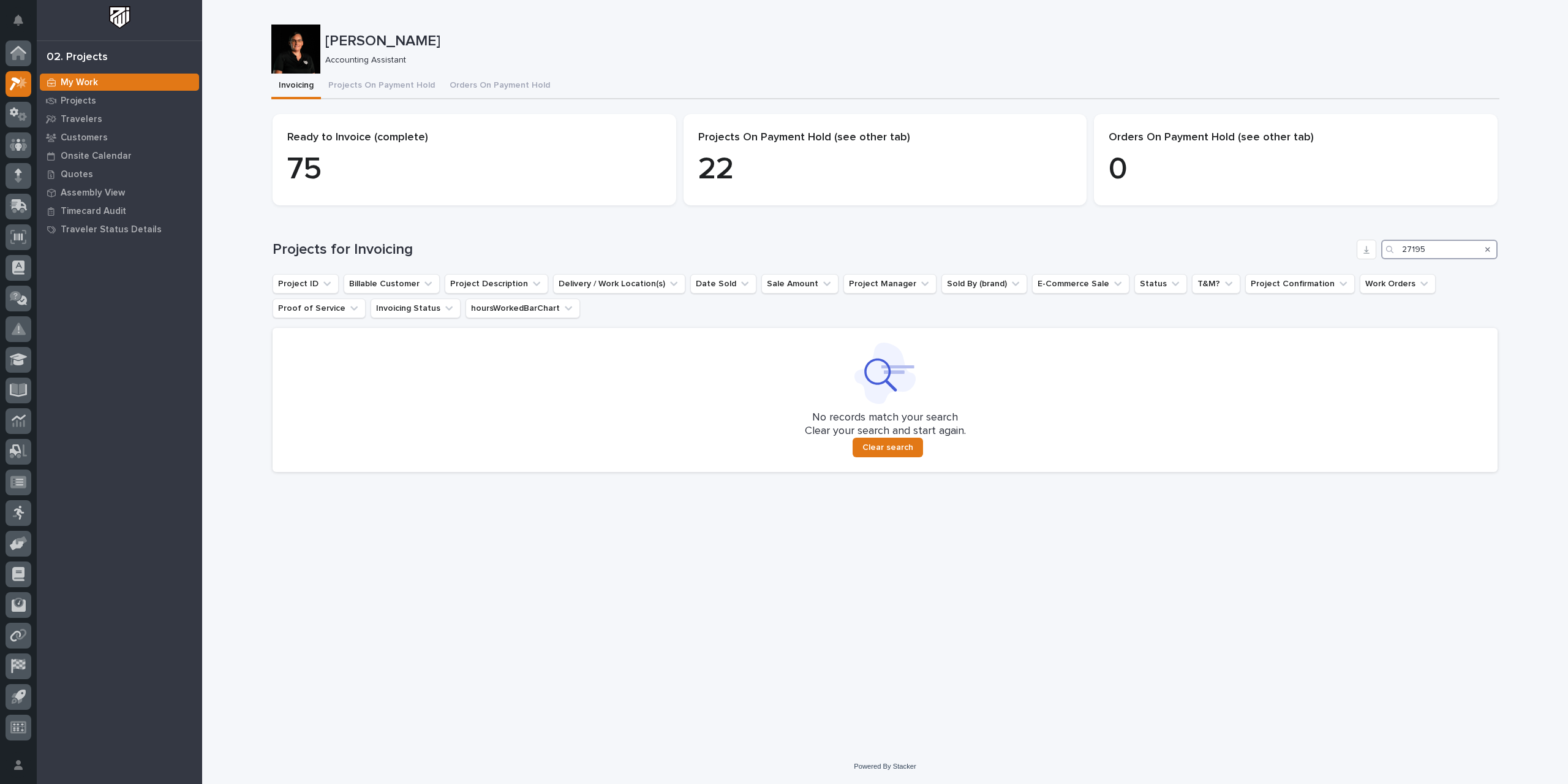
drag, startPoint x: 1448, startPoint y: 250, endPoint x: 1353, endPoint y: 257, distance: 95.3
click at [943, 257] on div "Projects for Invoicing 27195" at bounding box center [885, 249] width 1225 height 20
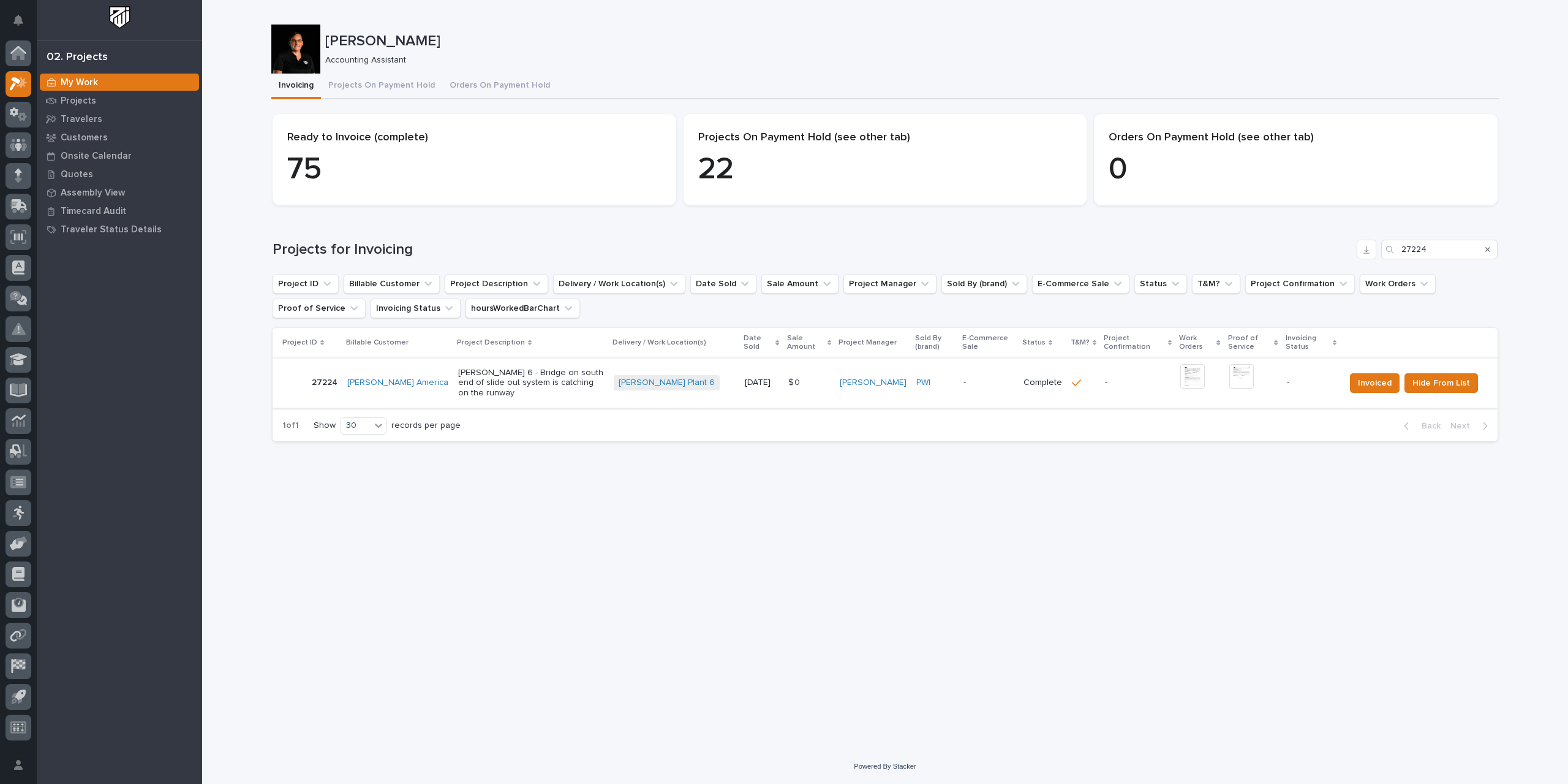
click at [943, 377] on img at bounding box center [1193, 377] width 25 height 25
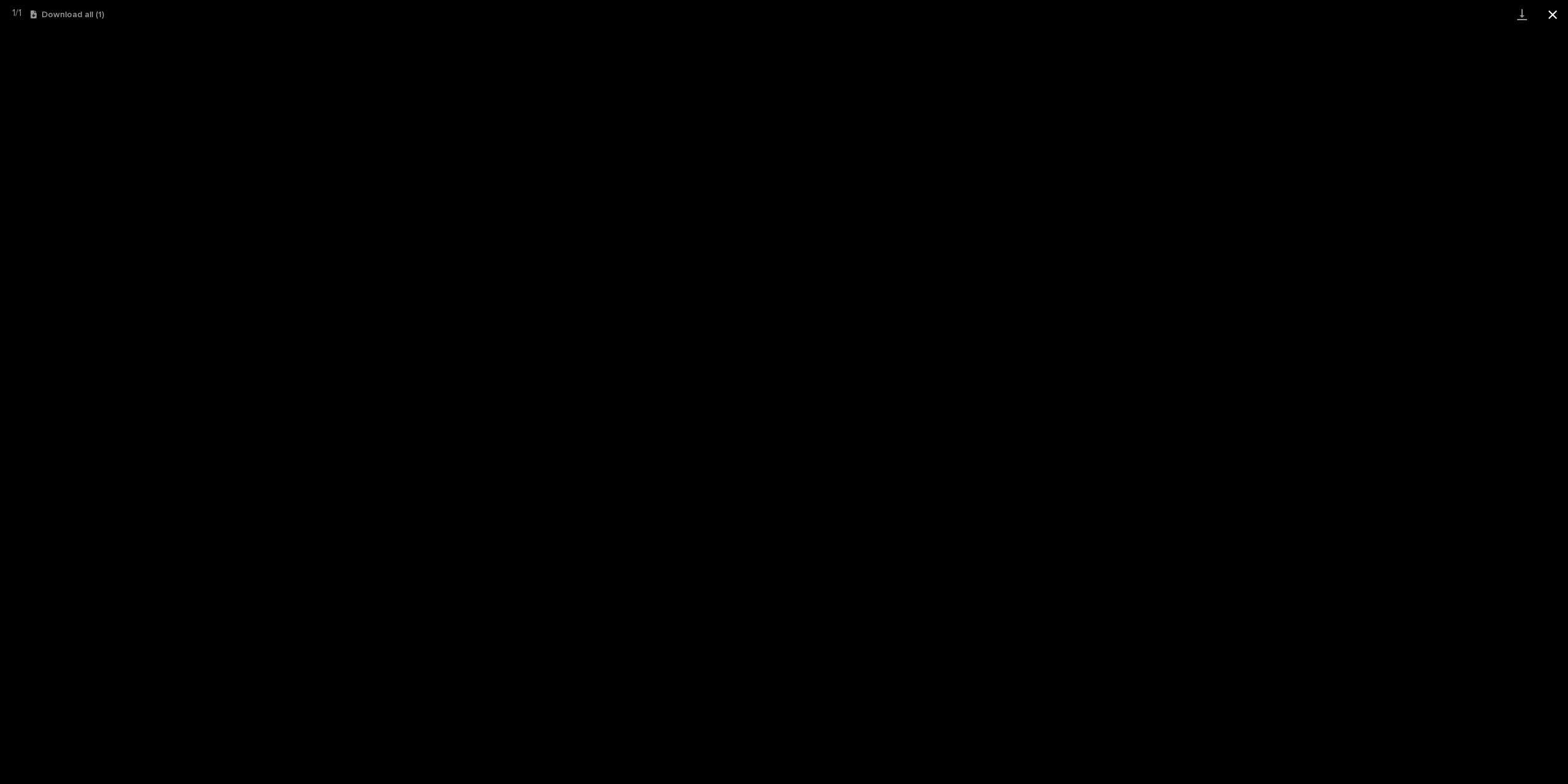
click at [943, 16] on button "Close gallery" at bounding box center [1553, 14] width 31 height 28
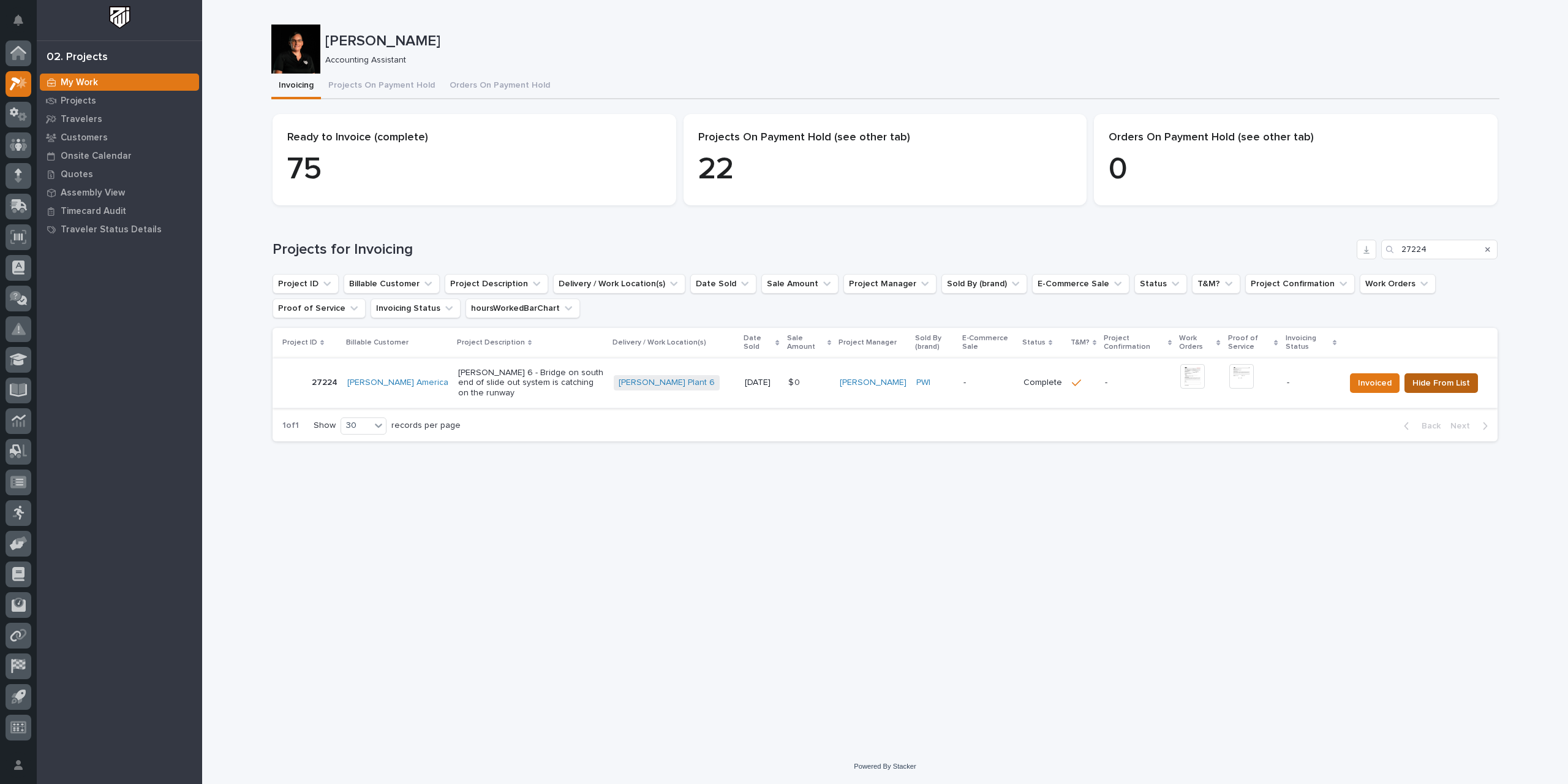
click at [943, 380] on span "Hide From List" at bounding box center [1441, 383] width 58 height 15
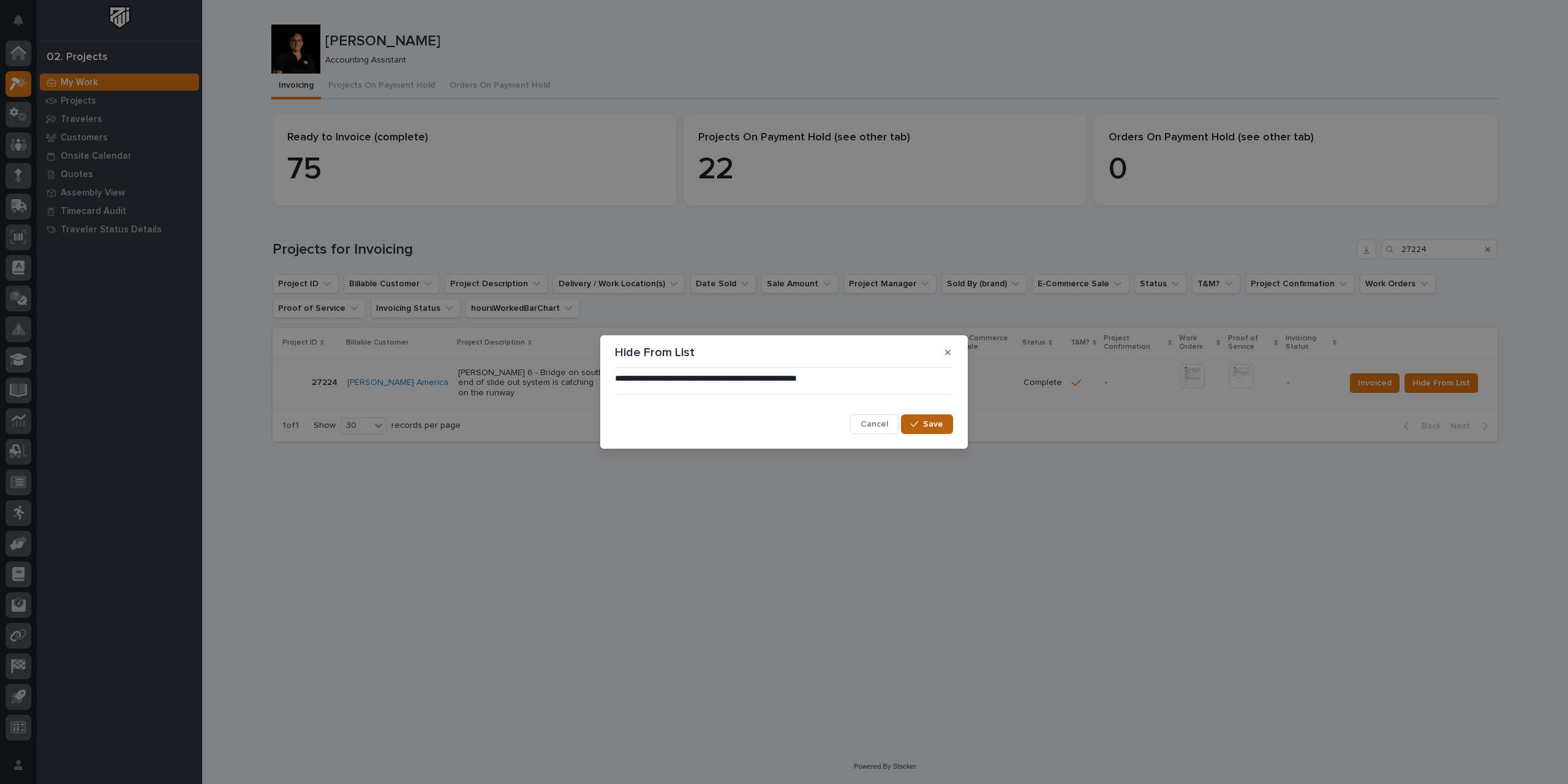
click at [935, 427] on span "Save" at bounding box center [933, 423] width 20 height 11
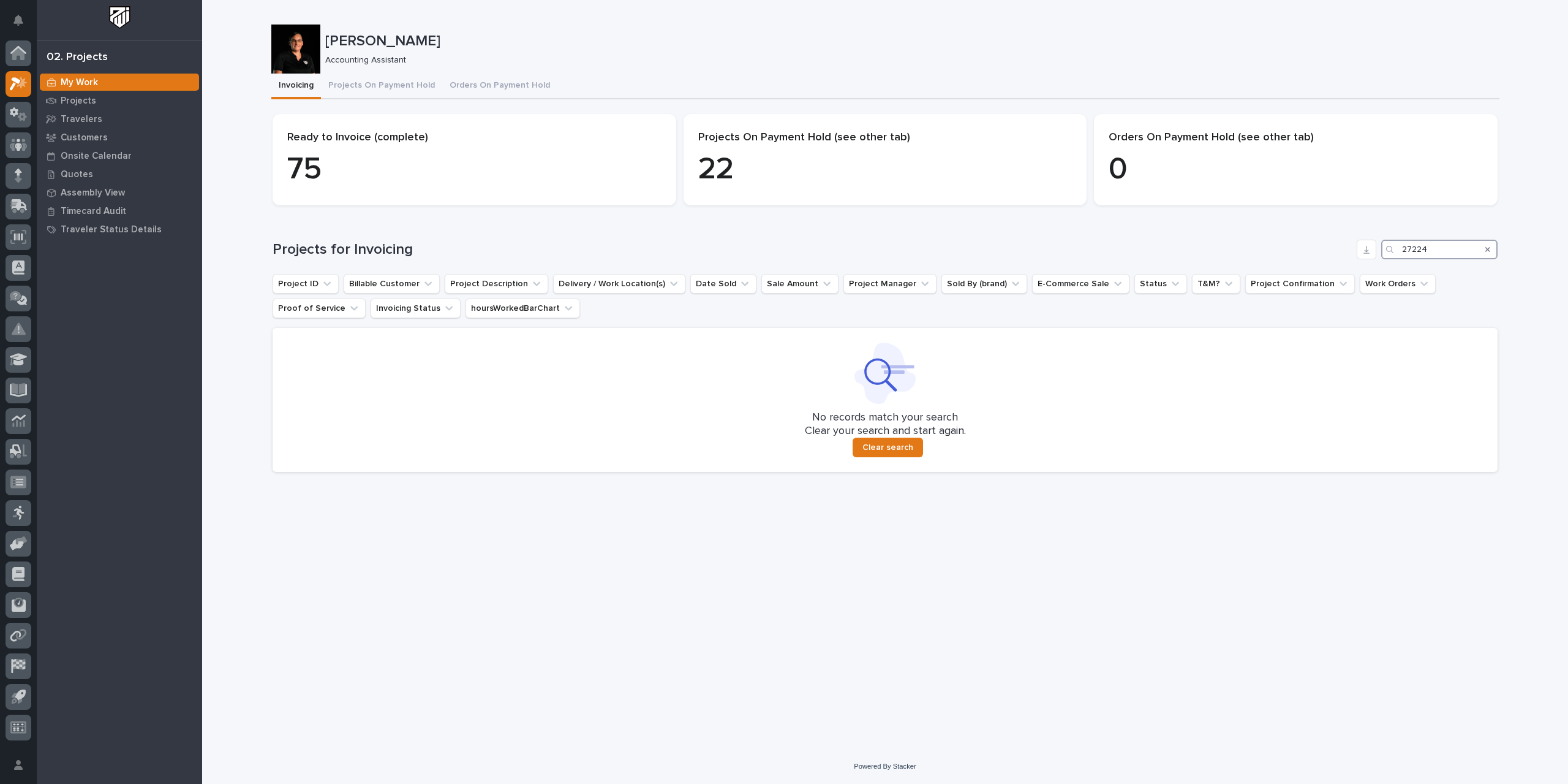
drag, startPoint x: 1431, startPoint y: 253, endPoint x: 1308, endPoint y: 266, distance: 123.7
click at [943, 266] on div "Projects for Invoicing 27224 Project ID Billable Customer Project Description D…" at bounding box center [885, 356] width 1225 height 232
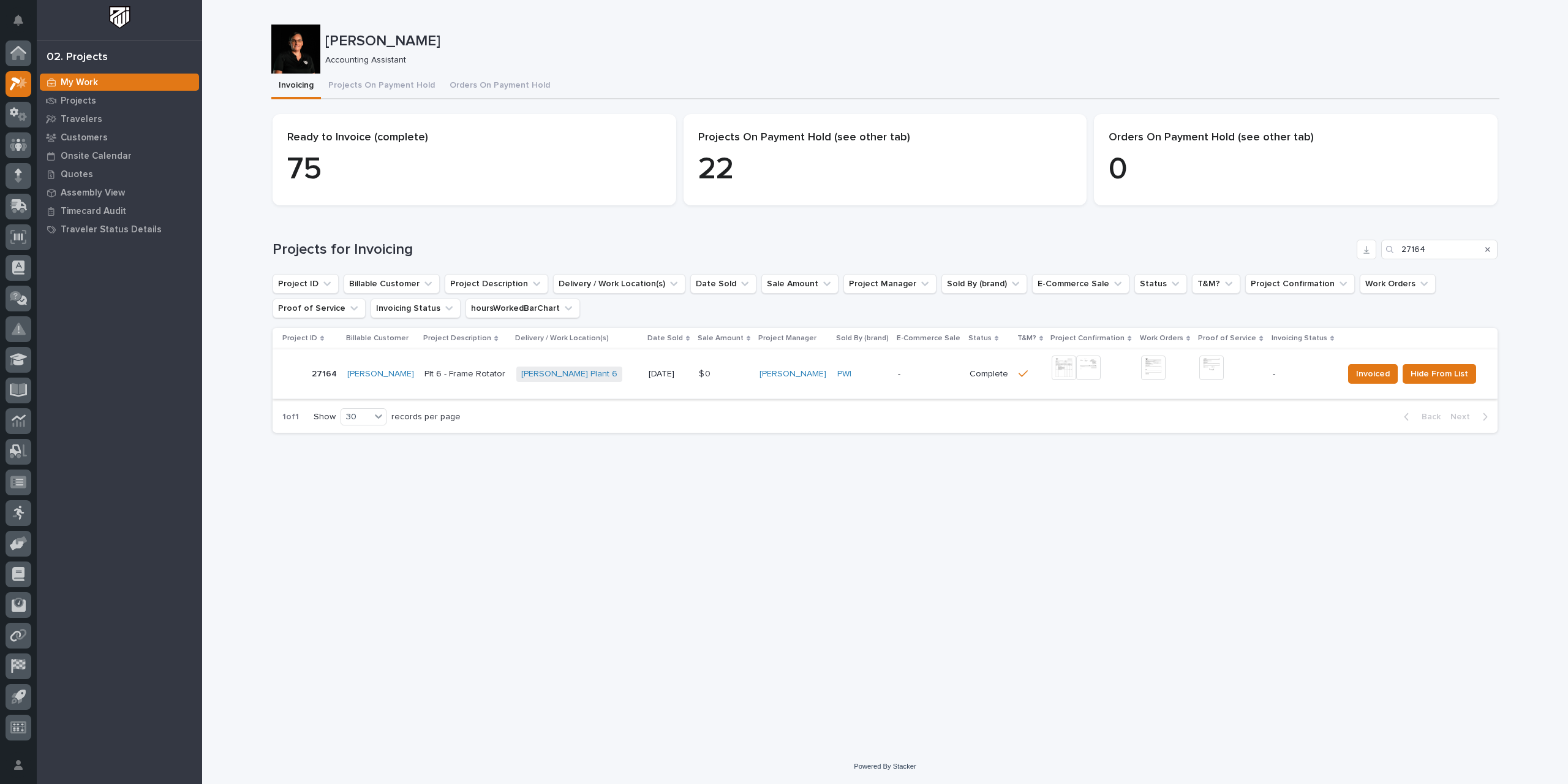
click at [943, 367] on img at bounding box center [1064, 368] width 25 height 25
click at [943, 372] on img at bounding box center [1212, 368] width 25 height 25
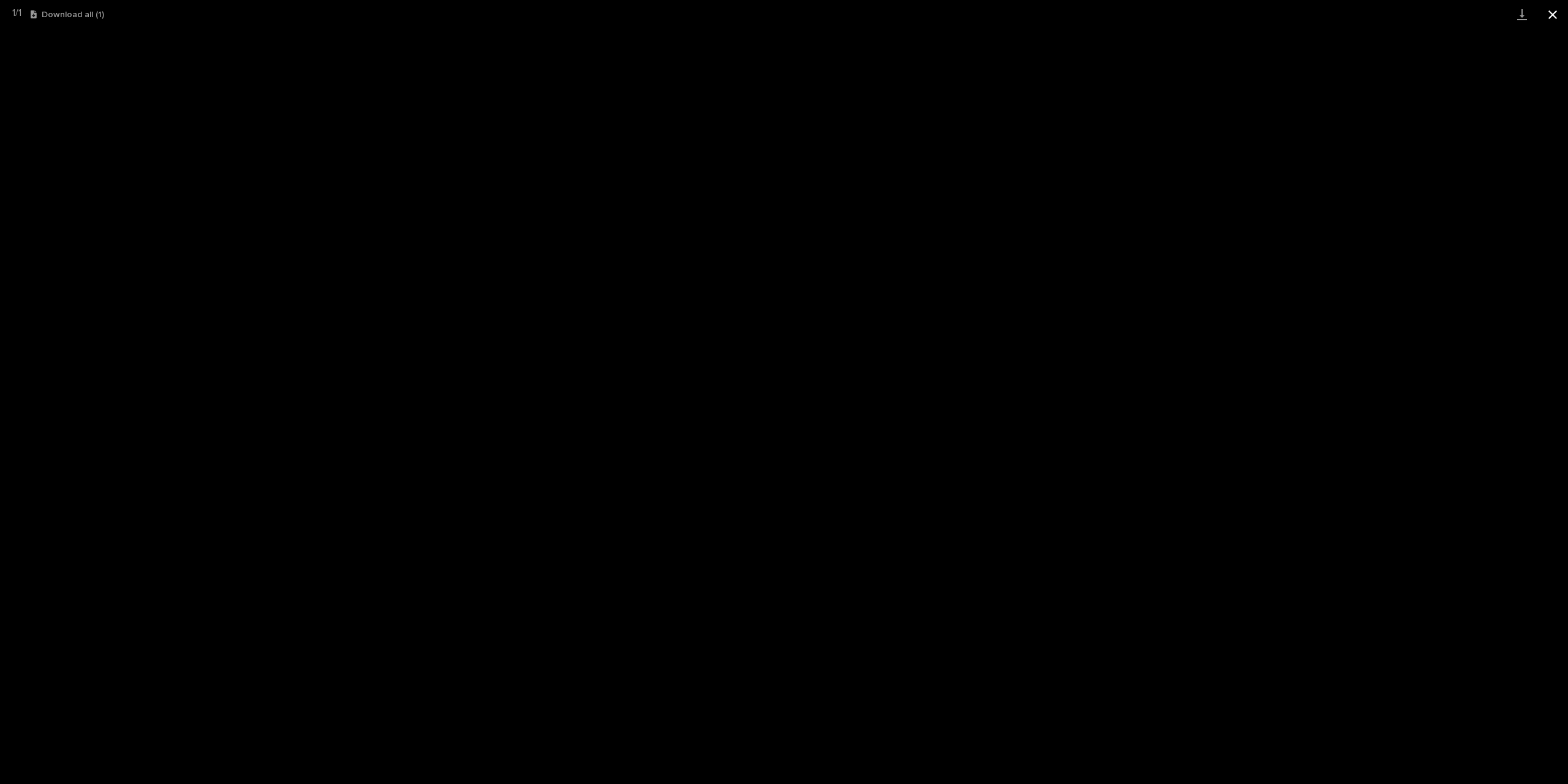
click at [943, 12] on button "Close gallery" at bounding box center [1553, 14] width 31 height 28
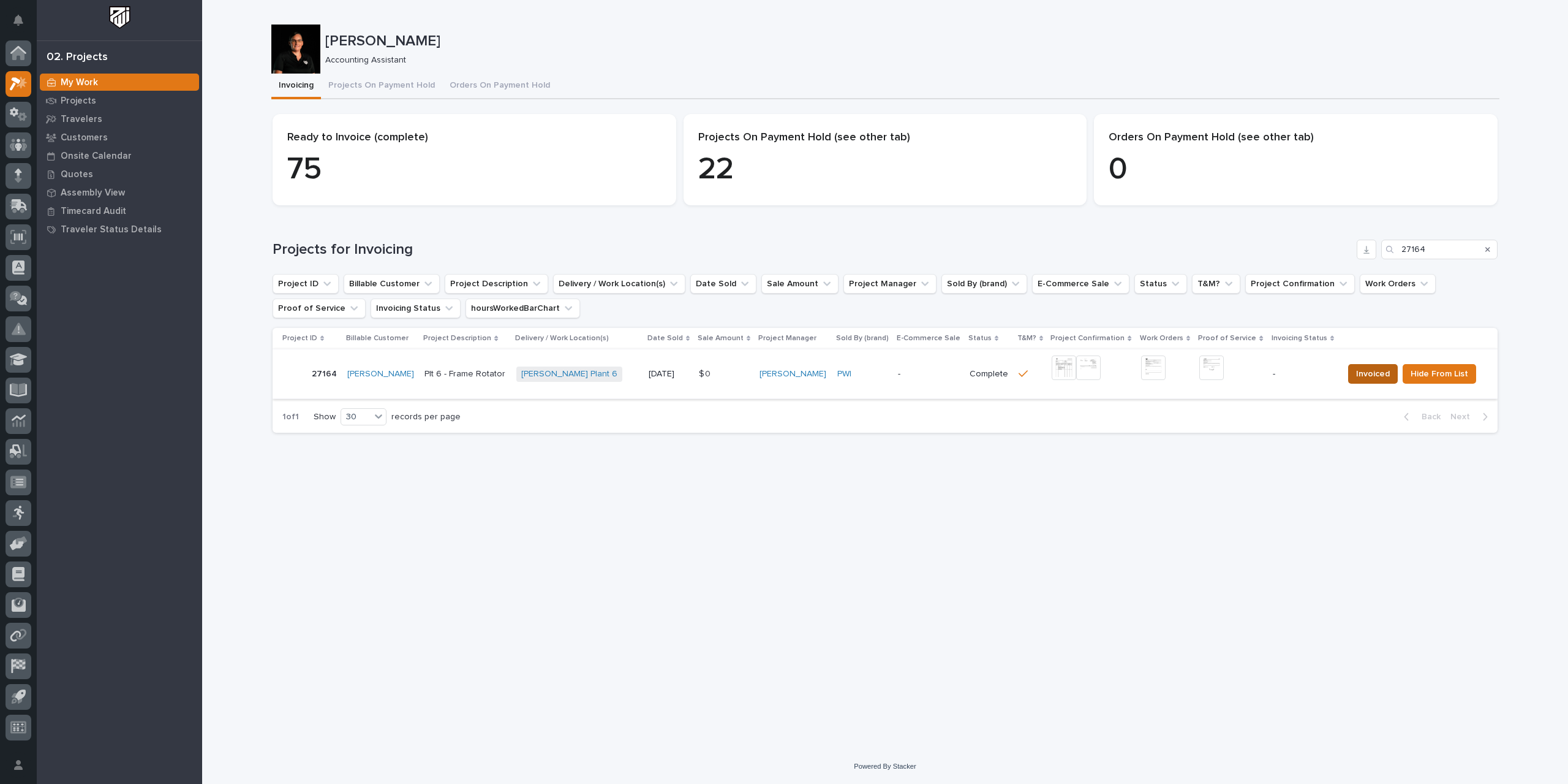
click at [943, 377] on span "Invoiced" at bounding box center [1373, 374] width 34 height 15
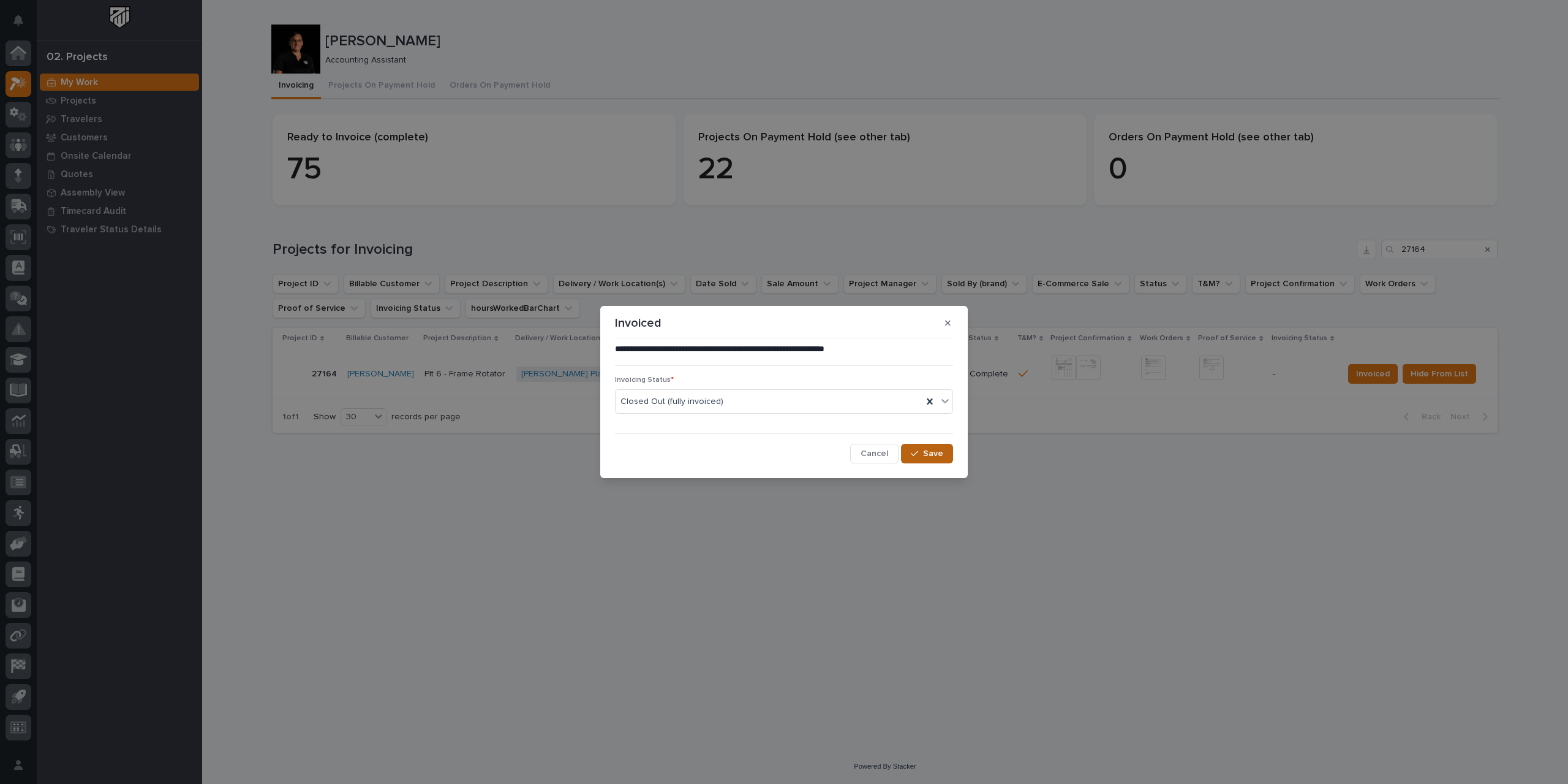
click at [941, 453] on span "Save" at bounding box center [933, 453] width 20 height 11
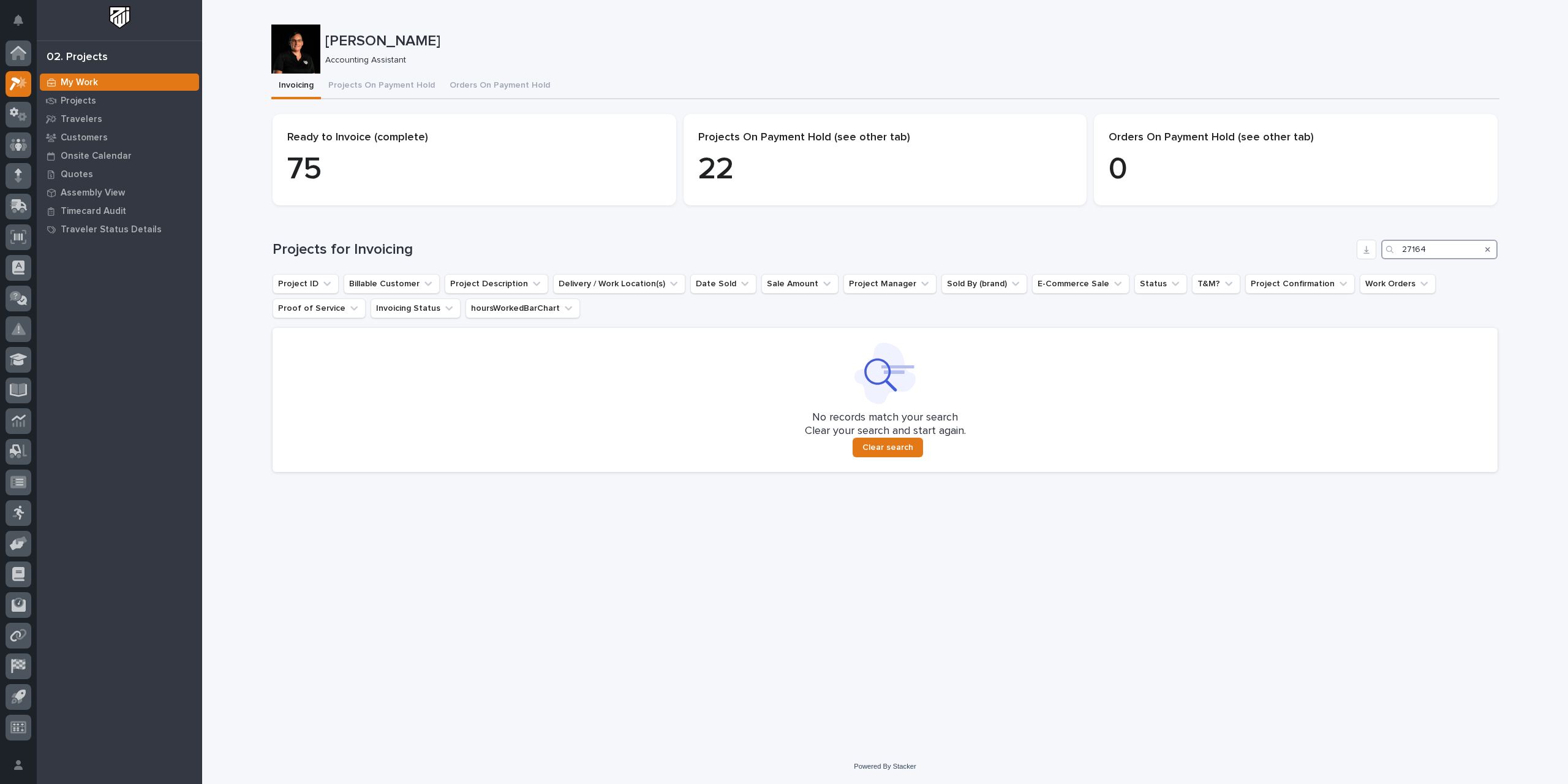
click at [943, 253] on input "27164" at bounding box center [1440, 249] width 117 height 20
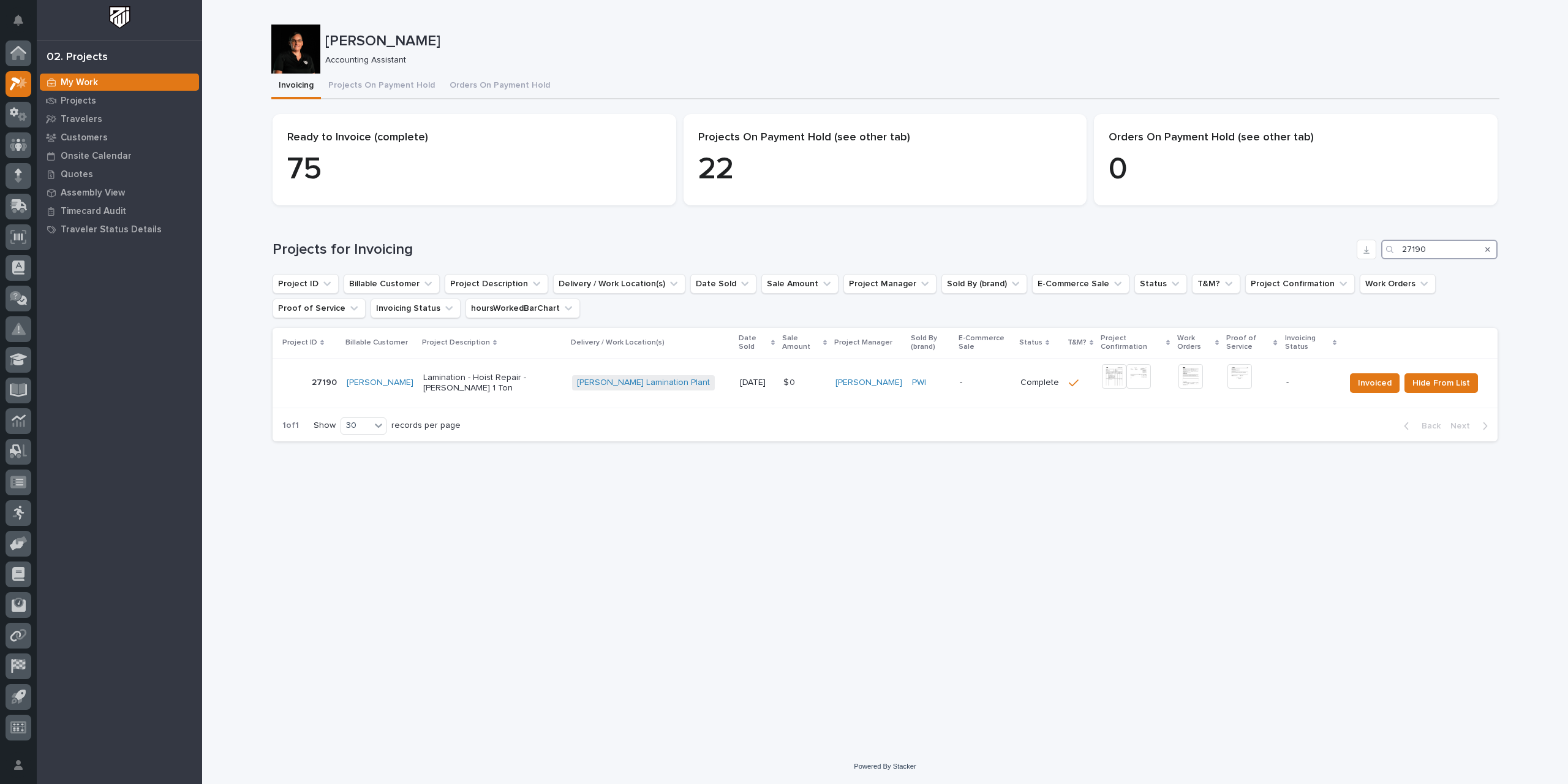
drag, startPoint x: 1371, startPoint y: 252, endPoint x: 1349, endPoint y: 255, distance: 22.2
click at [943, 255] on div "Projects for Invoicing 27190" at bounding box center [885, 249] width 1225 height 20
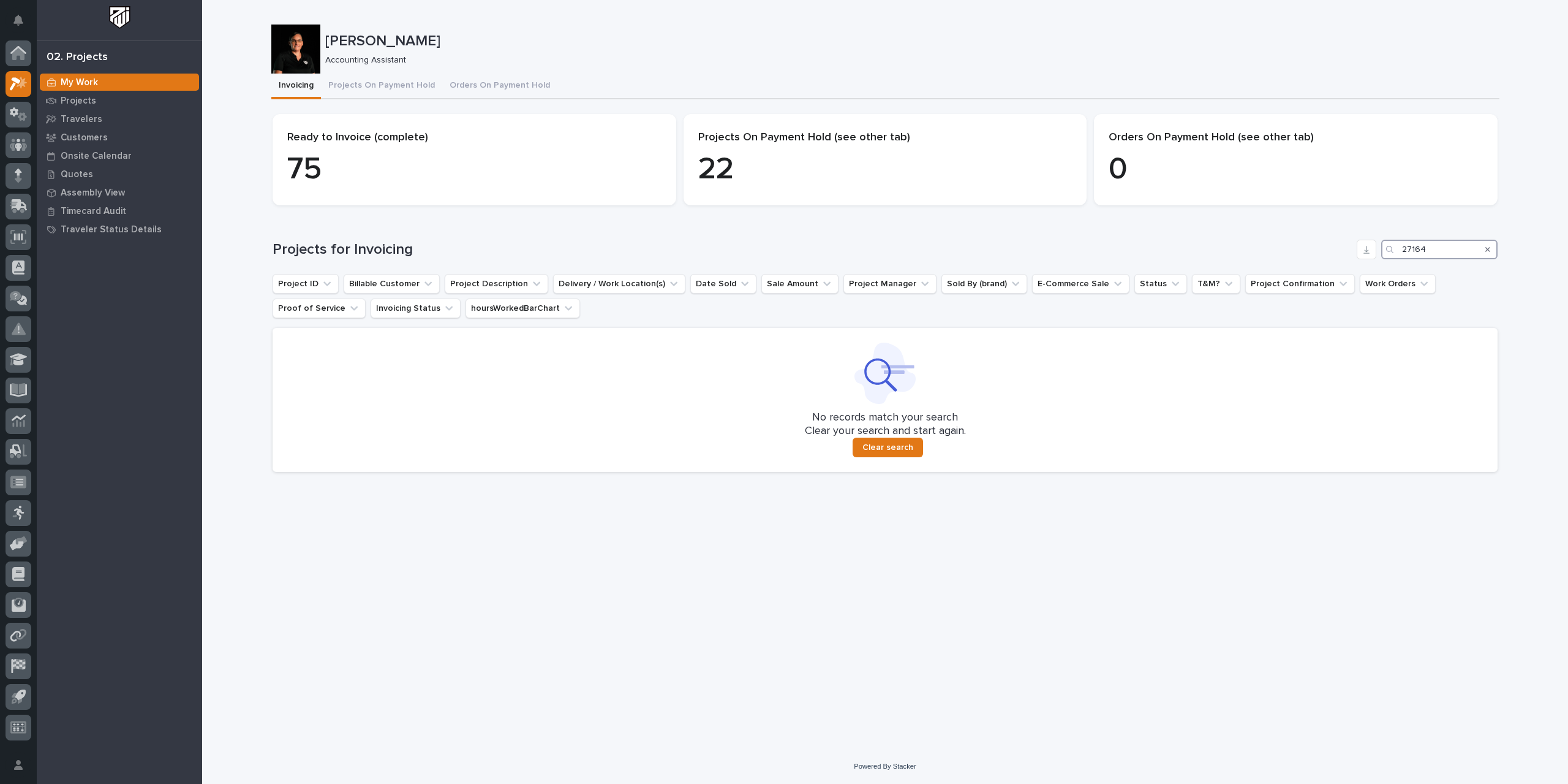
drag, startPoint x: 1436, startPoint y: 249, endPoint x: 1348, endPoint y: 251, distance: 88.0
click at [943, 251] on div "Projects for Invoicing 27164" at bounding box center [885, 249] width 1225 height 20
type input "27190"
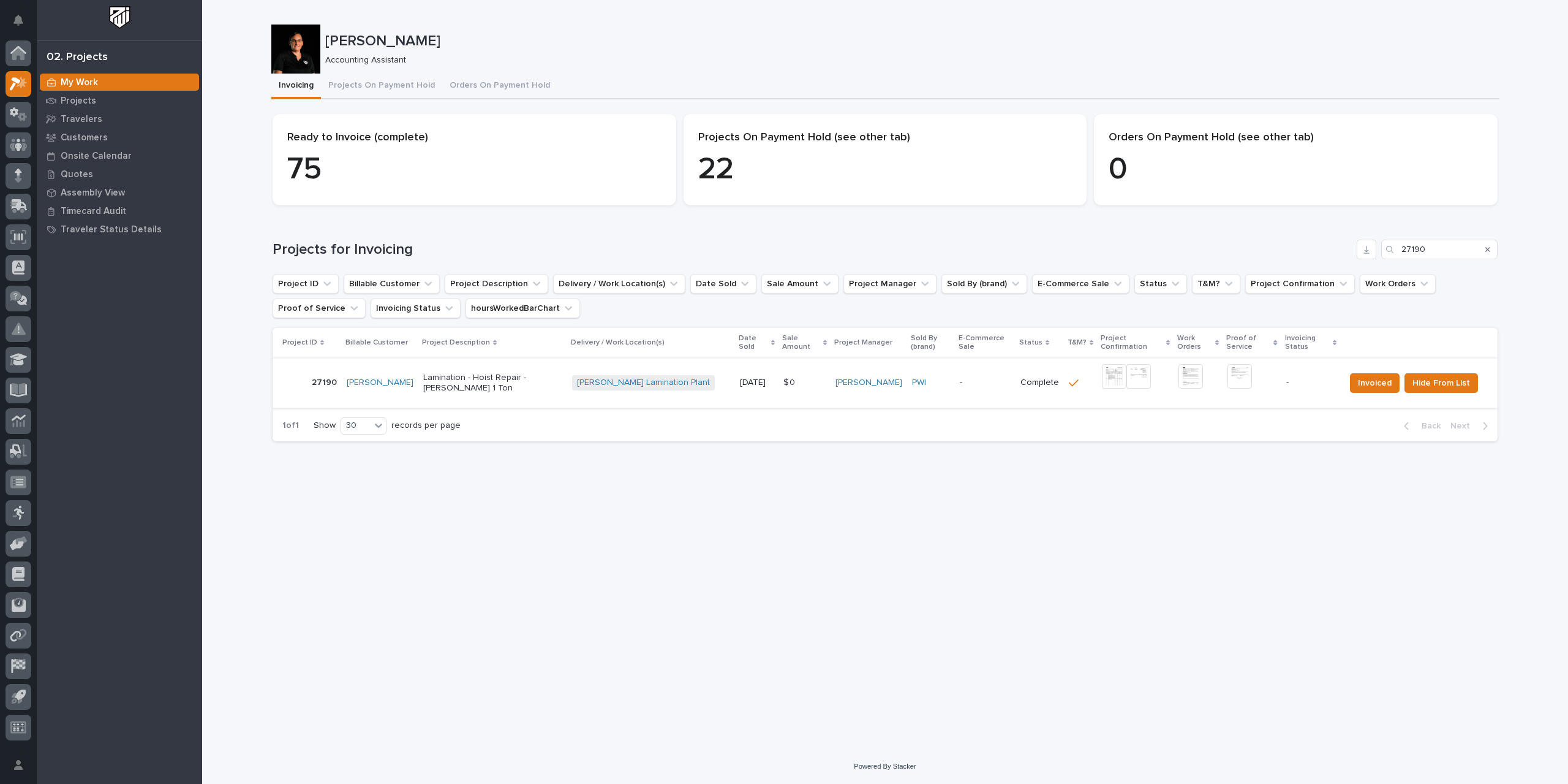
click at [943, 369] on img at bounding box center [1114, 377] width 25 height 25
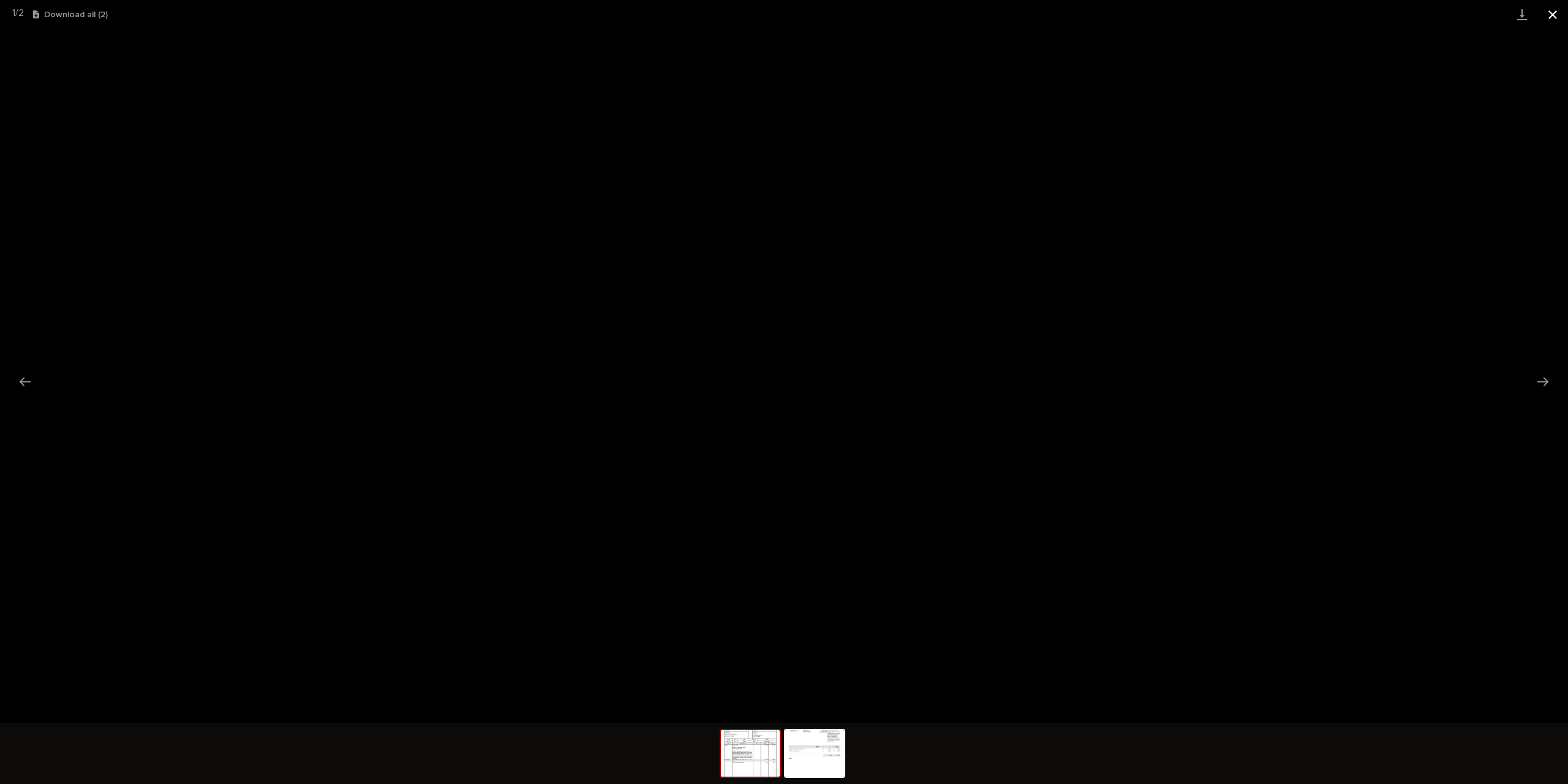
click at [943, 19] on button "Close gallery" at bounding box center [1553, 14] width 31 height 28
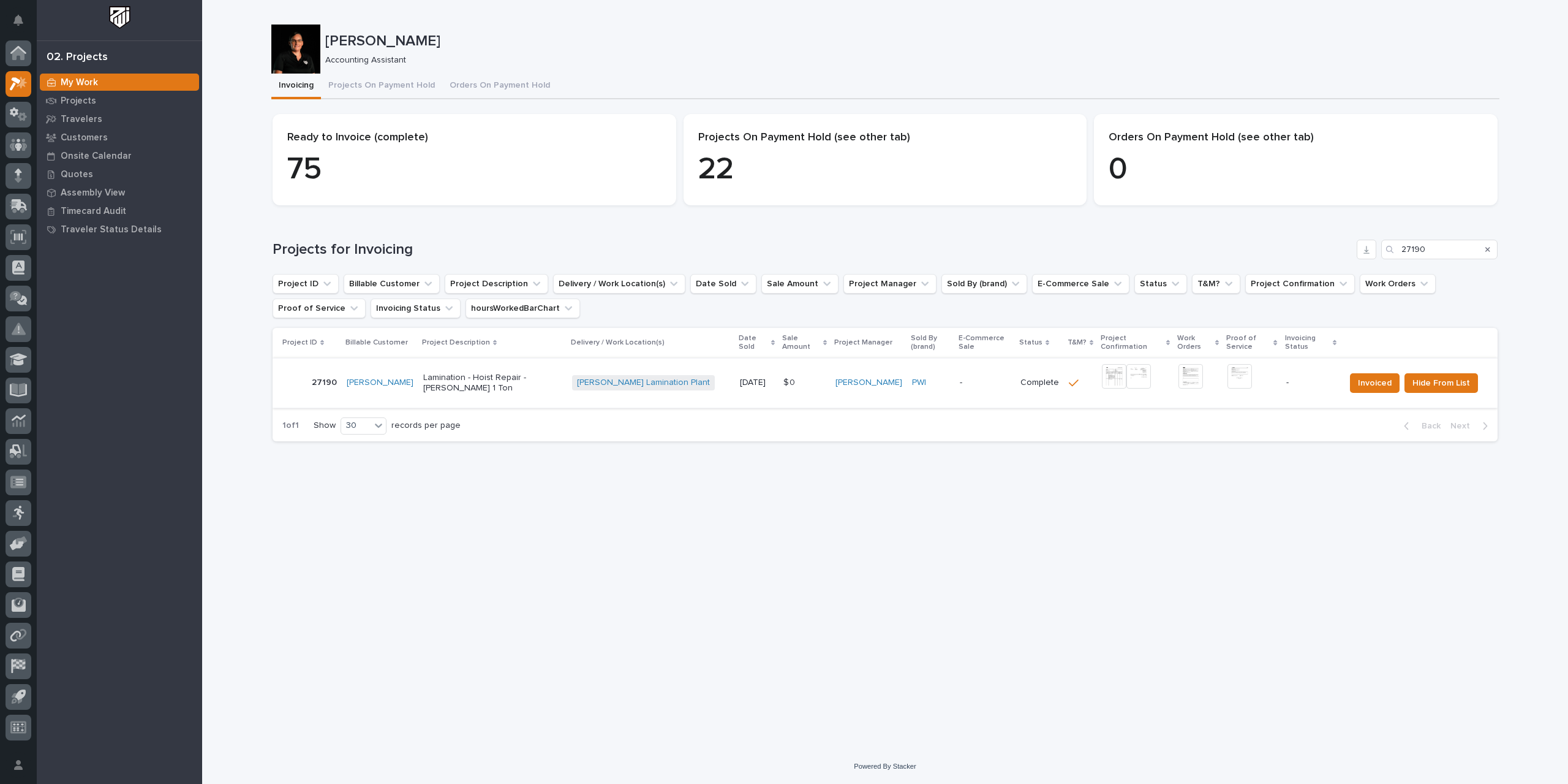
click at [943, 369] on img at bounding box center [1240, 377] width 25 height 25
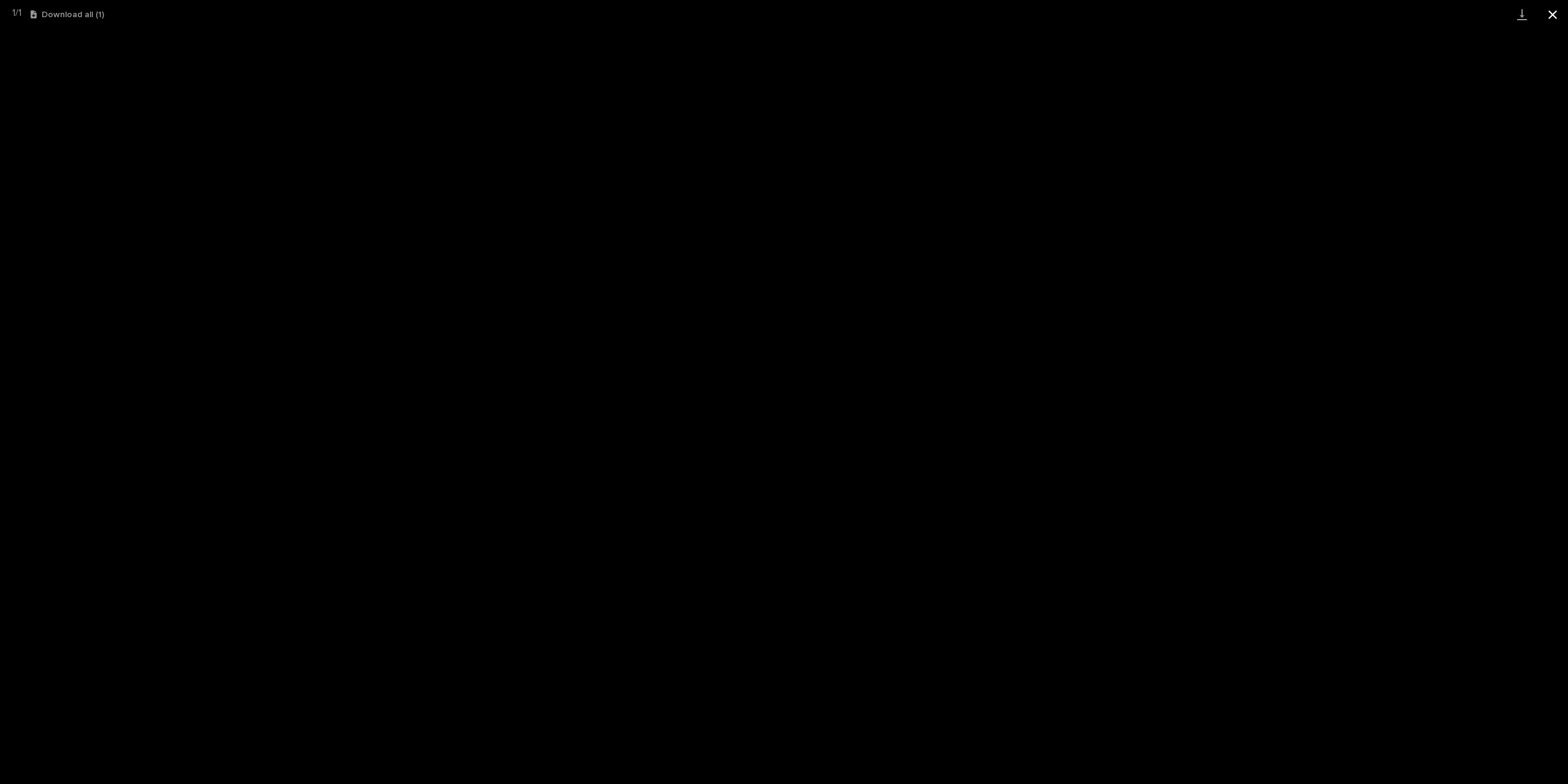
click at [943, 11] on button "Close gallery" at bounding box center [1553, 14] width 31 height 28
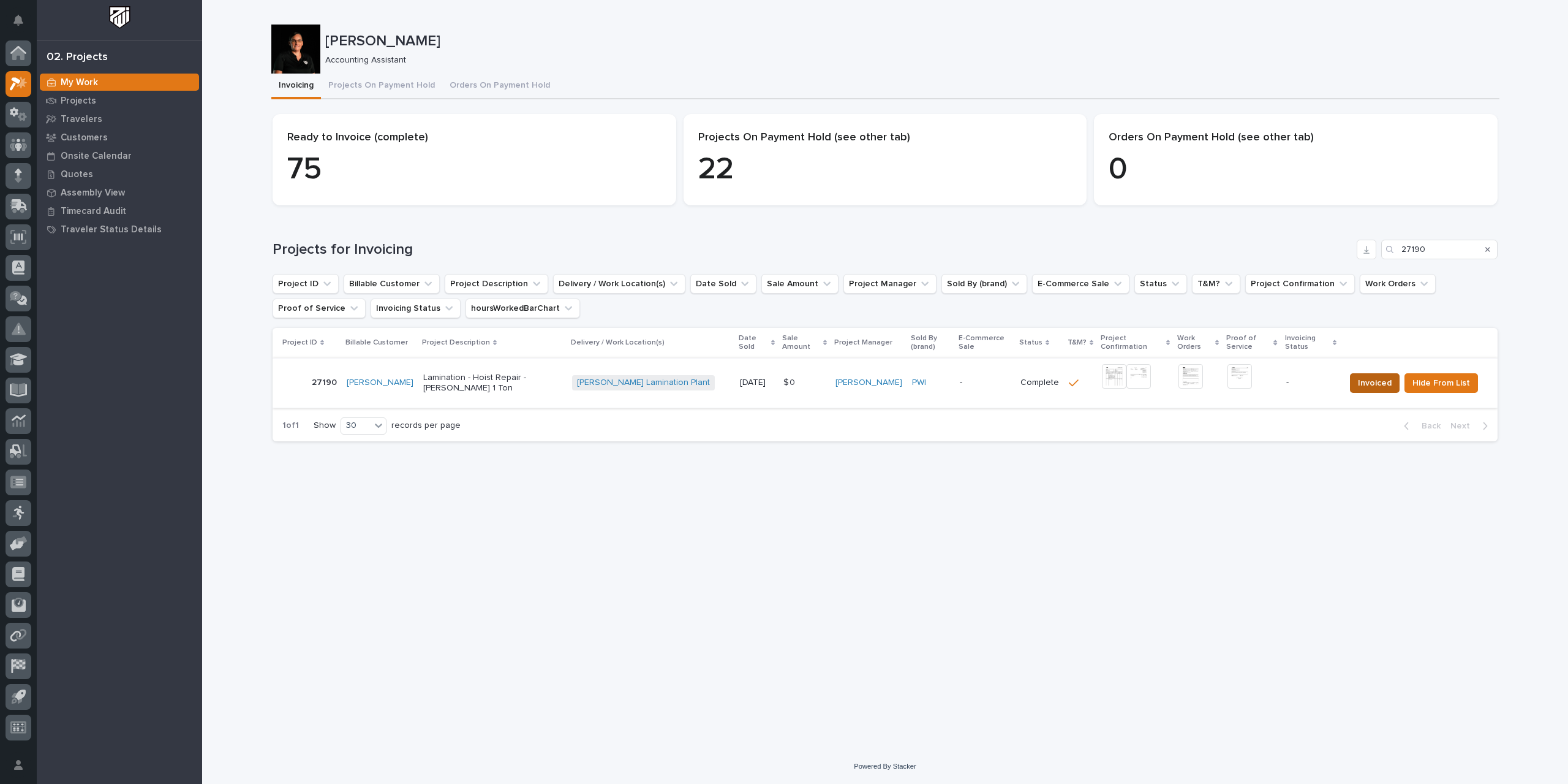
click at [943, 381] on span "Invoiced" at bounding box center [1375, 383] width 34 height 15
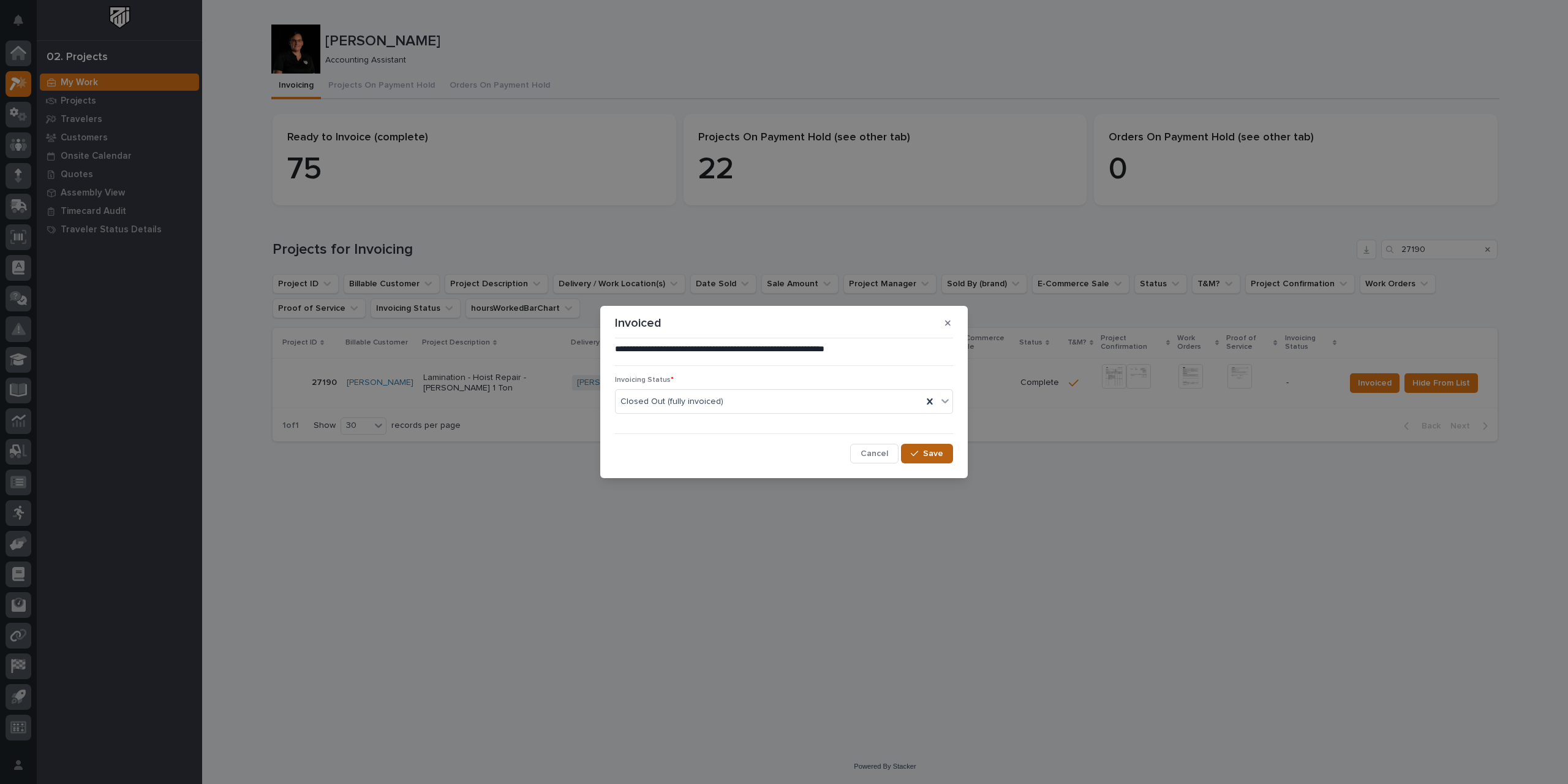
click at [926, 454] on span "Save" at bounding box center [933, 453] width 20 height 11
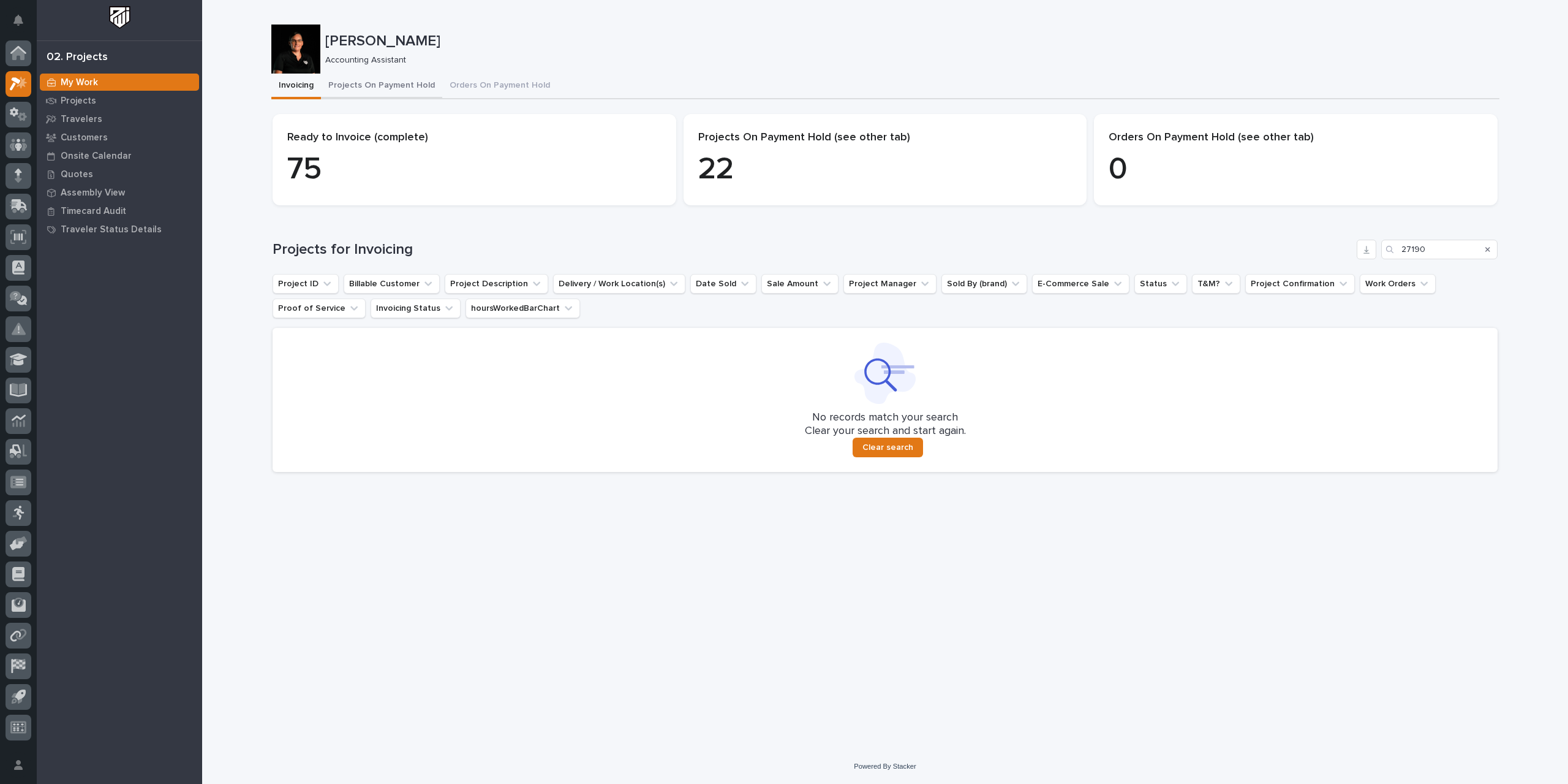
click at [390, 92] on button "Projects On Payment Hold" at bounding box center [382, 86] width 121 height 26
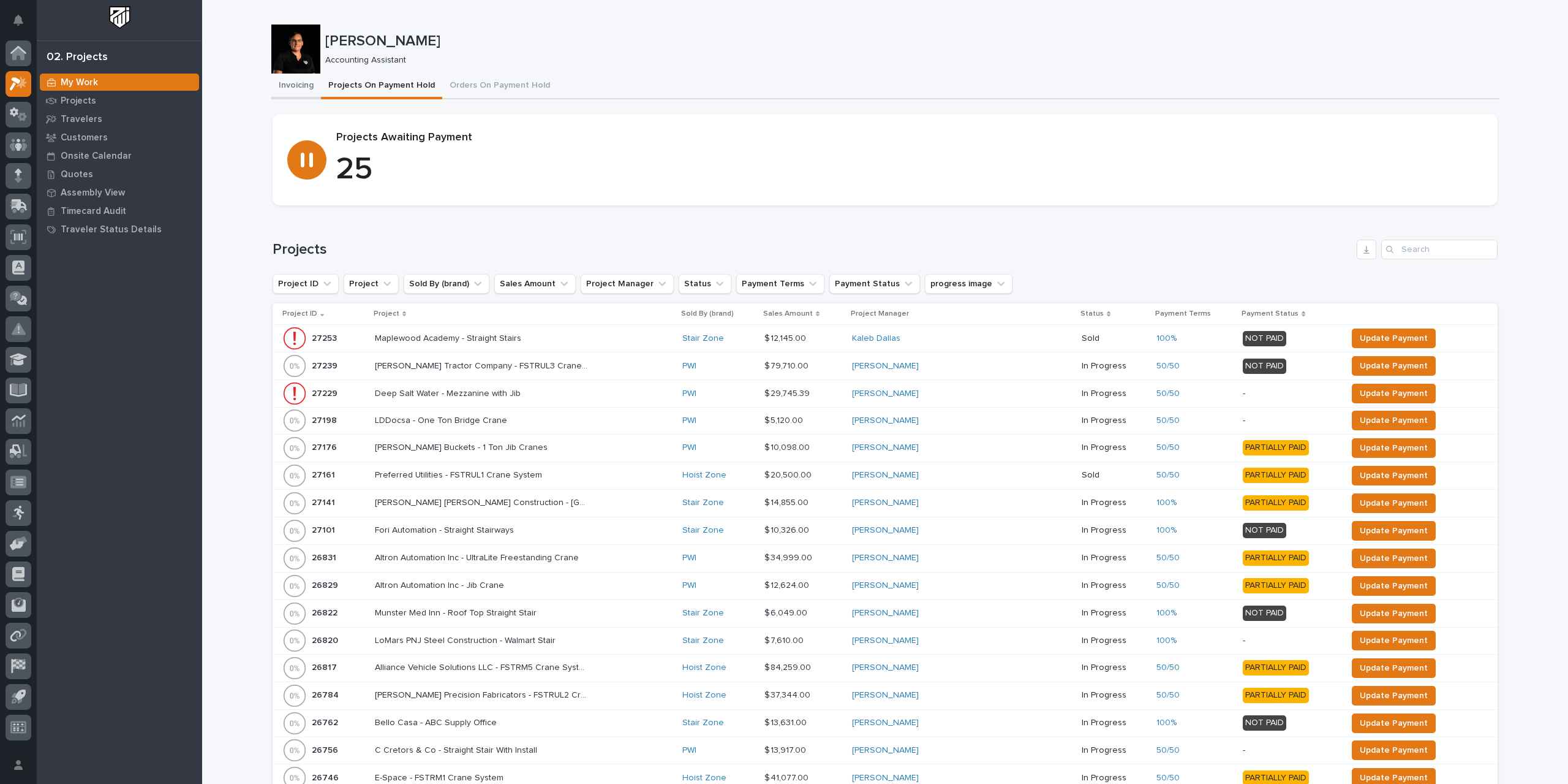
click at [288, 85] on button "Invoicing" at bounding box center [296, 86] width 50 height 26
